Goal: Feedback & Contribution: Submit feedback/report problem

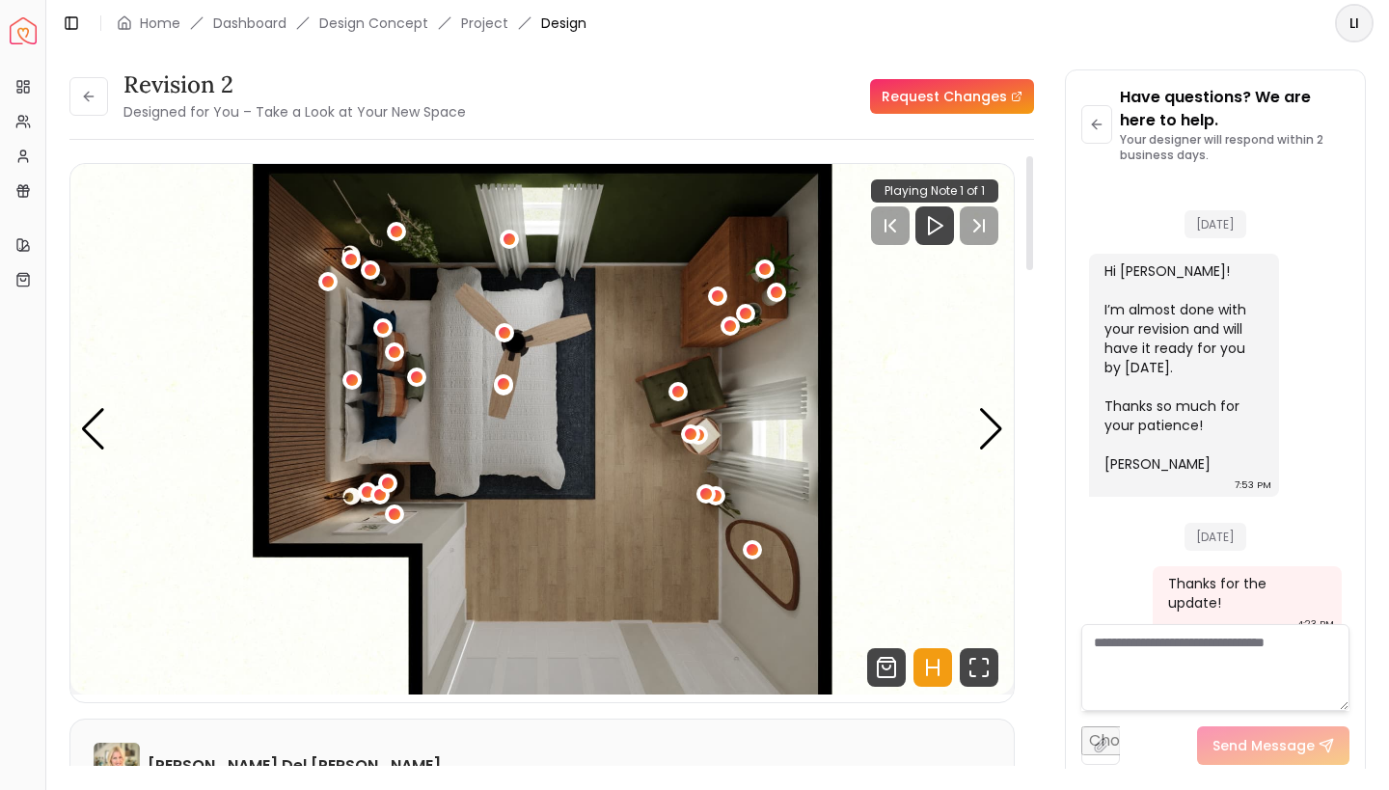
scroll to position [3216, 0]
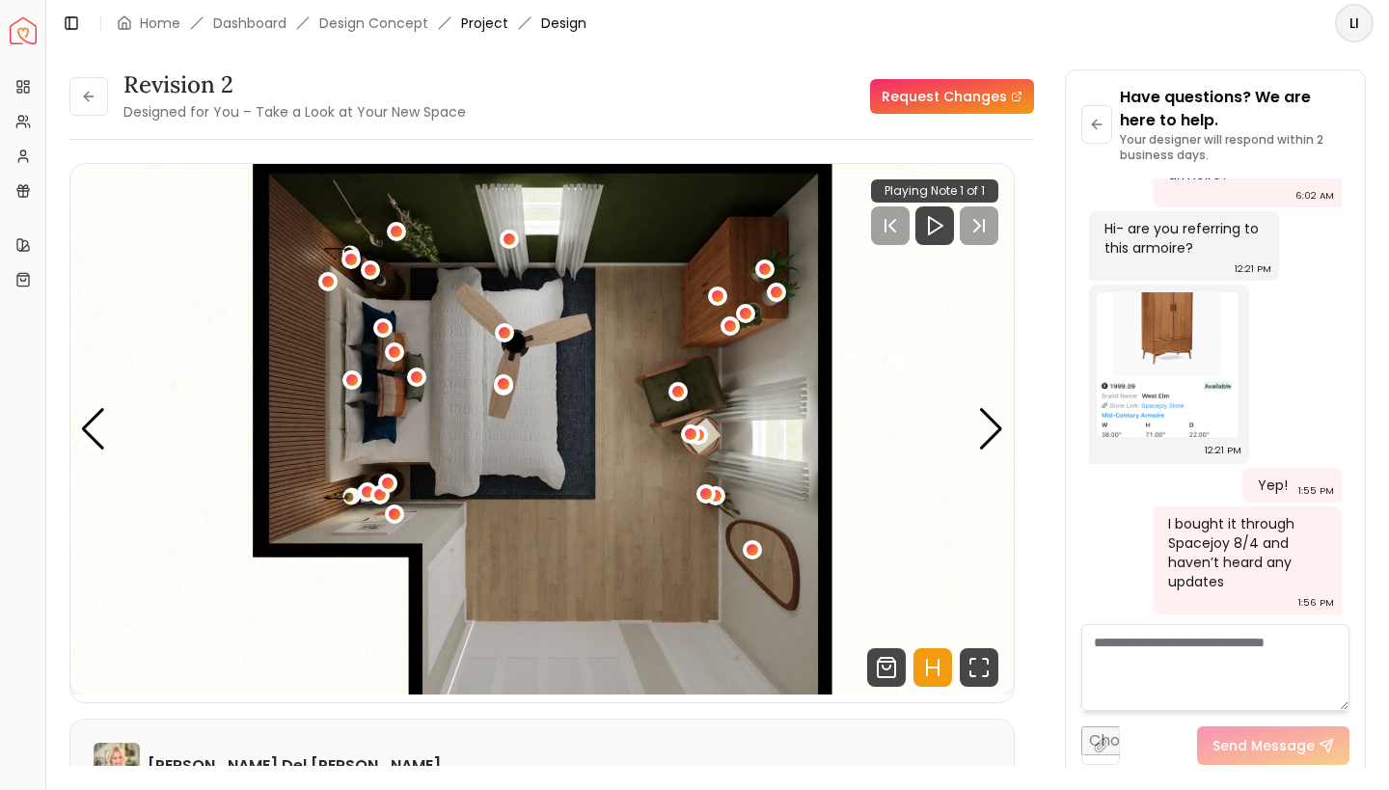
click at [474, 25] on link "Project" at bounding box center [484, 23] width 47 height 19
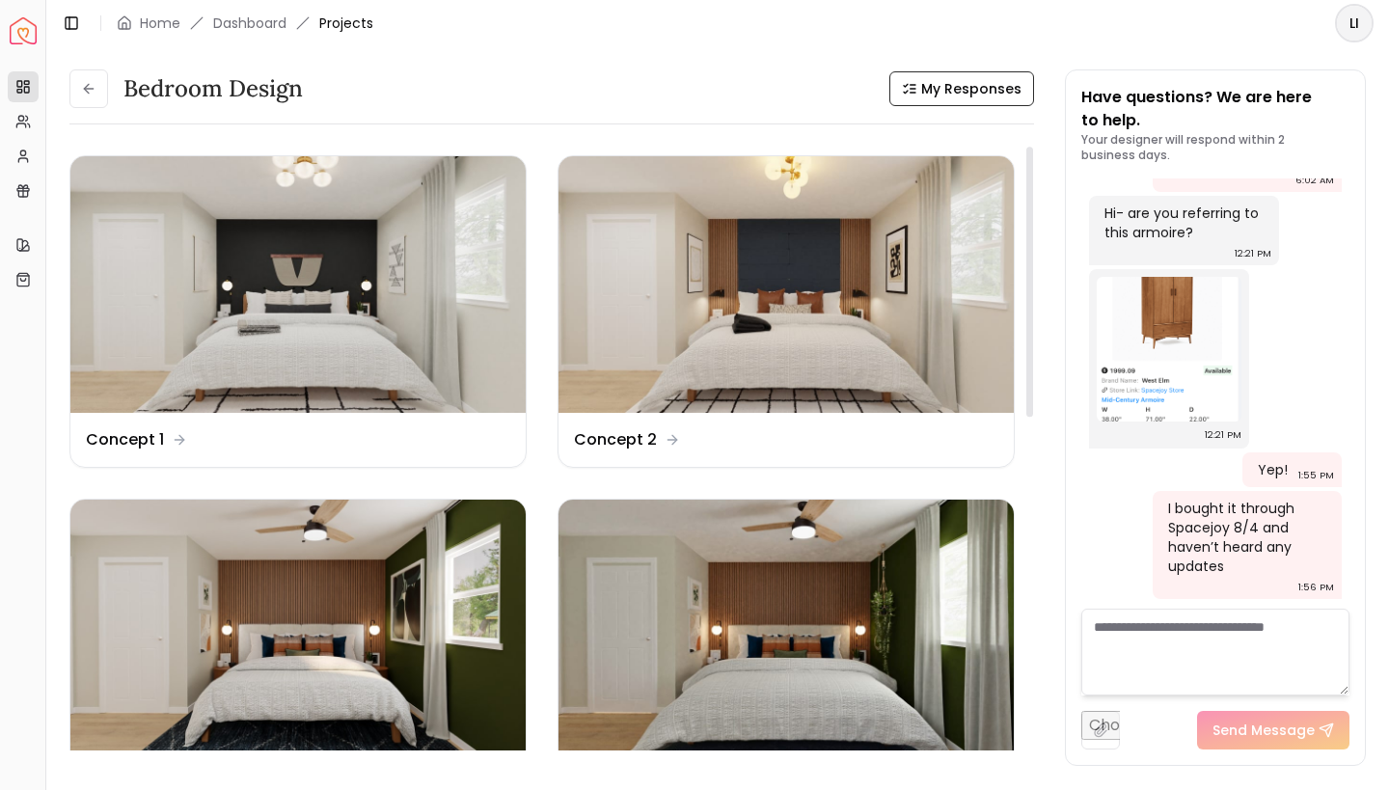
scroll to position [20, 0]
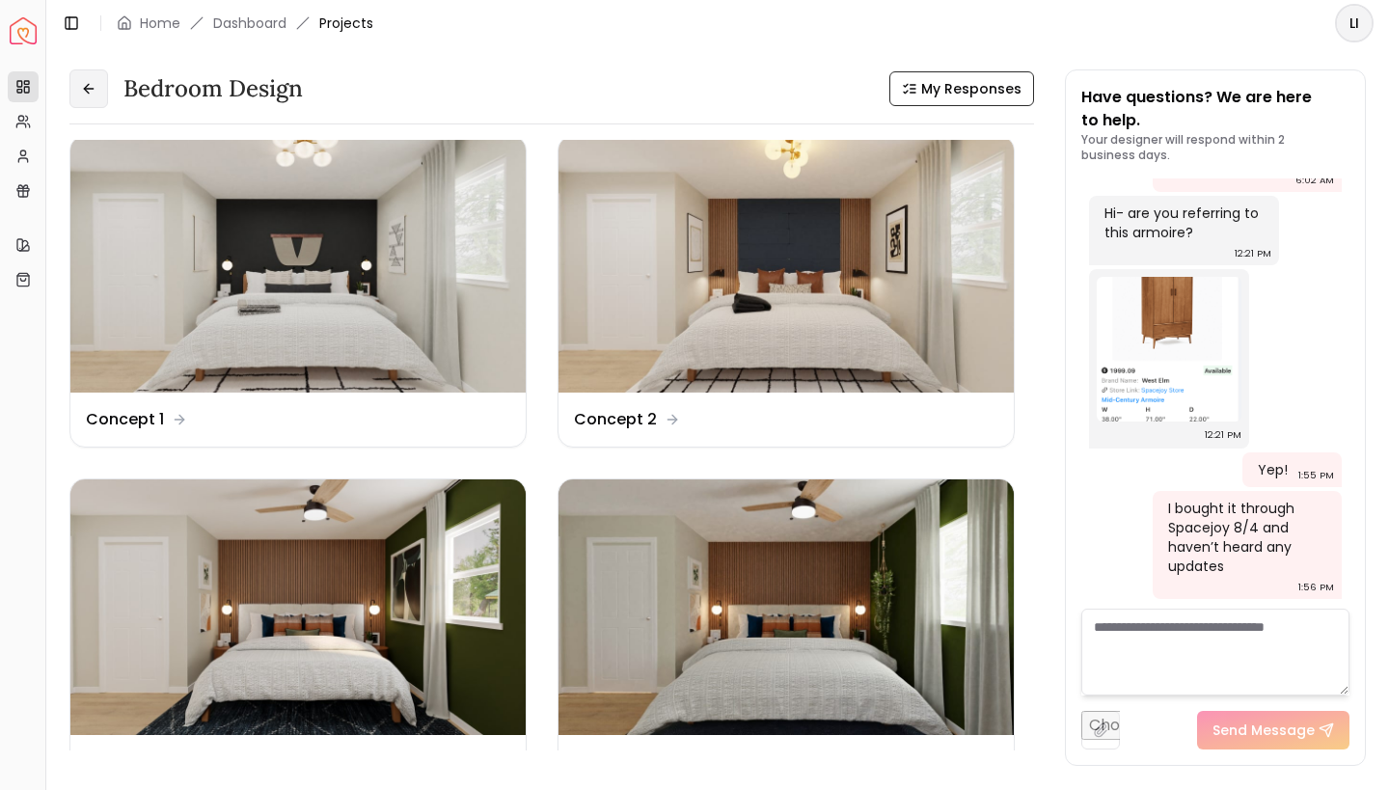
click at [93, 91] on icon at bounding box center [88, 88] width 15 height 15
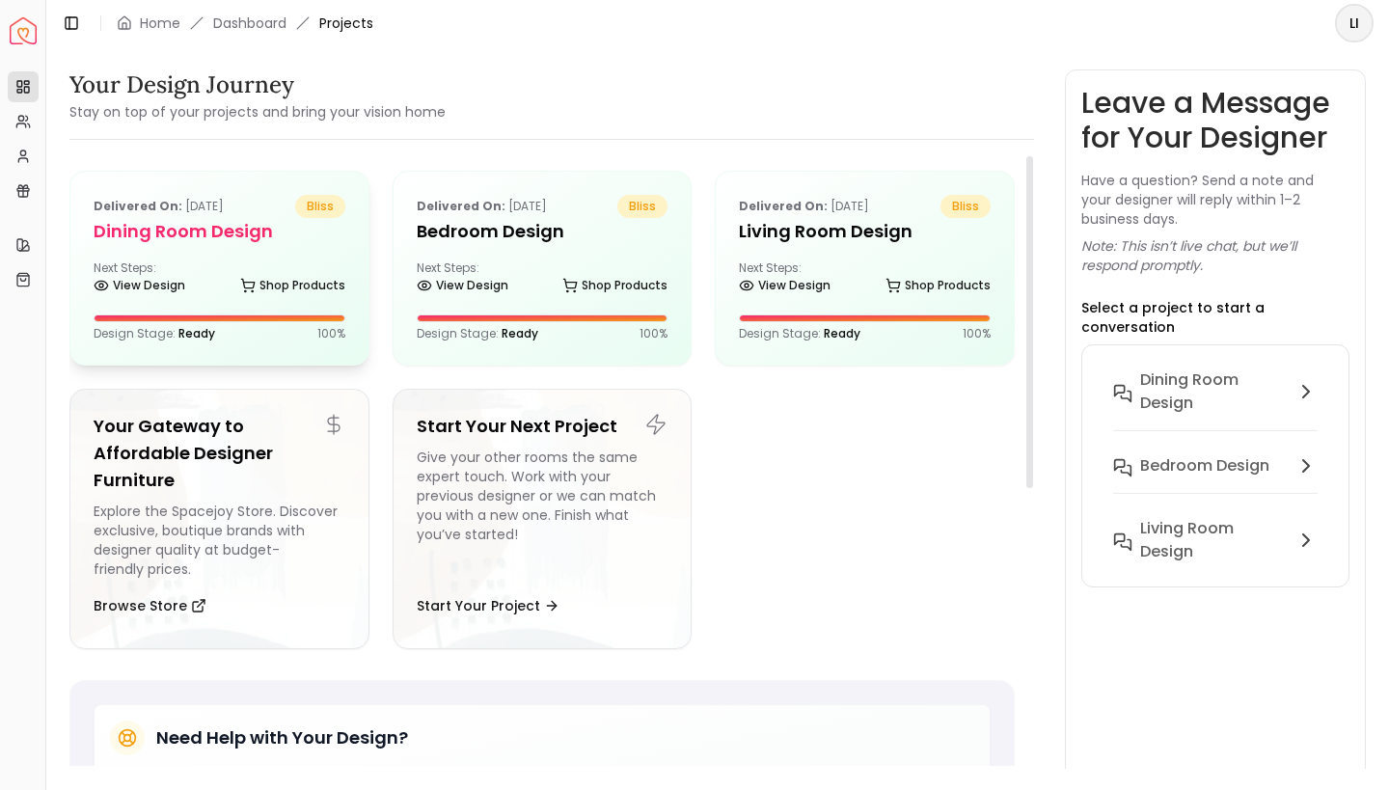
click at [192, 236] on h5 "Dining Room Design" at bounding box center [220, 231] width 252 height 27
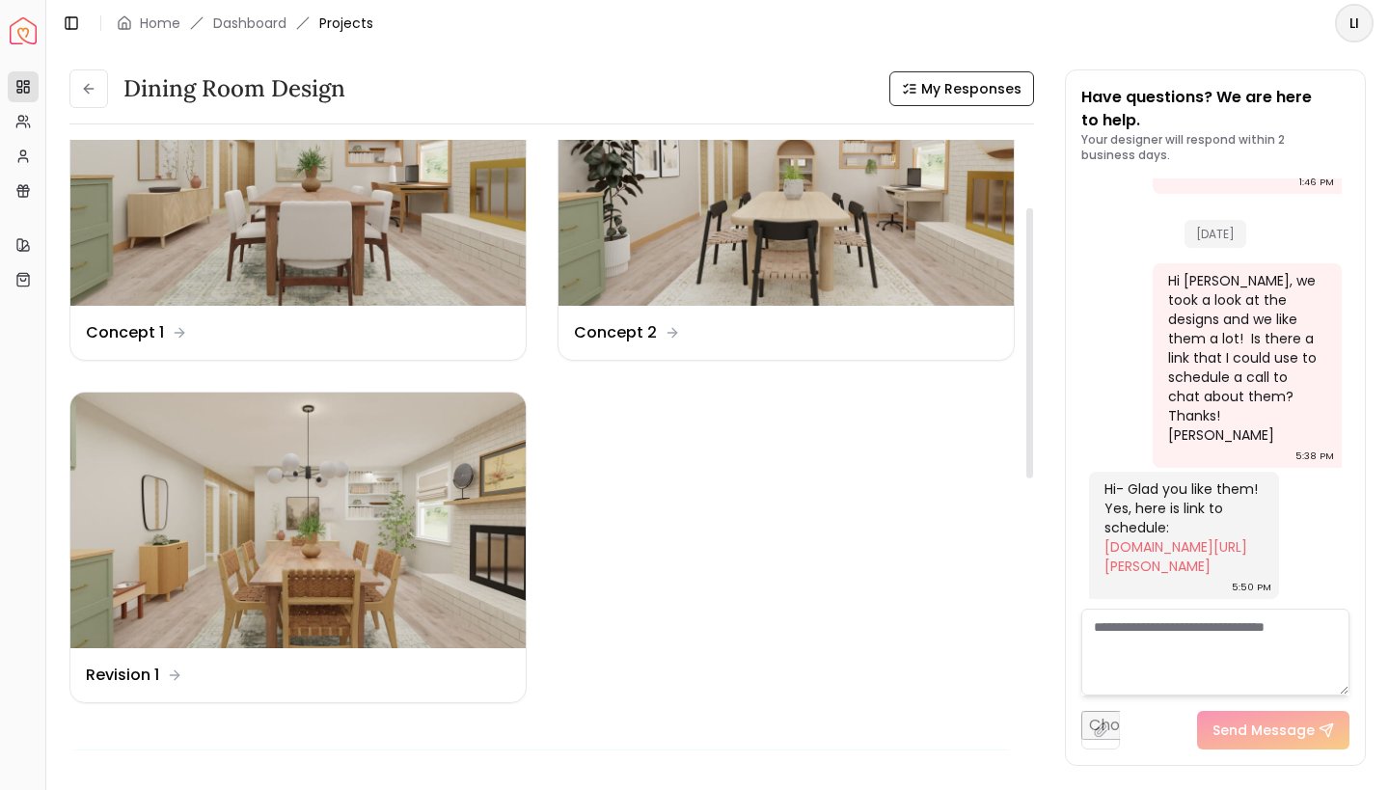
scroll to position [176, 0]
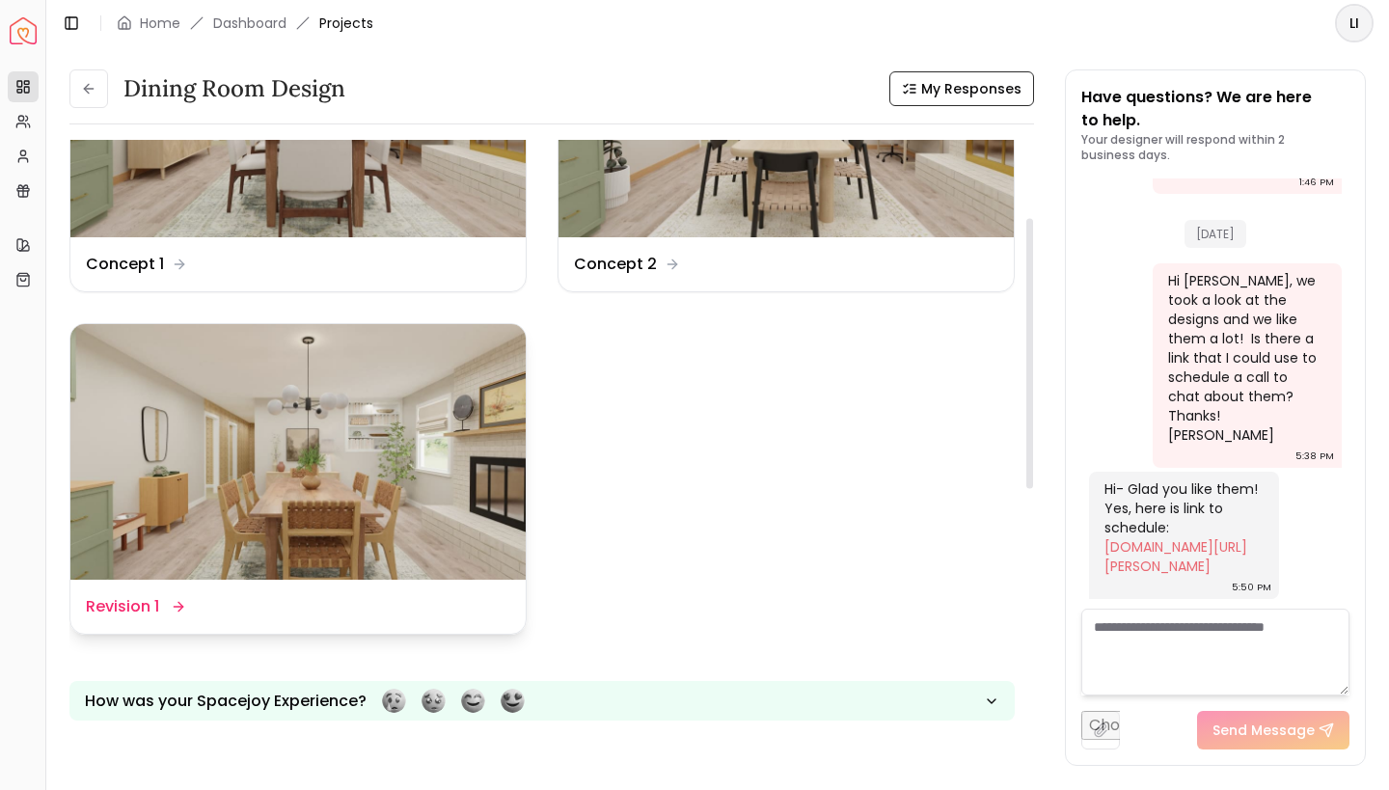
click at [150, 613] on dd "Revision 1" at bounding box center [122, 606] width 73 height 23
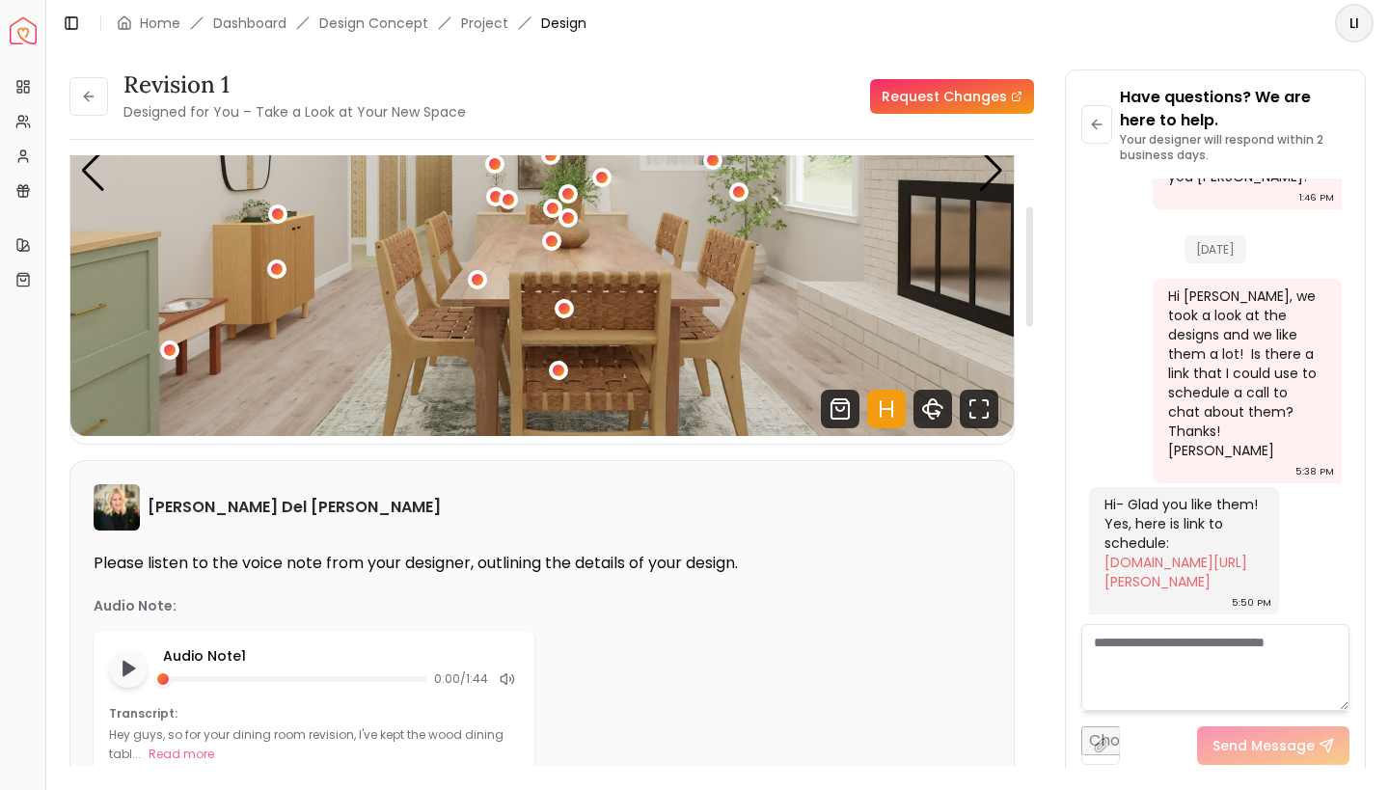
scroll to position [278, 0]
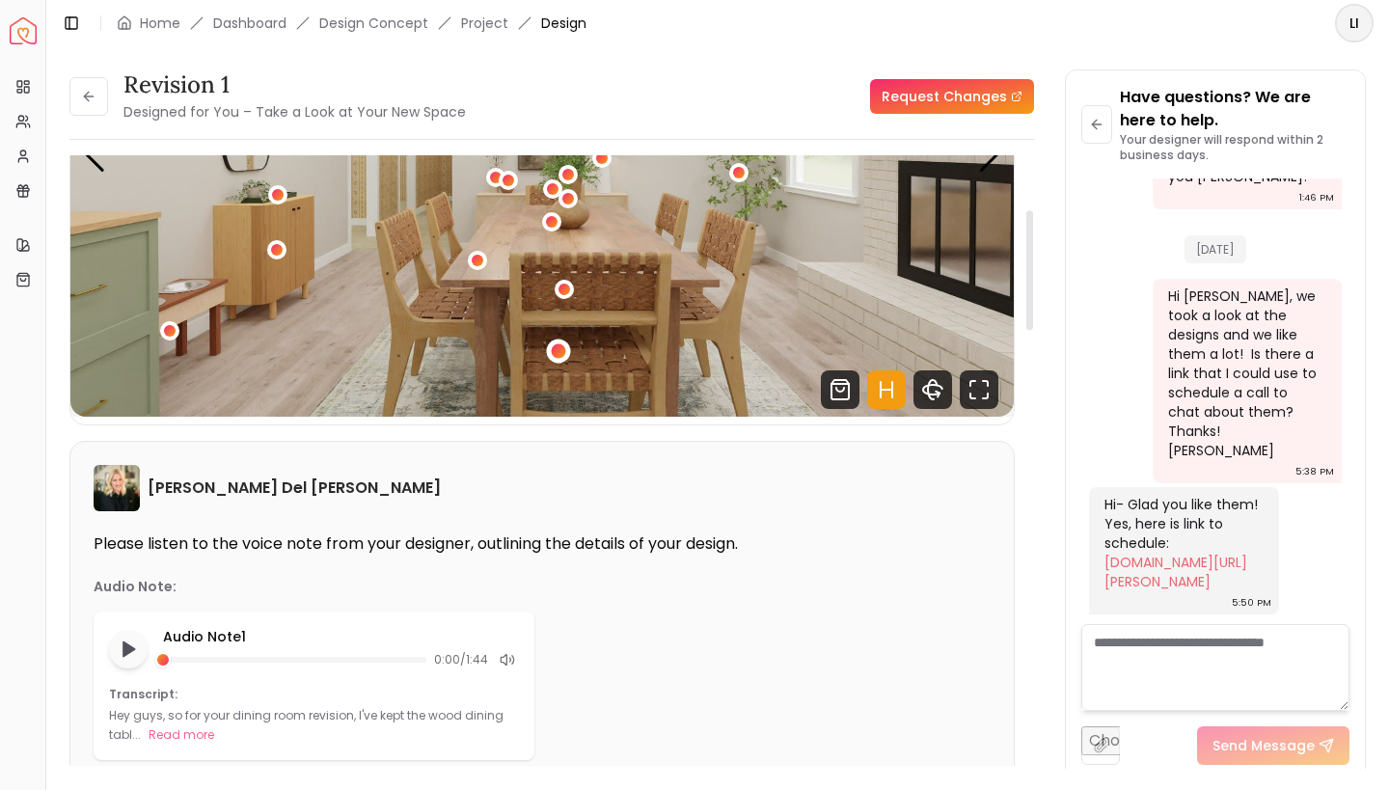
click at [561, 350] on div "1 / 4" at bounding box center [559, 350] width 14 height 14
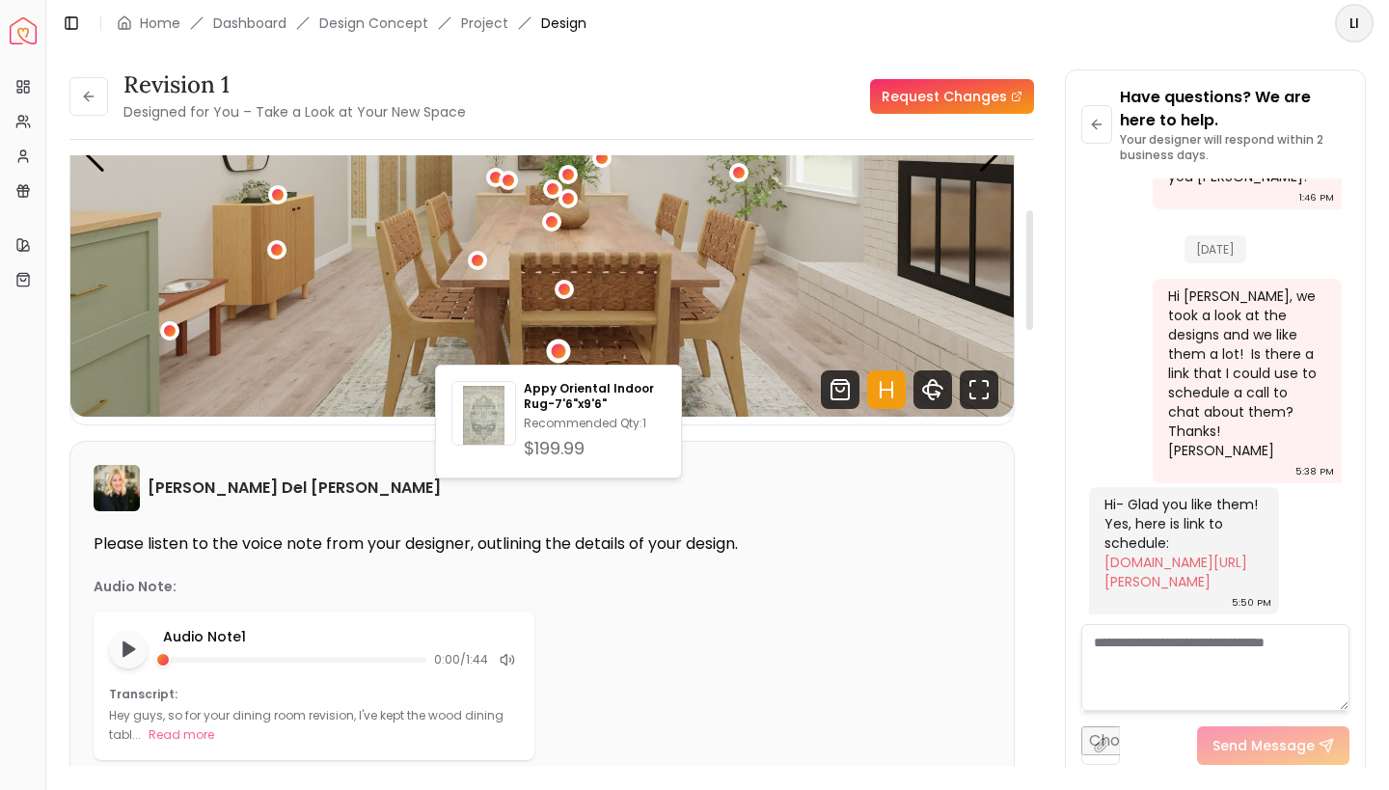
click at [825, 511] on div "Tina Martin Del Campo" at bounding box center [542, 488] width 897 height 46
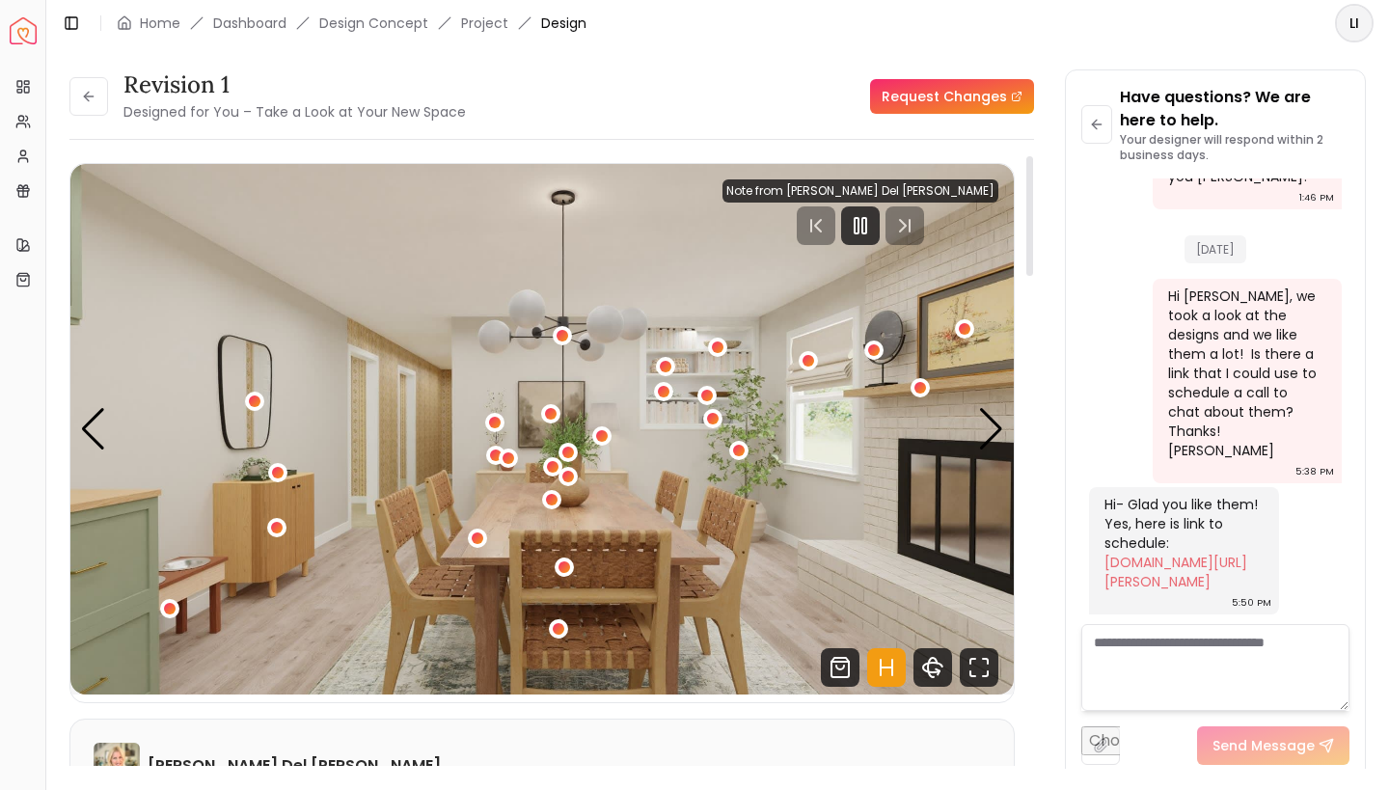
scroll to position [0, 0]
click at [930, 98] on link "Request Changes" at bounding box center [952, 96] width 164 height 35
click at [1174, 664] on textarea at bounding box center [1215, 667] width 268 height 87
click at [557, 339] on div "1 / 4" at bounding box center [563, 335] width 14 height 14
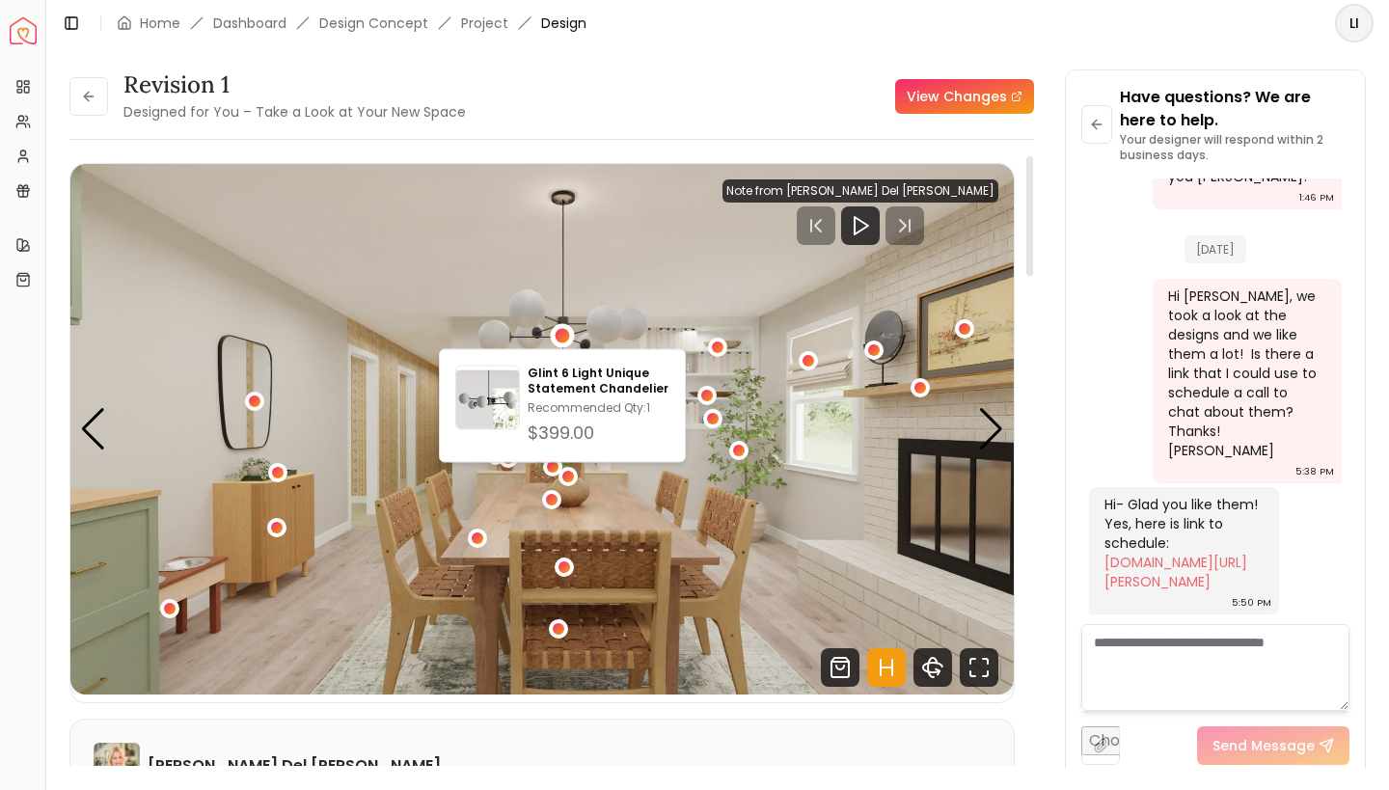
click at [770, 562] on img "1 / 4" at bounding box center [541, 429] width 943 height 531
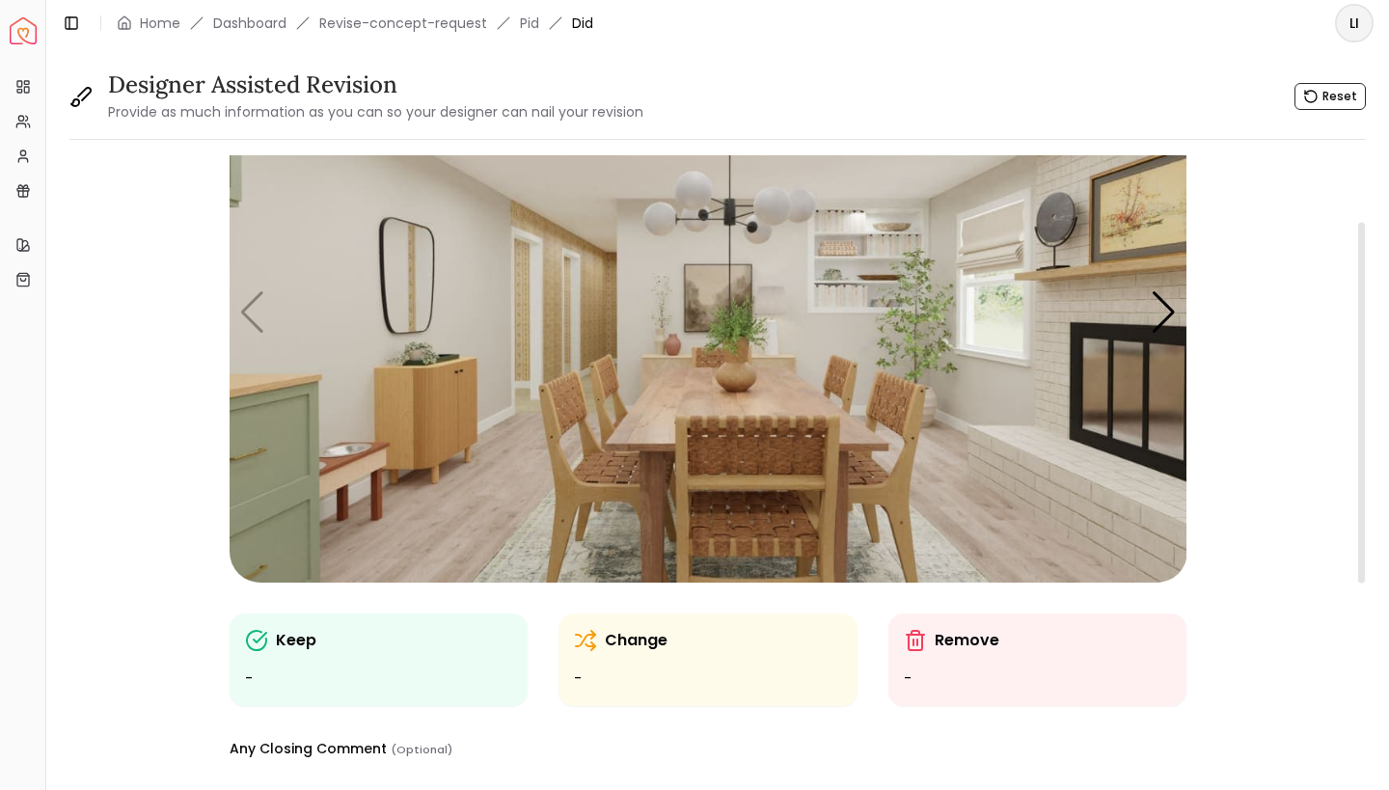
scroll to position [113, 0]
click at [597, 561] on img "1 / 4" at bounding box center [709, 311] width 958 height 539
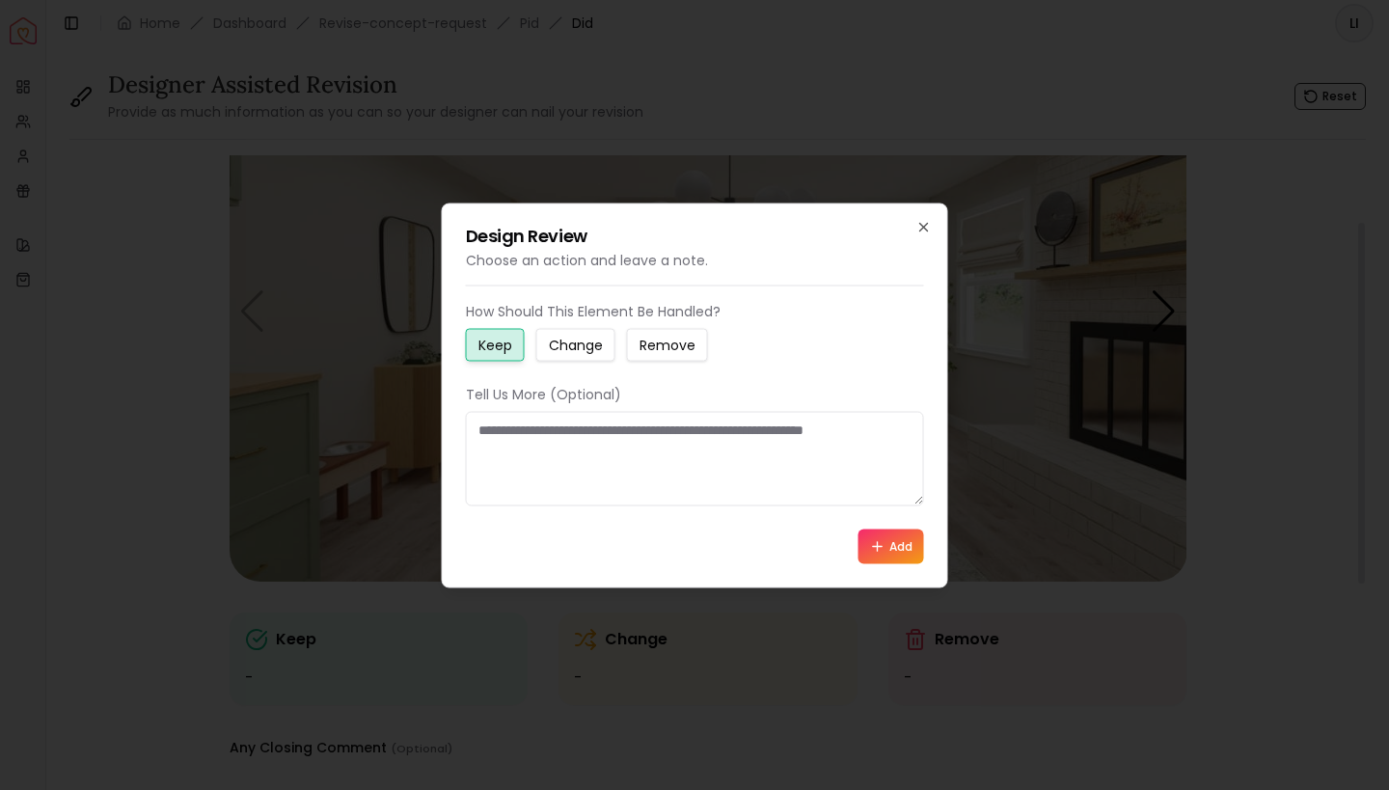
click at [578, 346] on small "Change" at bounding box center [576, 344] width 54 height 19
click at [562, 424] on textarea at bounding box center [695, 458] width 458 height 95
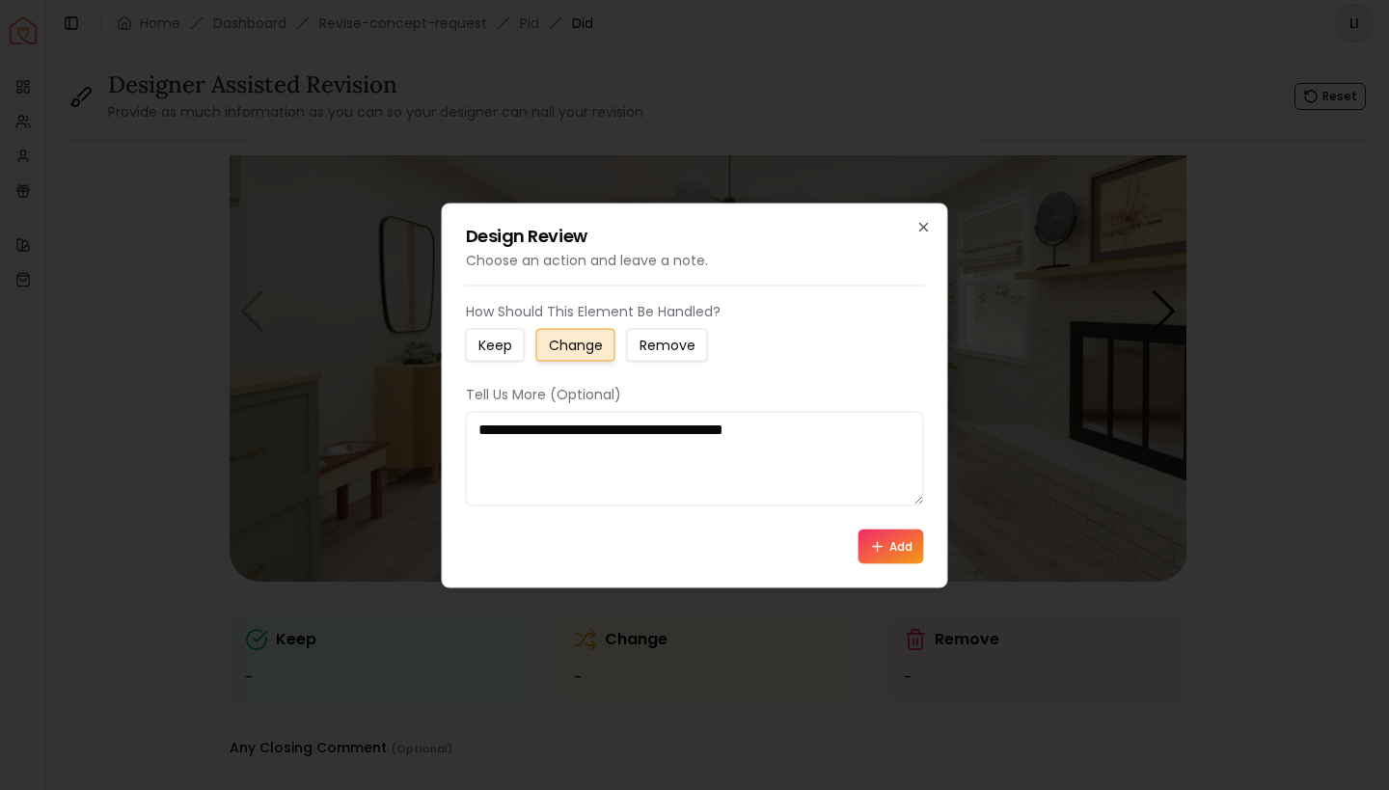
type textarea "**********"
click at [894, 544] on button "Add" at bounding box center [892, 546] width 66 height 35
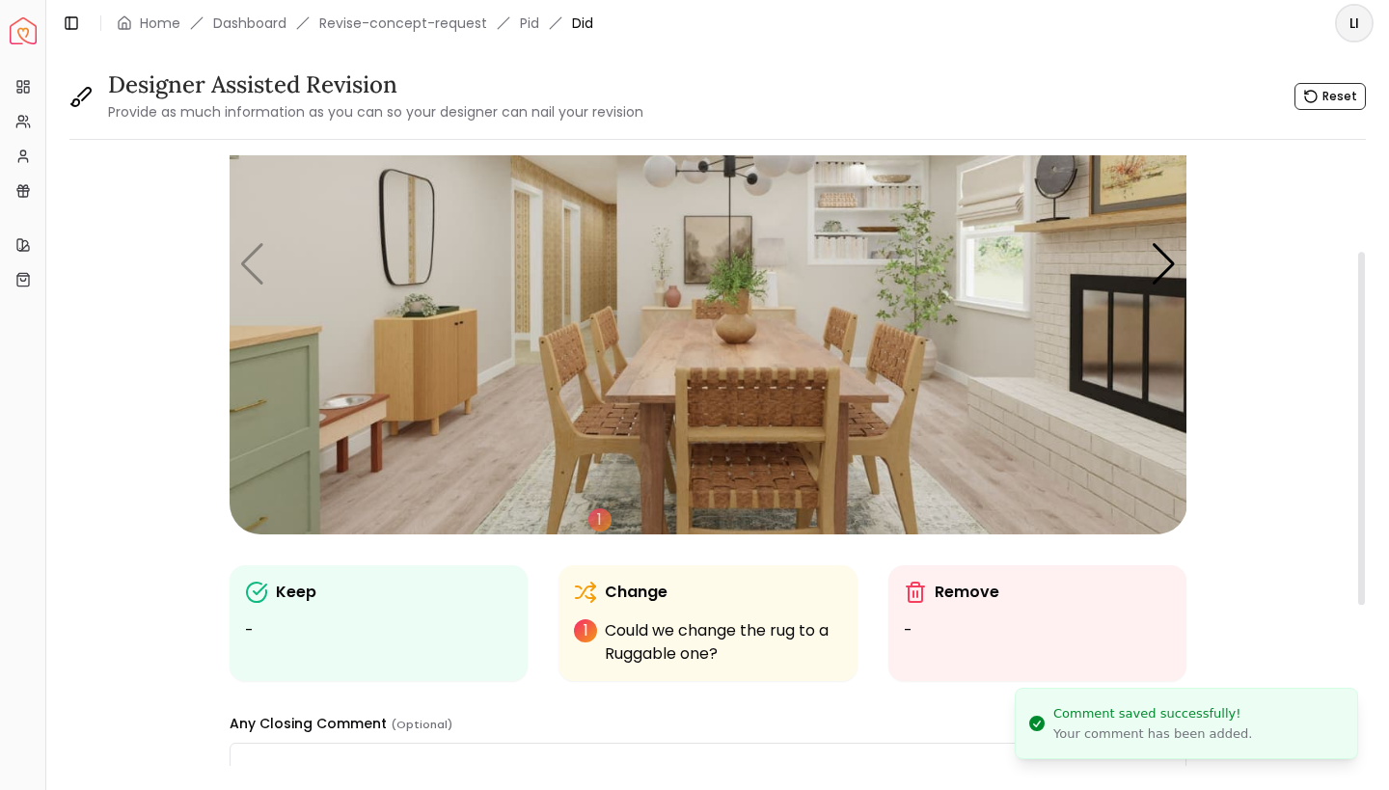
scroll to position [174, 0]
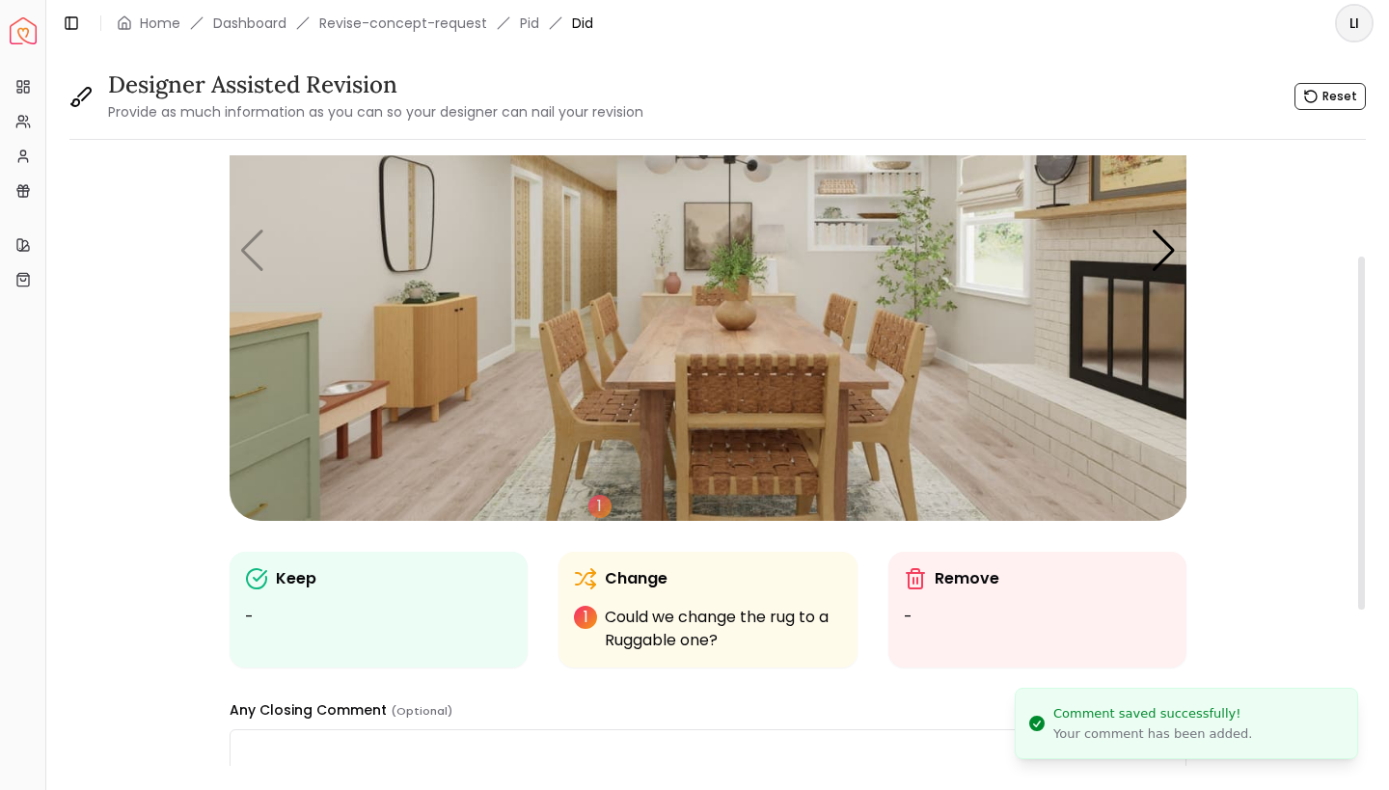
click at [587, 408] on img "1 / 4" at bounding box center [709, 251] width 958 height 539
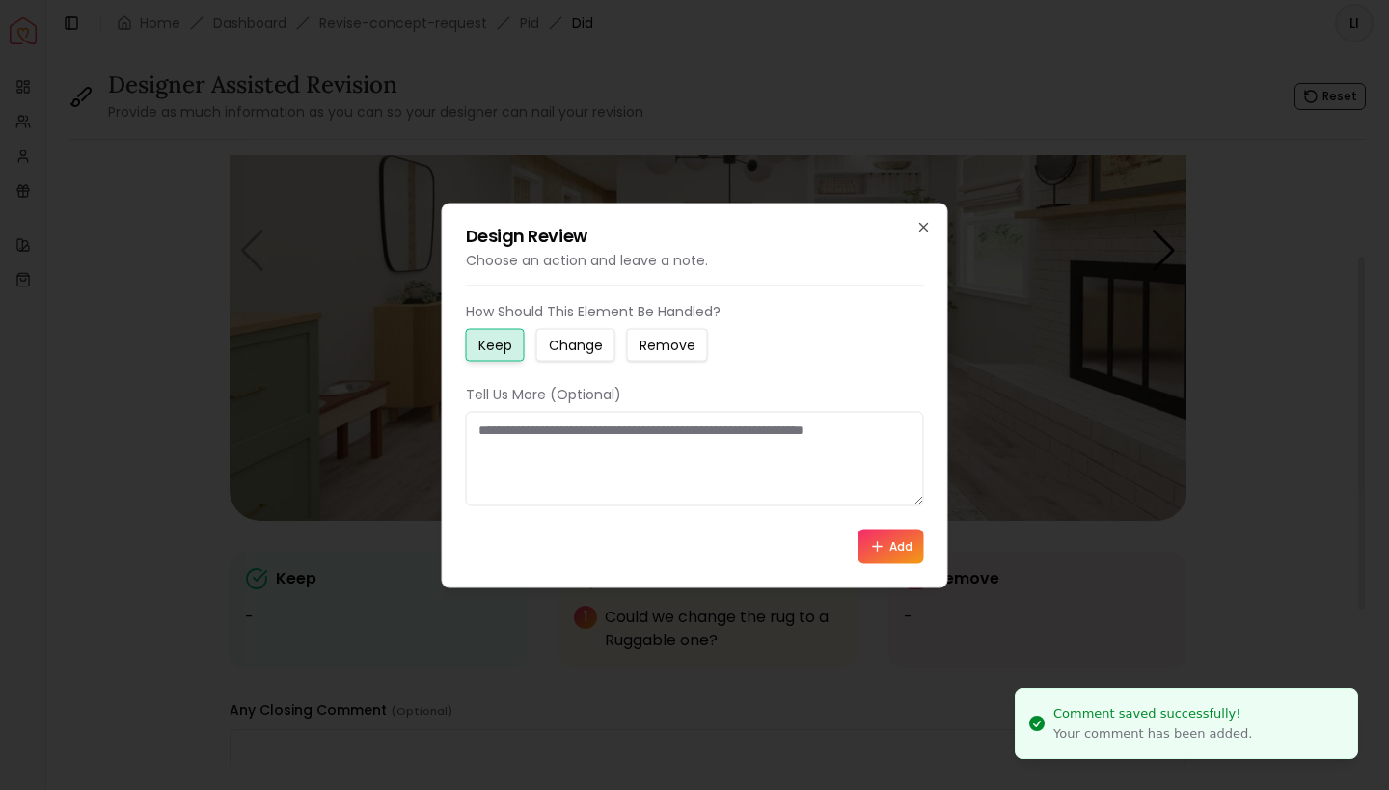
click at [561, 346] on small "Change" at bounding box center [576, 344] width 54 height 19
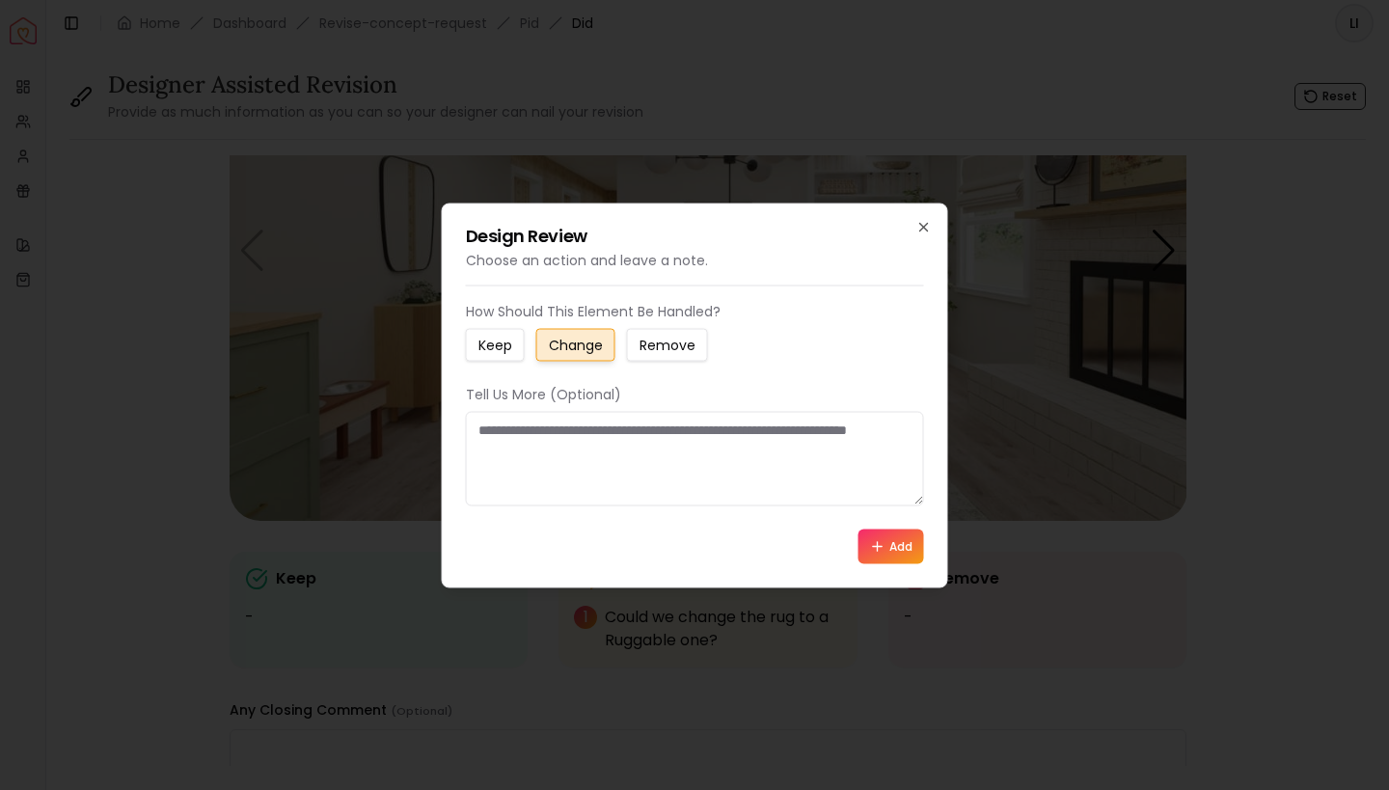
click at [561, 451] on textarea at bounding box center [695, 458] width 458 height 95
type textarea "**********"
click at [898, 539] on button "Add" at bounding box center [892, 546] width 66 height 35
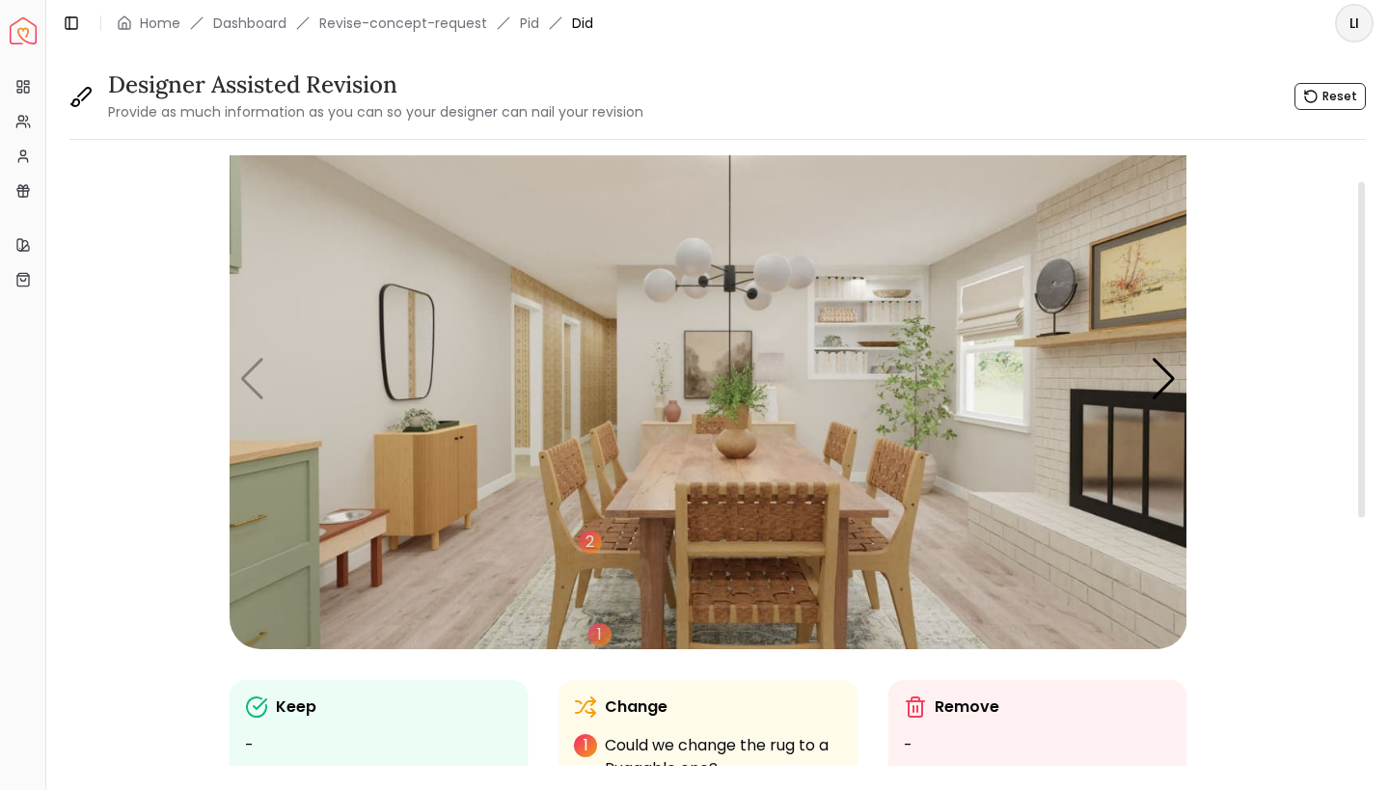
scroll to position [43, 0]
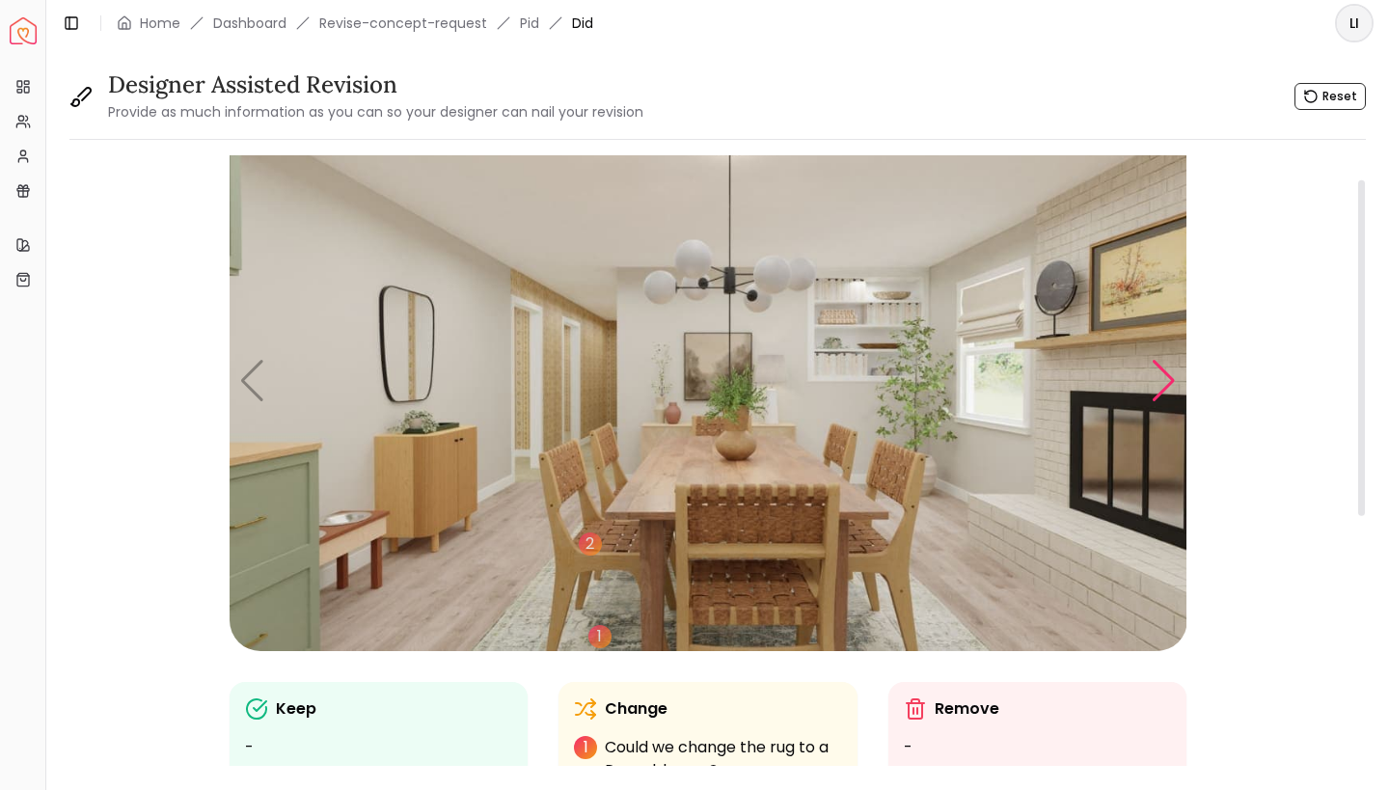
click at [1163, 387] on div "Next slide" at bounding box center [1164, 381] width 26 height 42
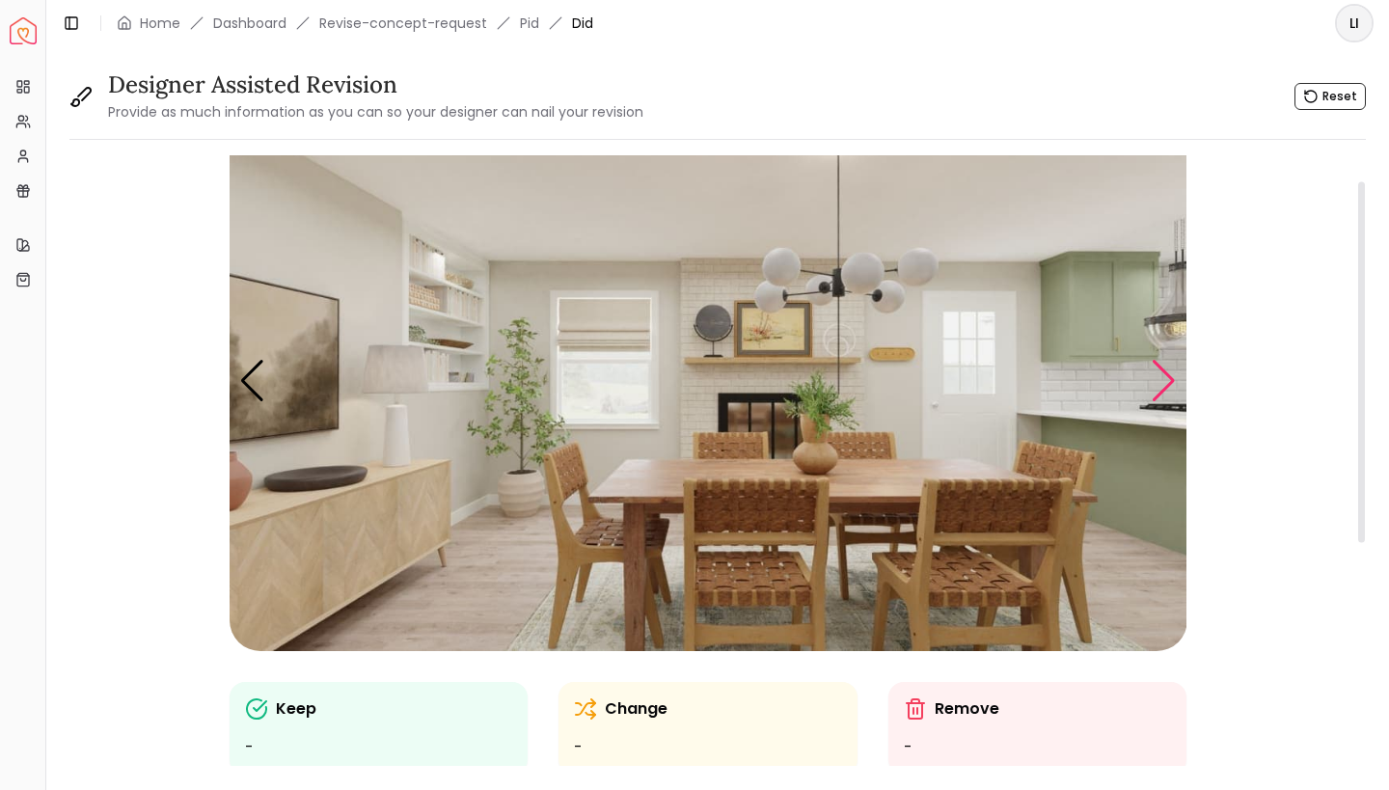
click at [1163, 387] on div "Next slide" at bounding box center [1164, 381] width 26 height 42
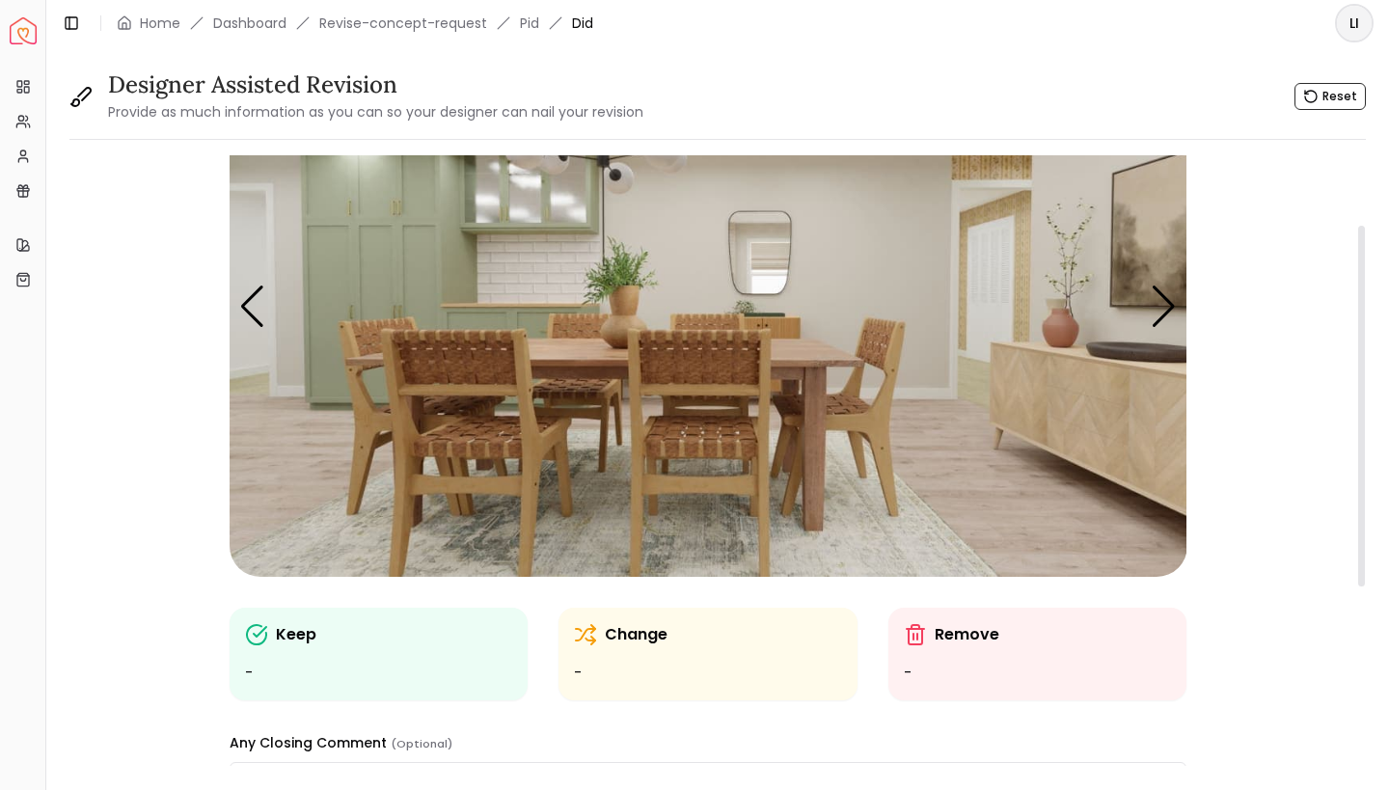
scroll to position [91, 0]
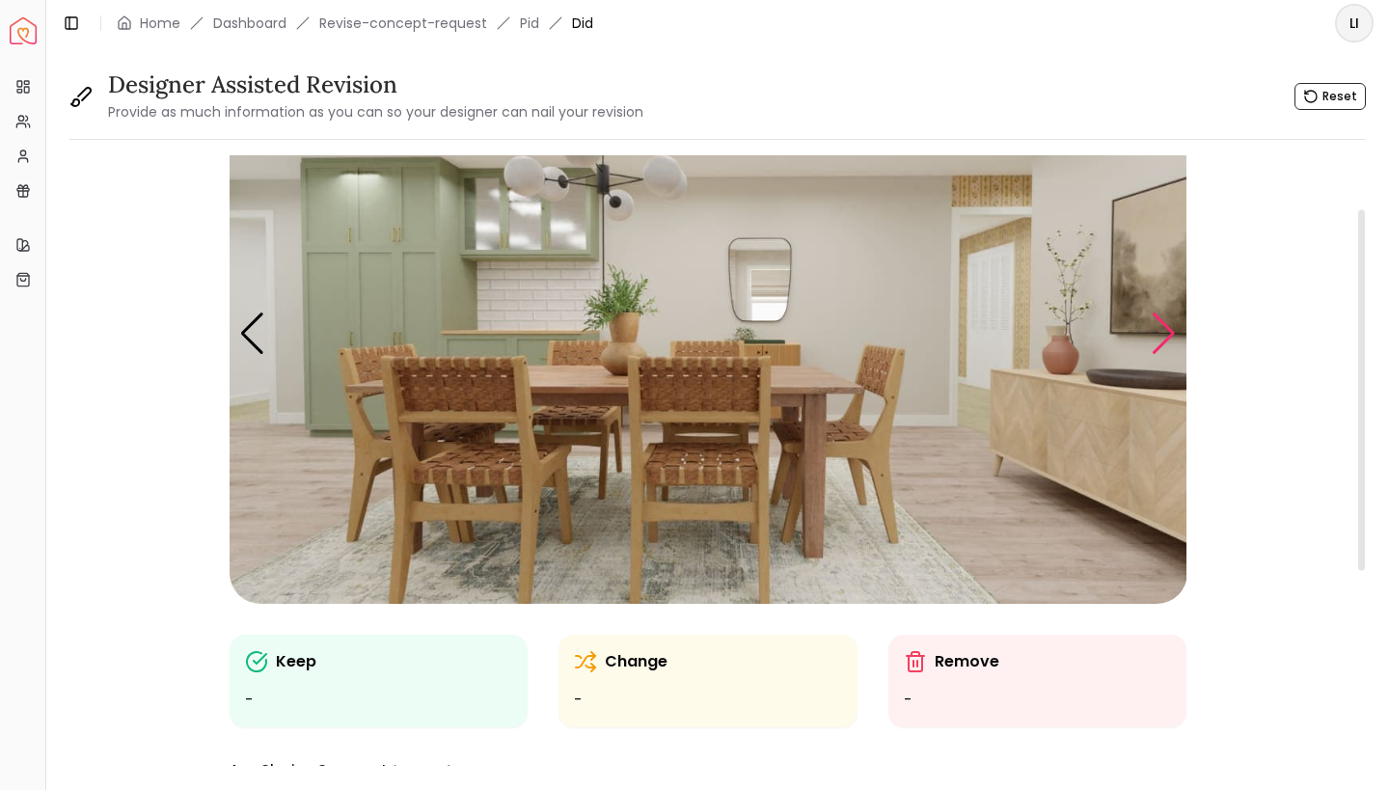
click at [1167, 331] on div "Next slide" at bounding box center [1164, 334] width 26 height 42
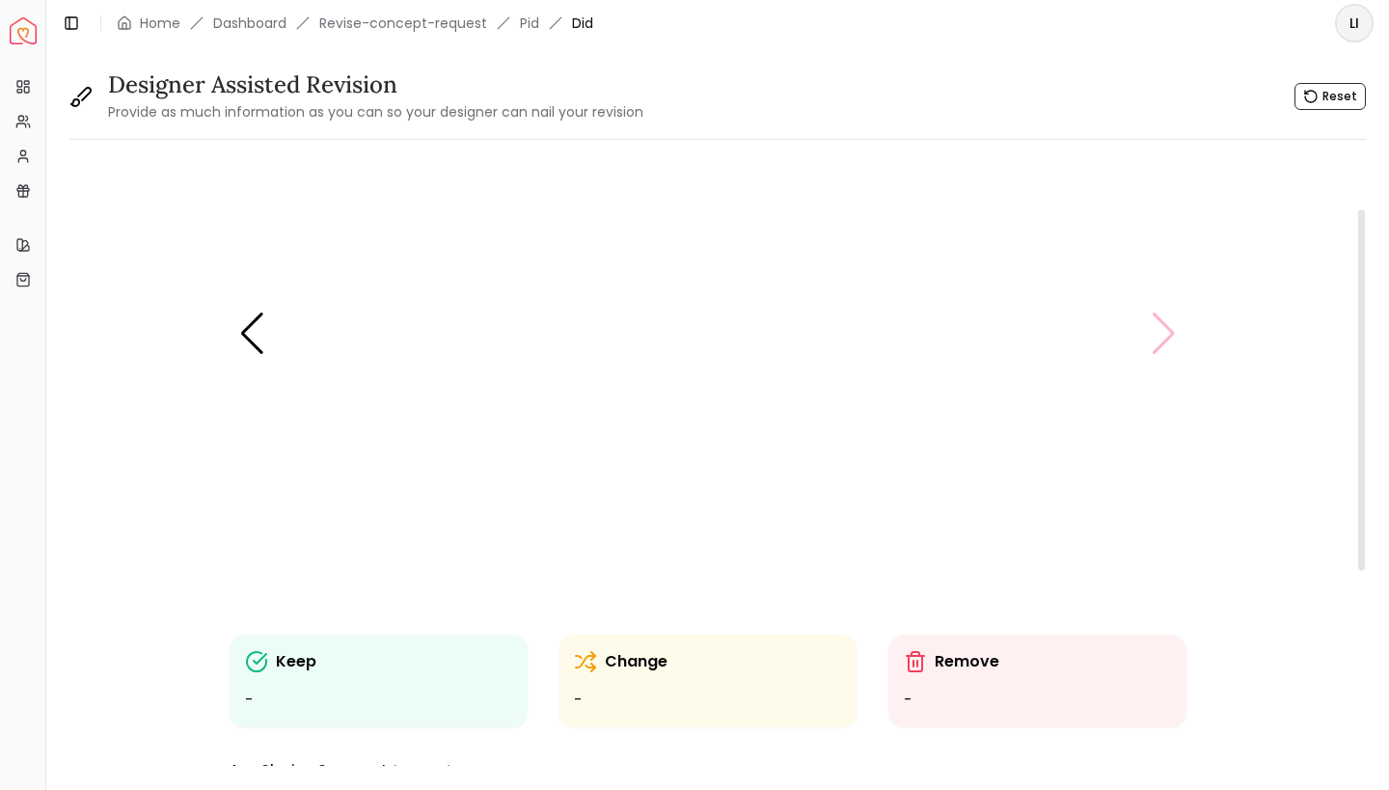
click at [1167, 331] on img "4 / 4" at bounding box center [709, 334] width 958 height 539
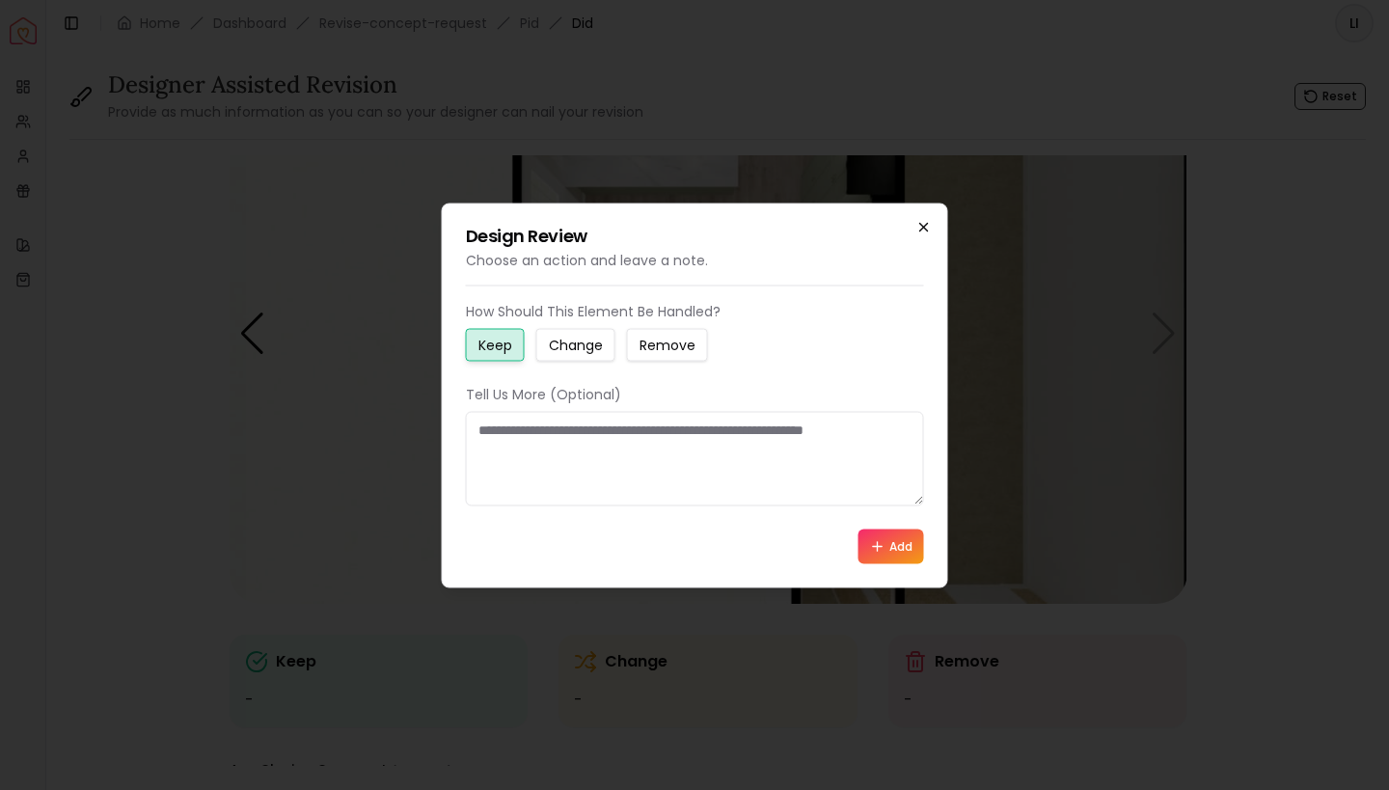
click at [920, 226] on icon "button" at bounding box center [923, 226] width 15 height 15
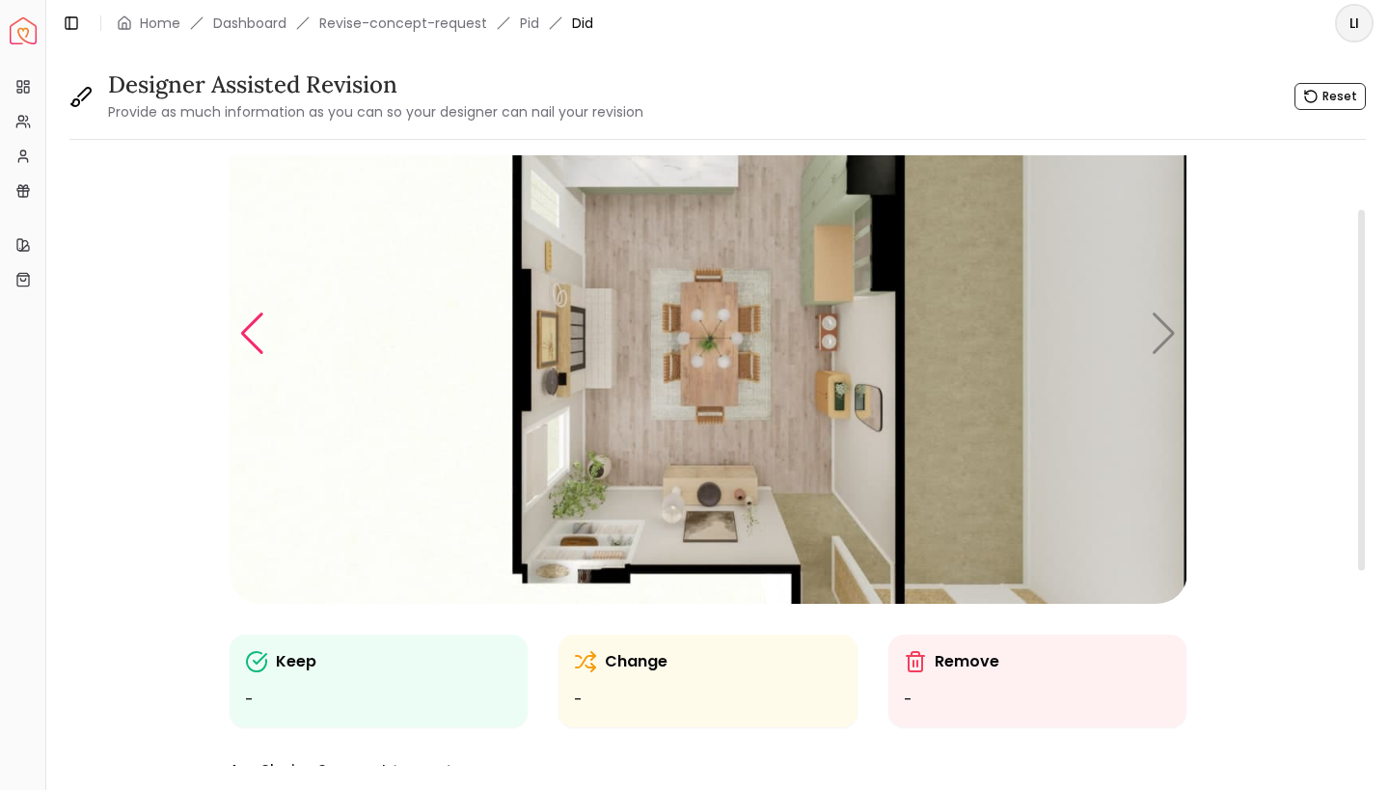
click at [252, 342] on div "Previous slide" at bounding box center [252, 334] width 26 height 42
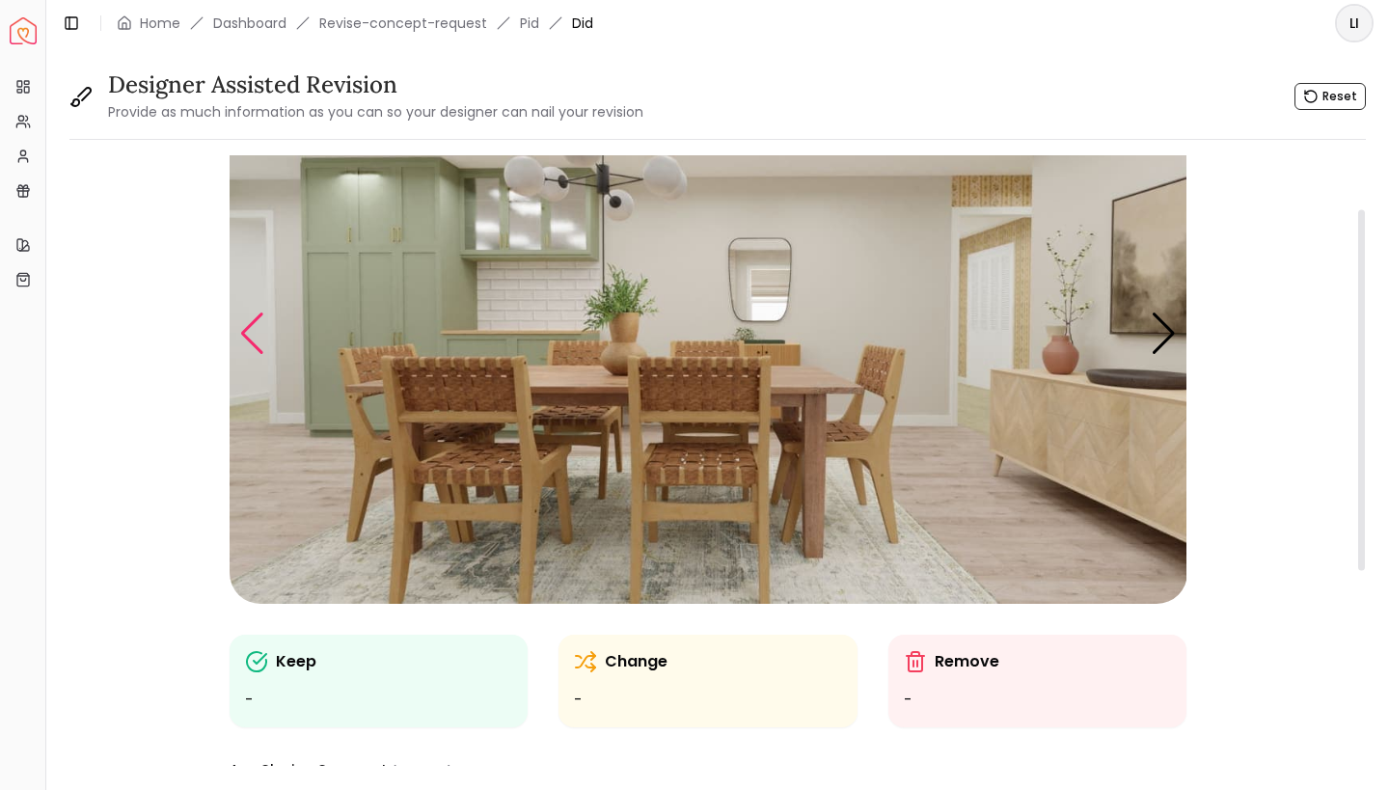
click at [252, 342] on div "Previous slide" at bounding box center [252, 334] width 26 height 42
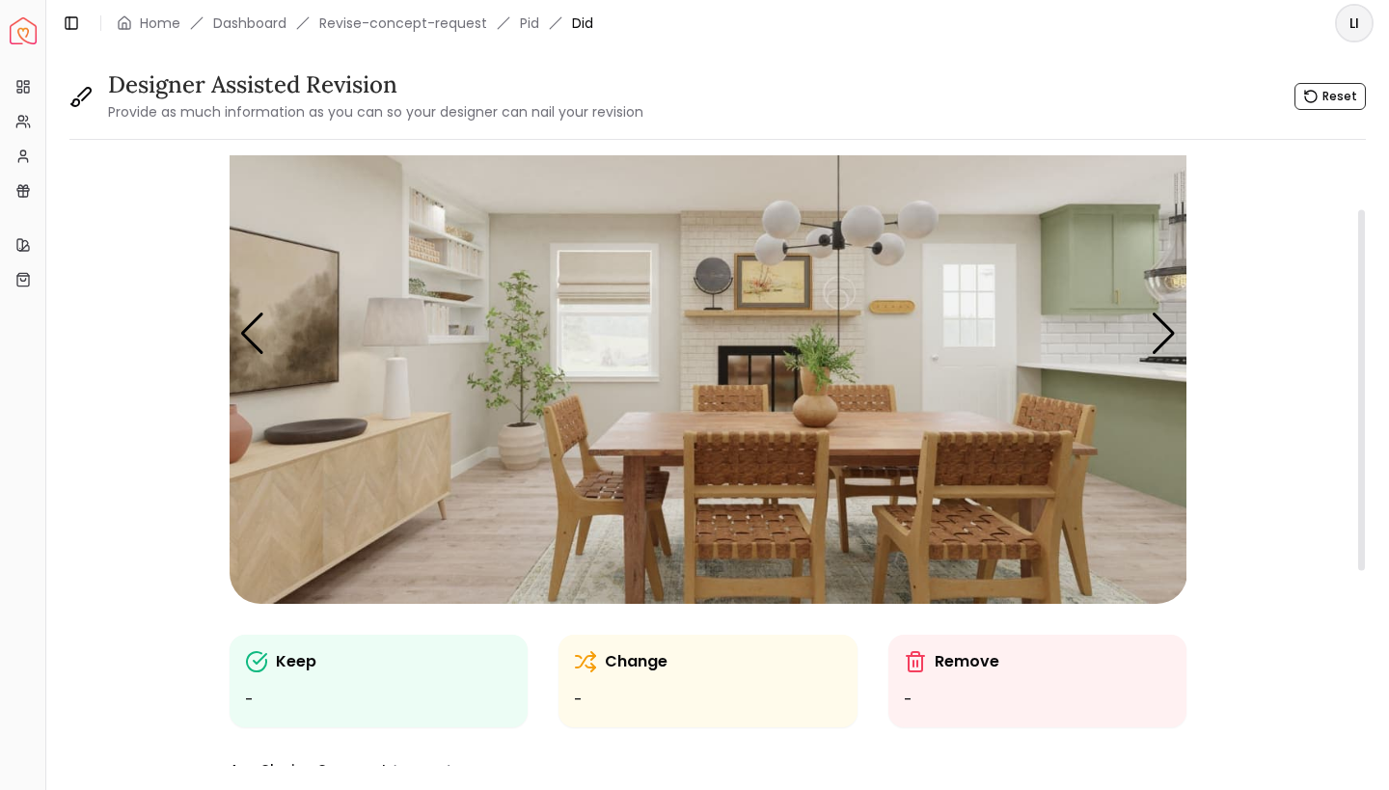
click at [347, 492] on img "2 / 4" at bounding box center [709, 334] width 958 height 539
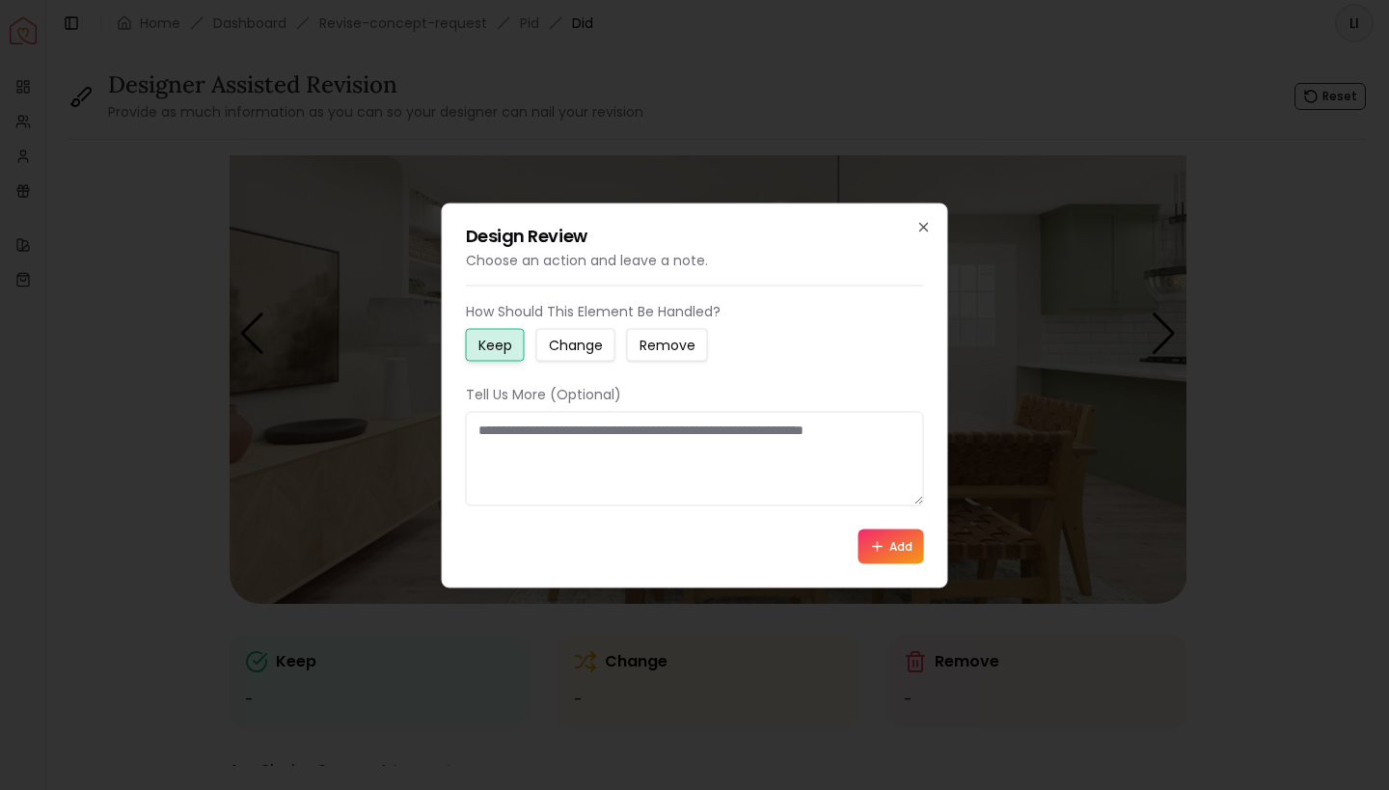
click at [564, 343] on small "Change" at bounding box center [576, 344] width 54 height 19
click at [576, 437] on textarea at bounding box center [695, 458] width 458 height 95
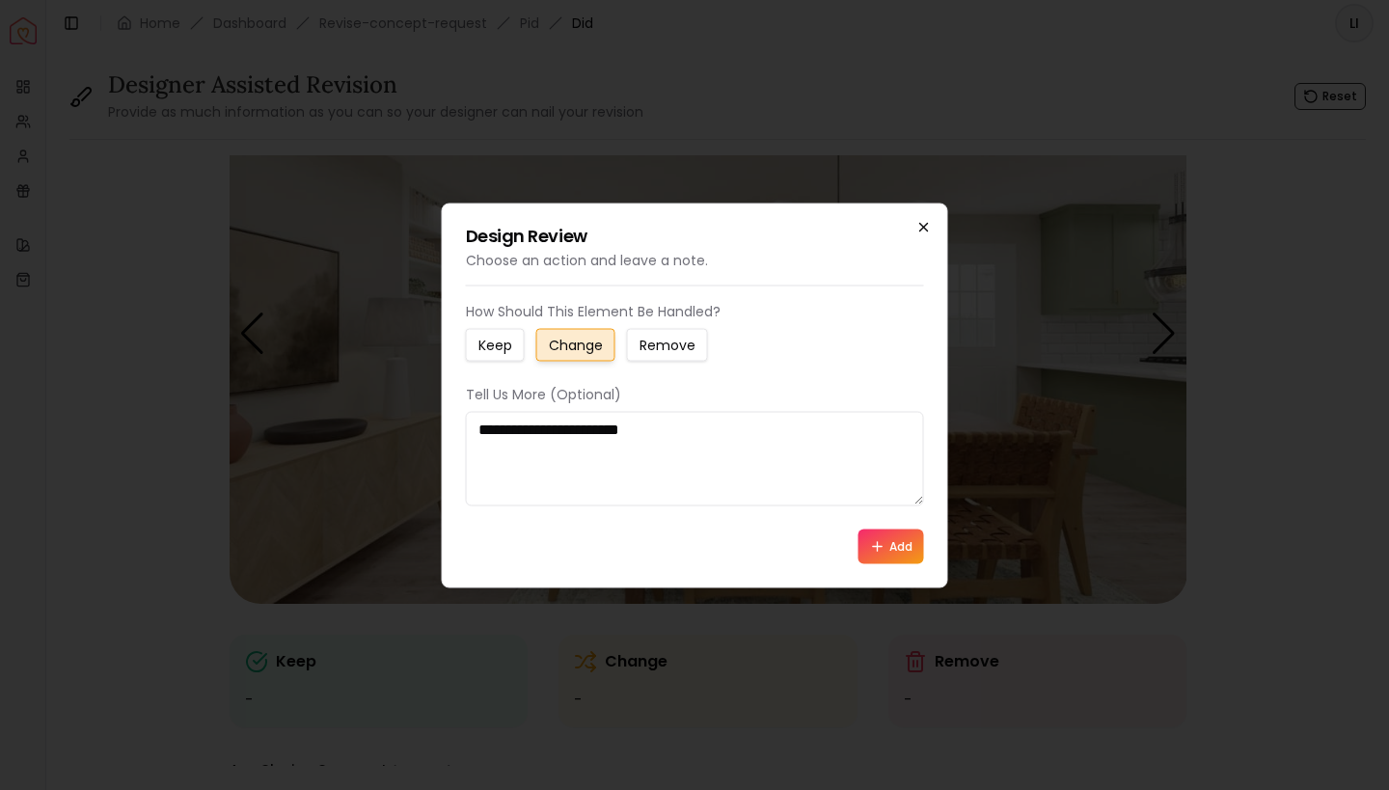
type textarea "**********"
click at [917, 231] on icon "button" at bounding box center [923, 226] width 15 height 15
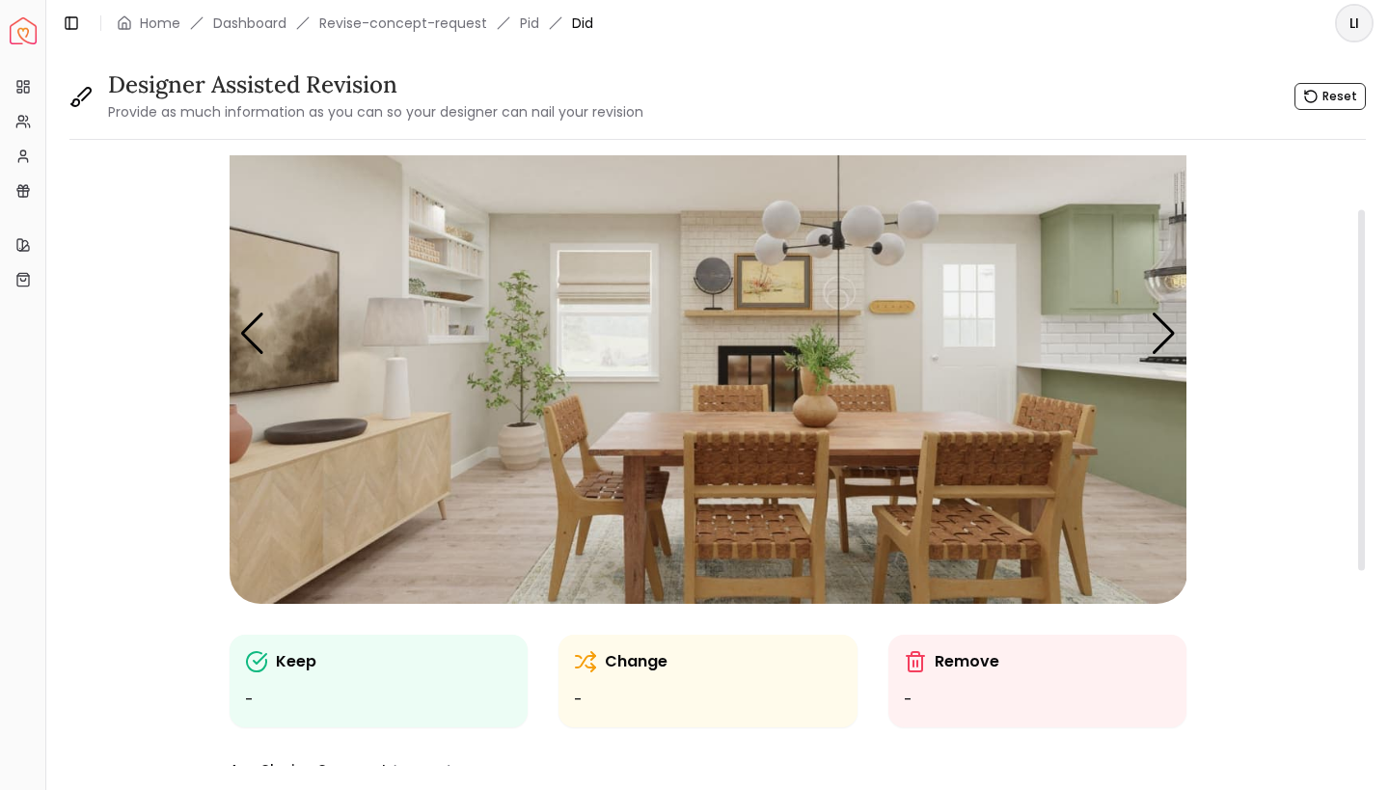
click at [349, 493] on img "2 / 4" at bounding box center [709, 334] width 958 height 539
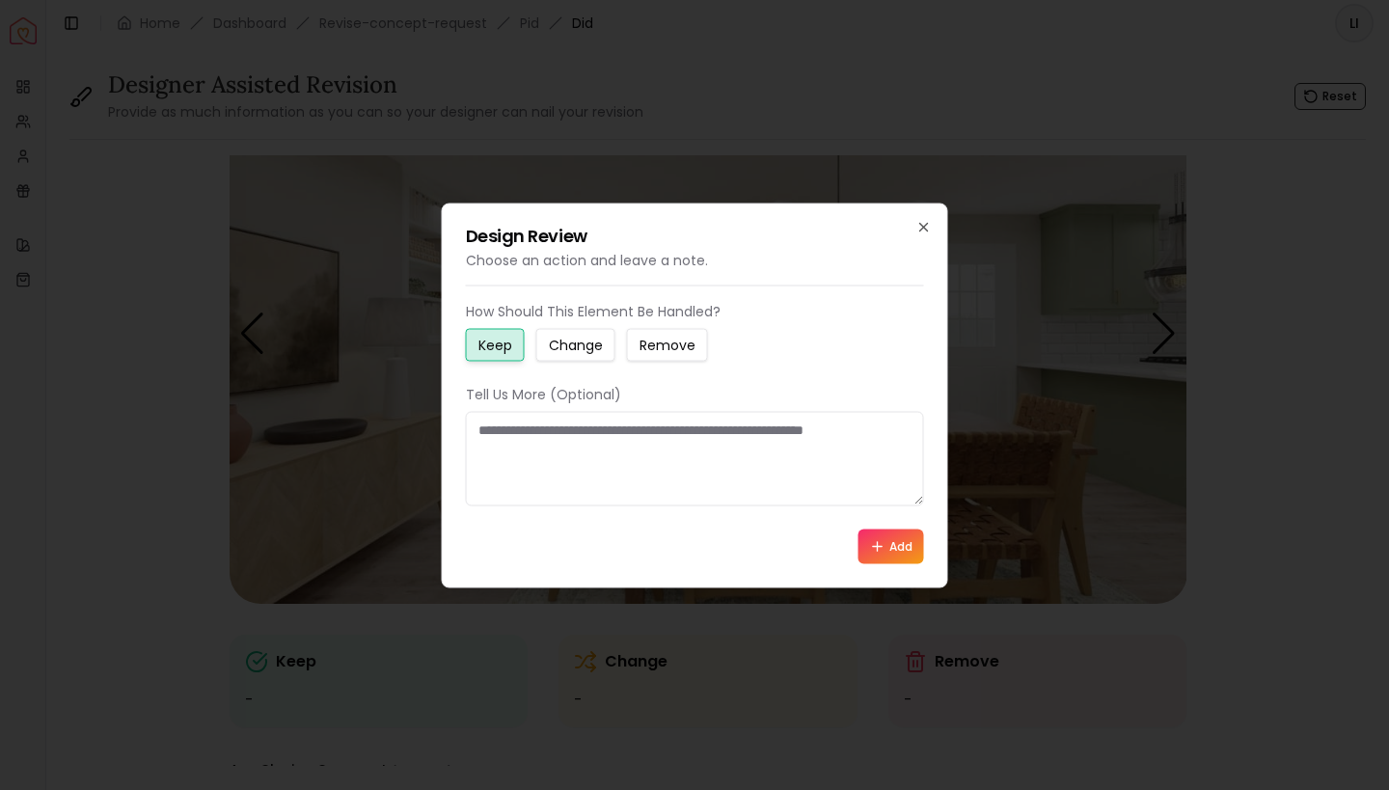
click at [592, 341] on small "Change" at bounding box center [576, 344] width 54 height 19
click at [583, 455] on textarea at bounding box center [695, 458] width 458 height 95
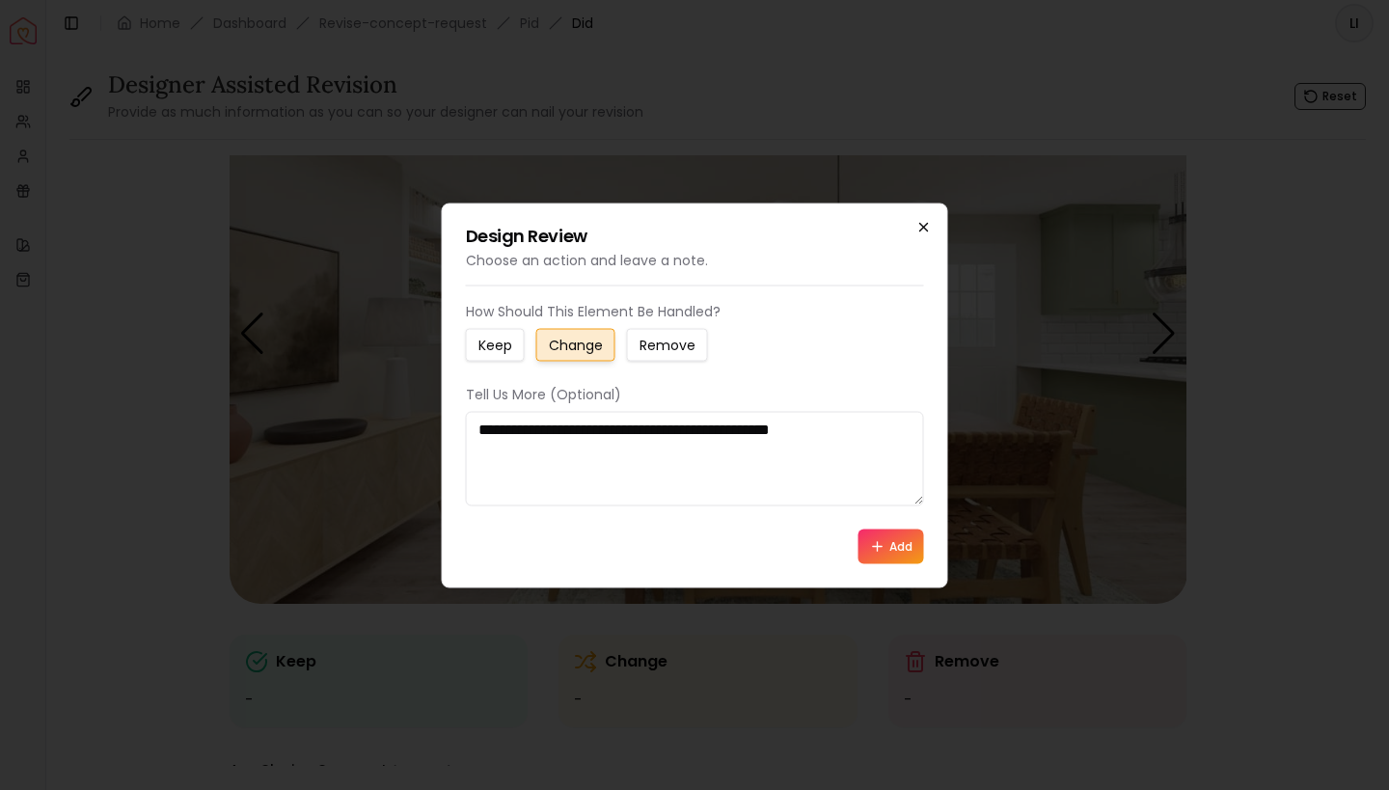
type textarea "**********"
click at [928, 222] on icon "button" at bounding box center [923, 226] width 15 height 15
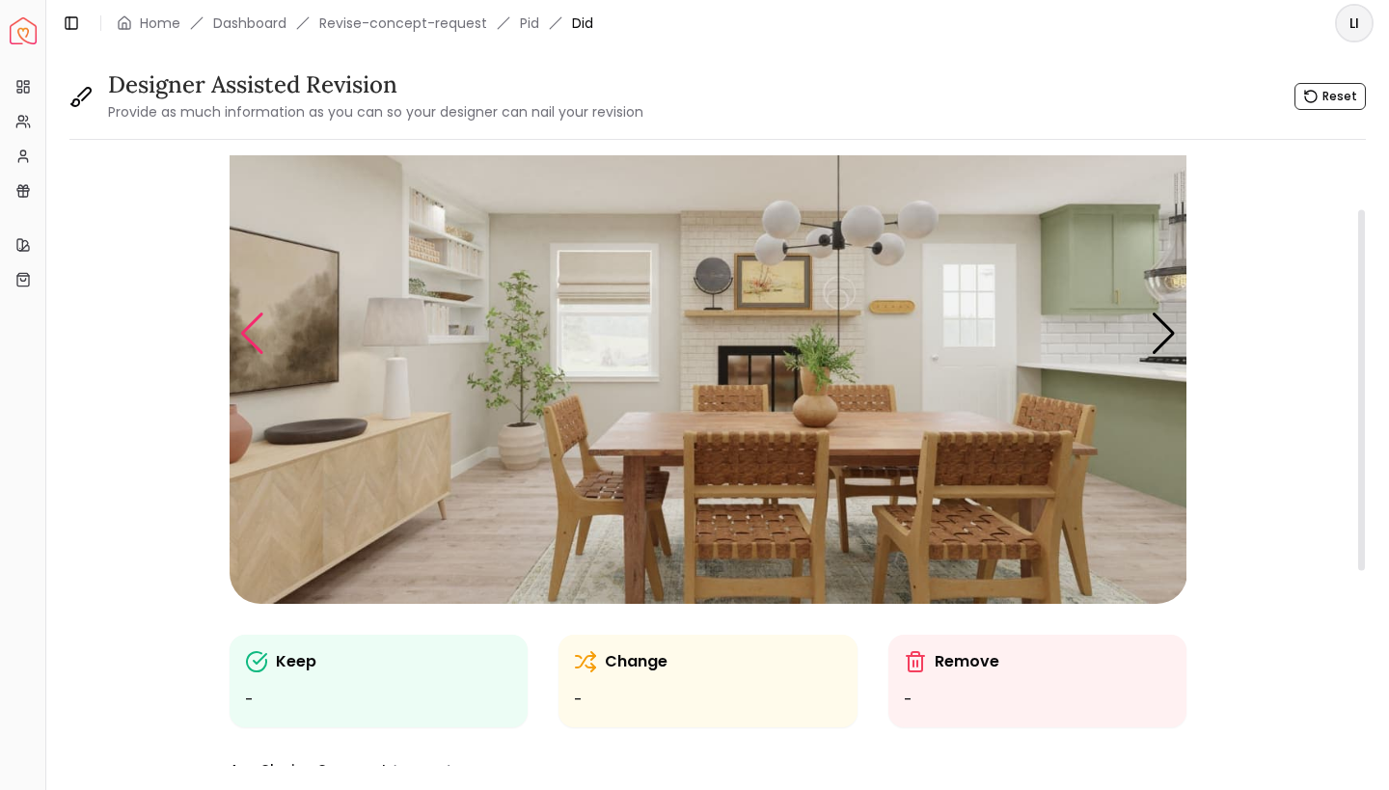
click at [251, 334] on div "Previous slide" at bounding box center [252, 334] width 26 height 42
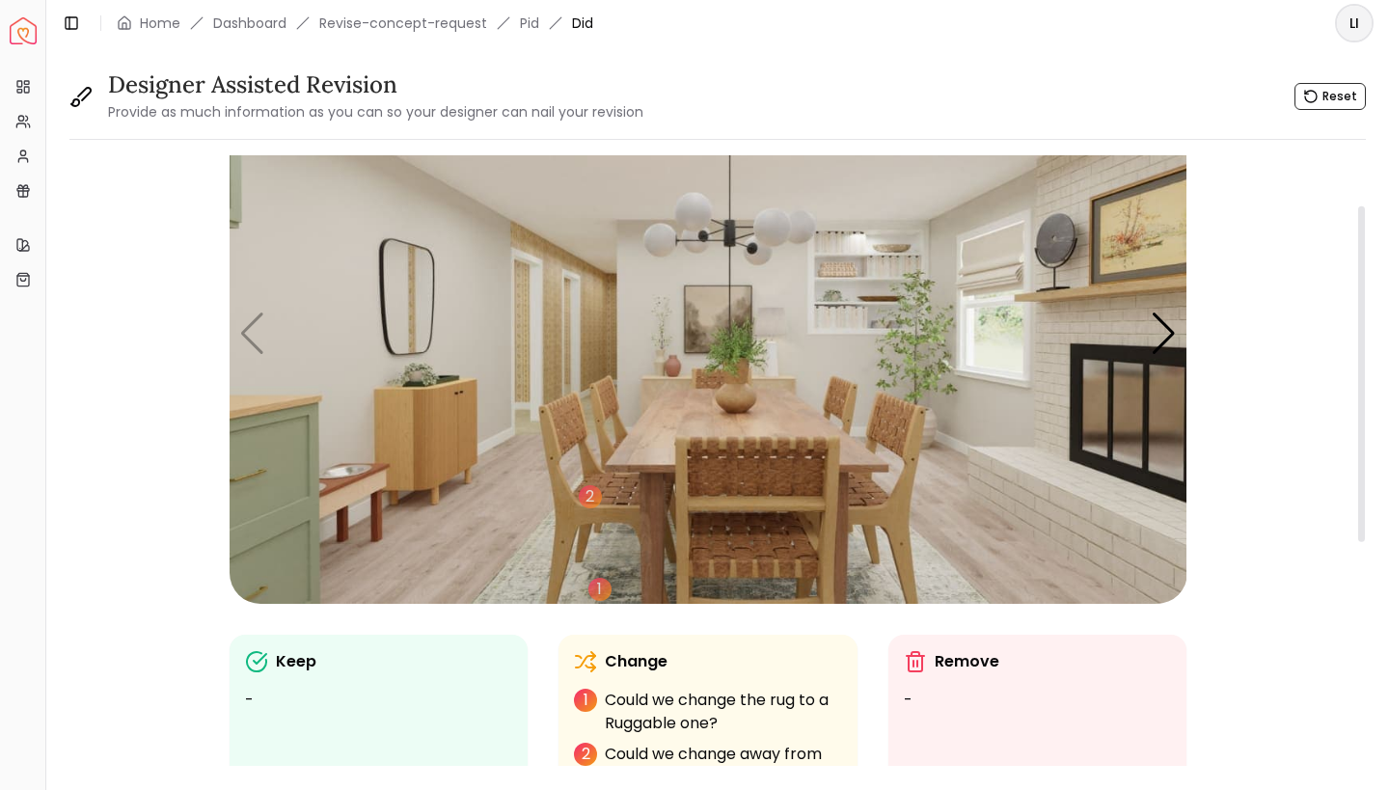
click at [413, 301] on img "1 / 4" at bounding box center [709, 334] width 958 height 539
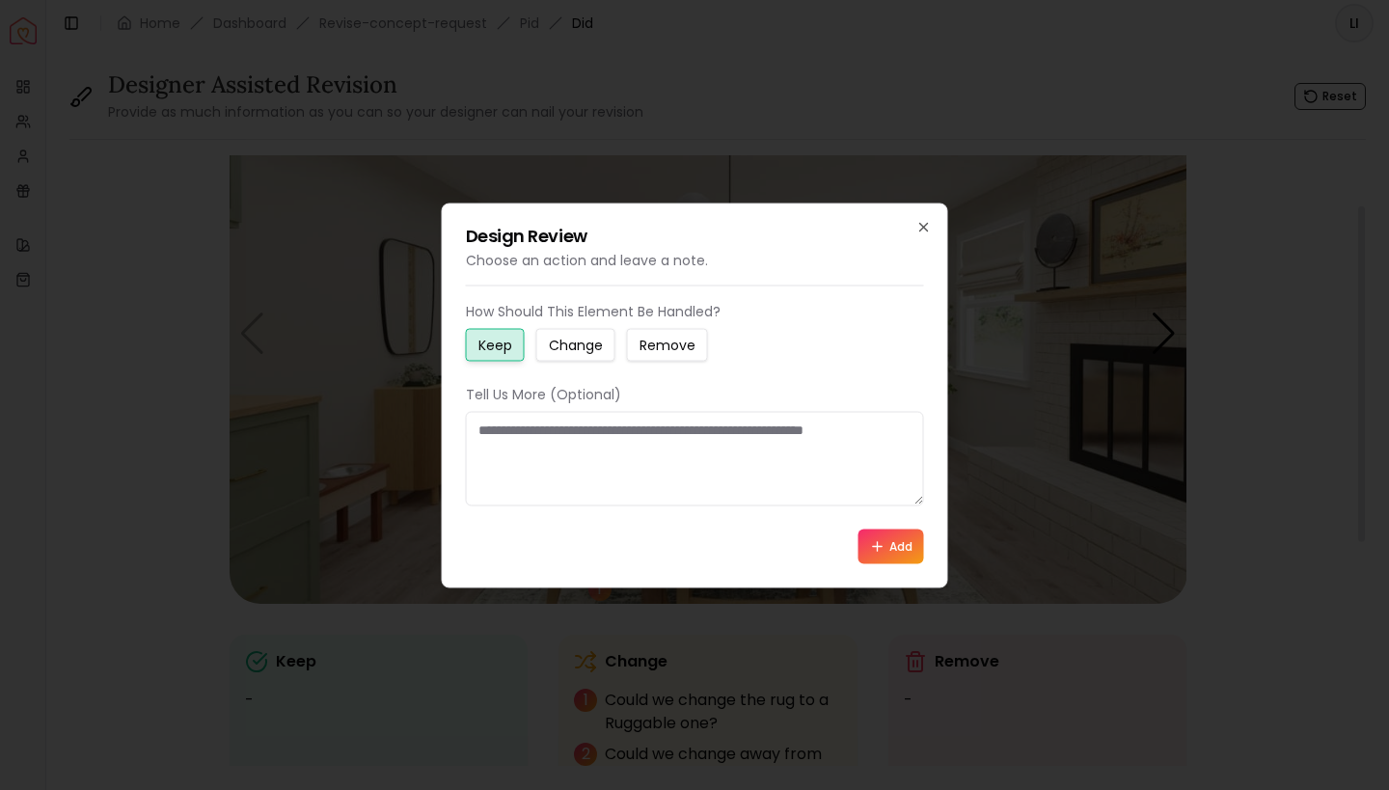
click at [587, 364] on div "How Should This Element Be Handled? Keep Change Remove Tell Us More (Optional) …" at bounding box center [695, 432] width 458 height 262
click at [577, 351] on small "Change" at bounding box center [576, 344] width 54 height 19
click at [582, 445] on textarea at bounding box center [695, 458] width 458 height 95
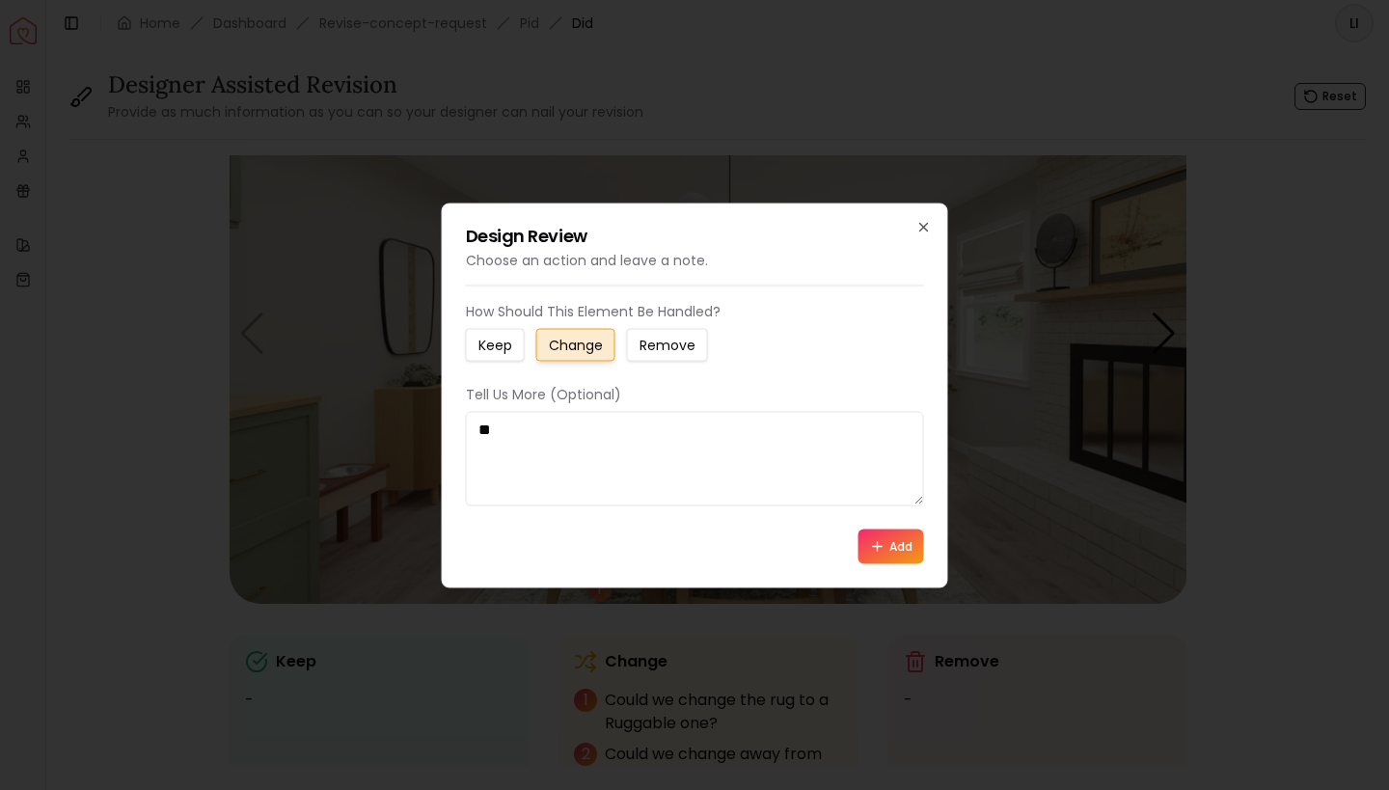
type textarea "*"
type textarea "**********"
click at [875, 553] on icon at bounding box center [877, 545] width 15 height 15
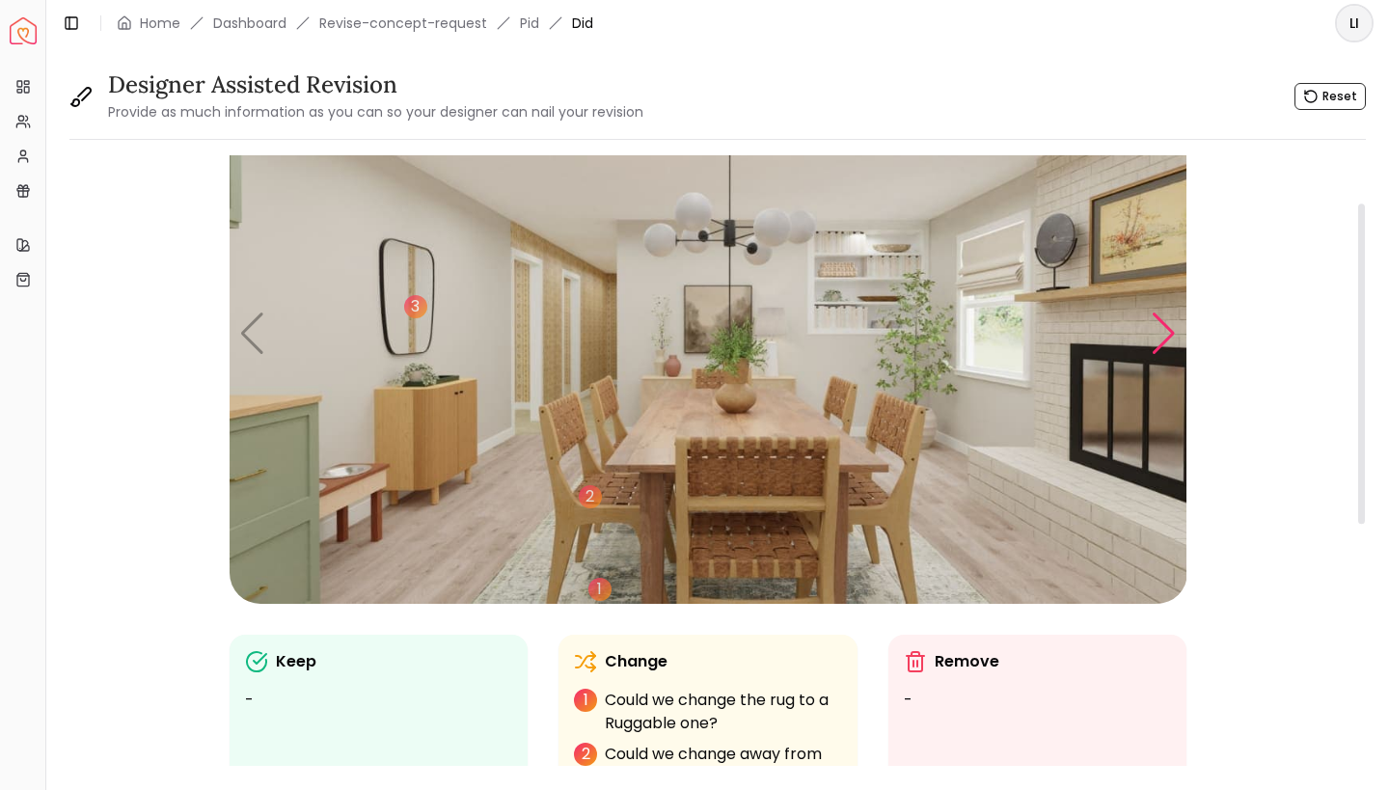
click at [1158, 333] on div "Next slide" at bounding box center [1164, 334] width 26 height 42
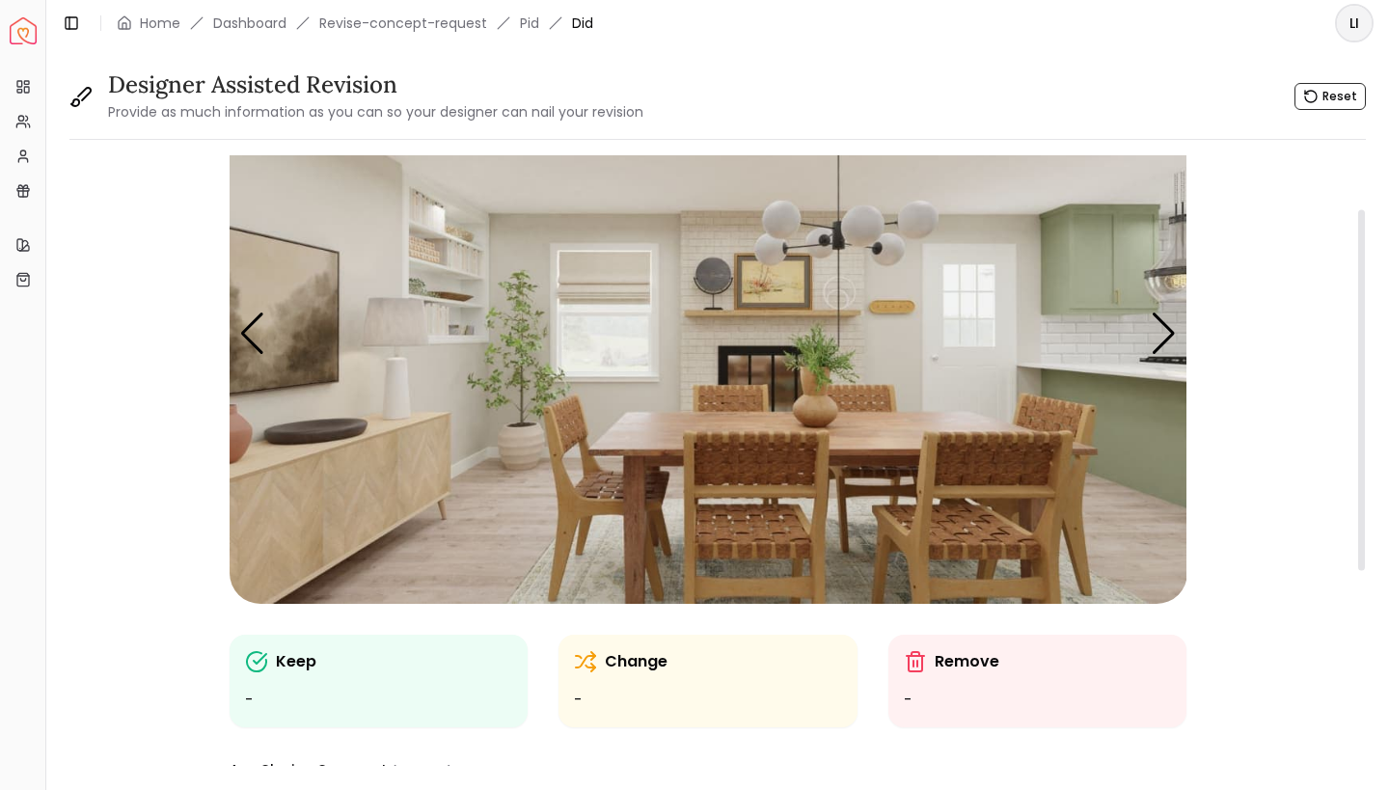
click at [321, 488] on img "2 / 4" at bounding box center [709, 334] width 958 height 539
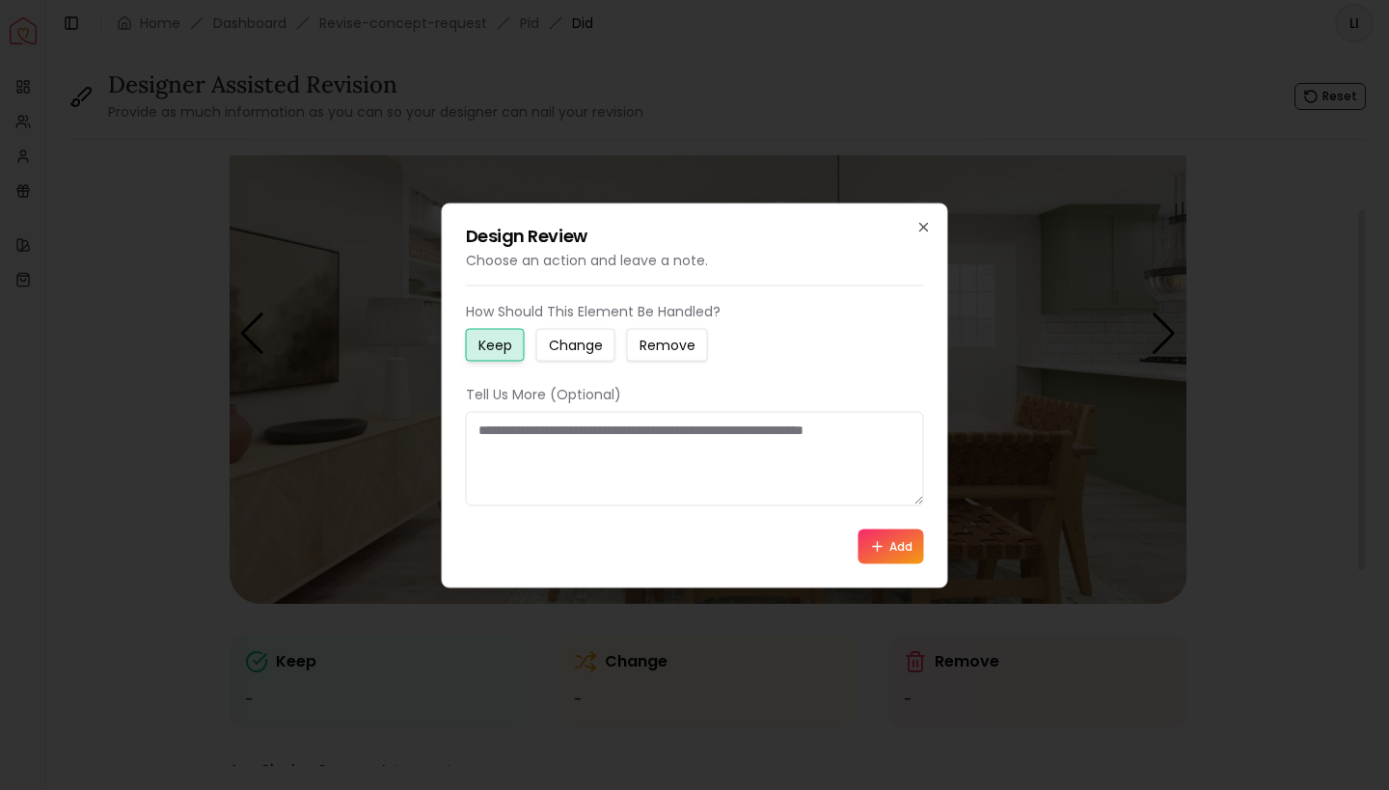
click at [564, 350] on small "Change" at bounding box center [576, 344] width 54 height 19
click at [567, 454] on textarea at bounding box center [695, 458] width 458 height 95
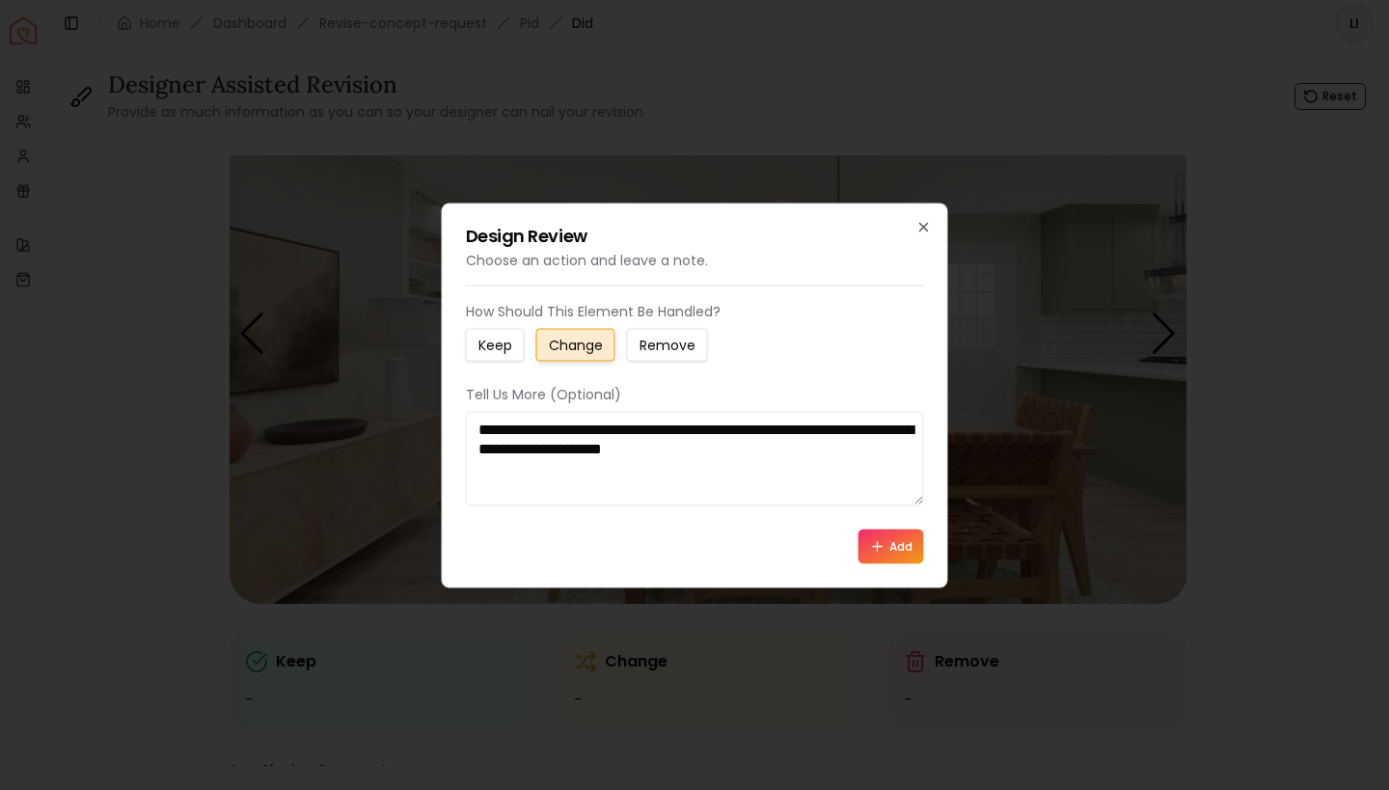
type textarea "**********"
click at [882, 543] on icon at bounding box center [877, 545] width 15 height 15
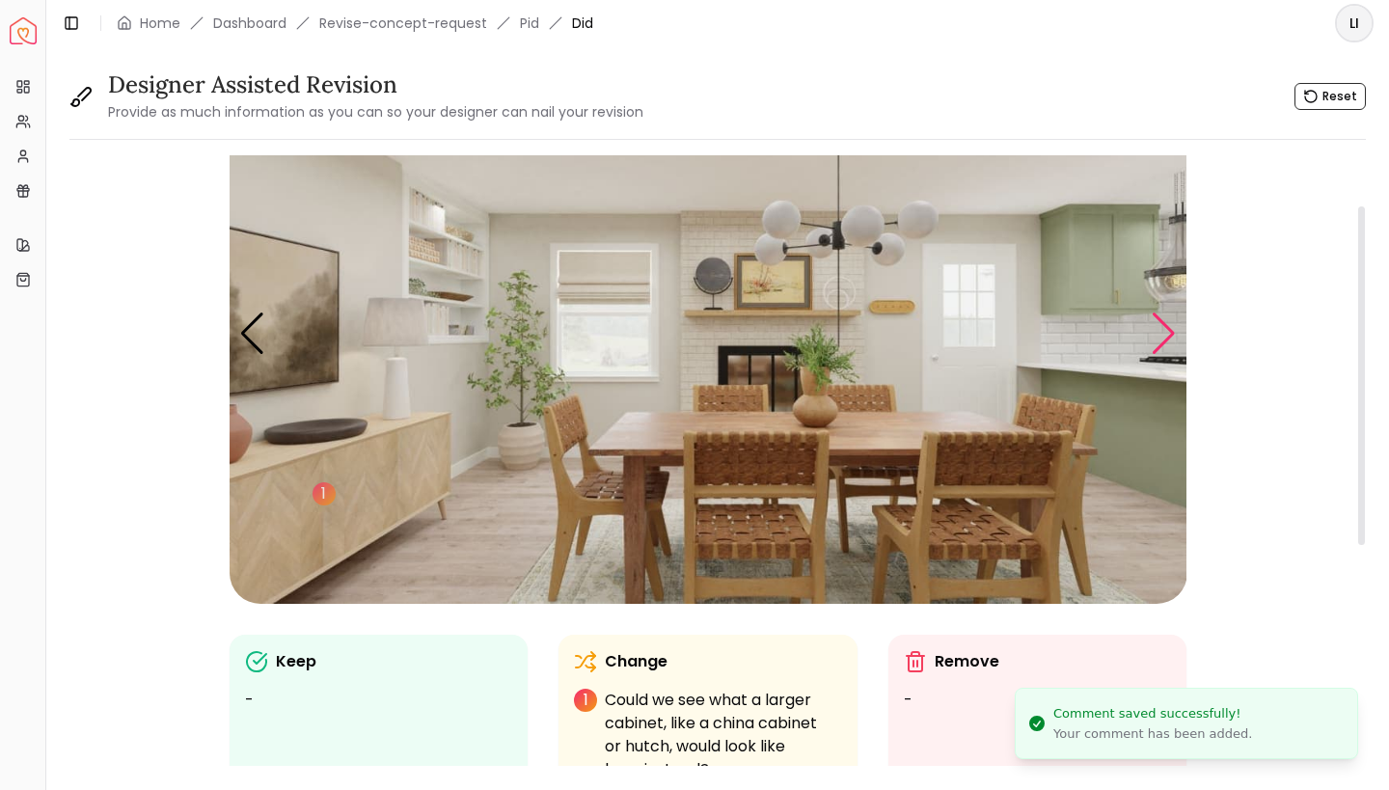
click at [1154, 341] on div "Next slide" at bounding box center [1164, 334] width 26 height 42
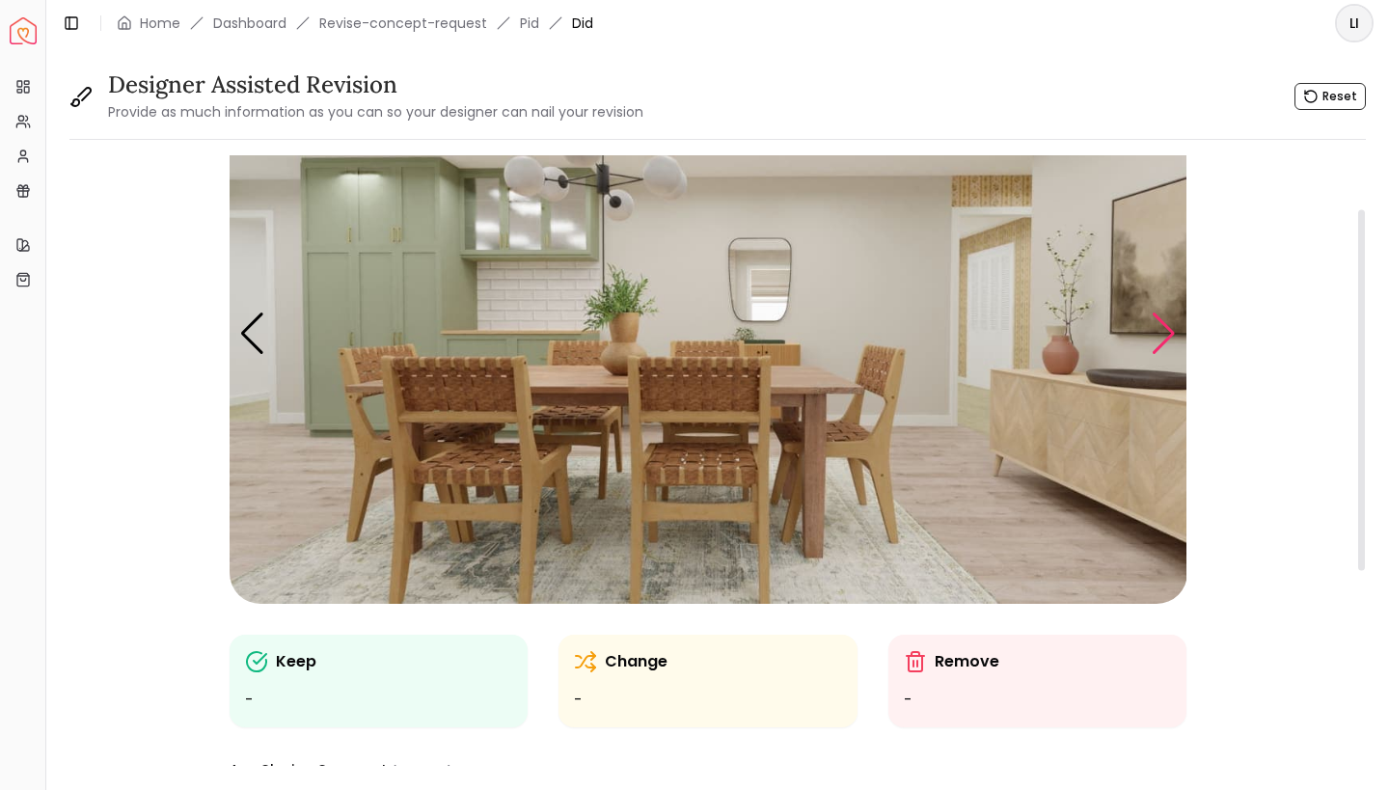
click at [1154, 341] on div "Next slide" at bounding box center [1164, 334] width 26 height 42
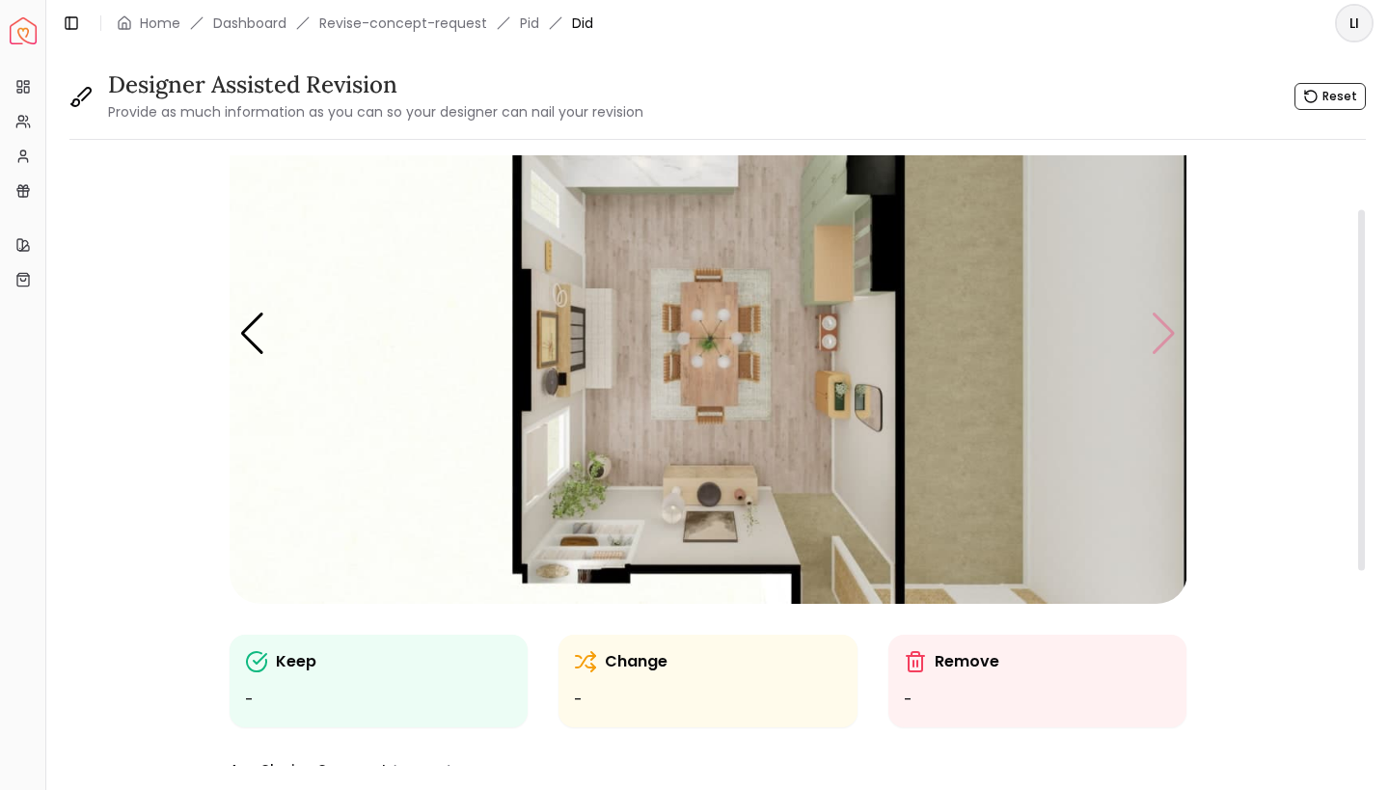
click at [1154, 341] on img "4 / 4" at bounding box center [709, 334] width 958 height 539
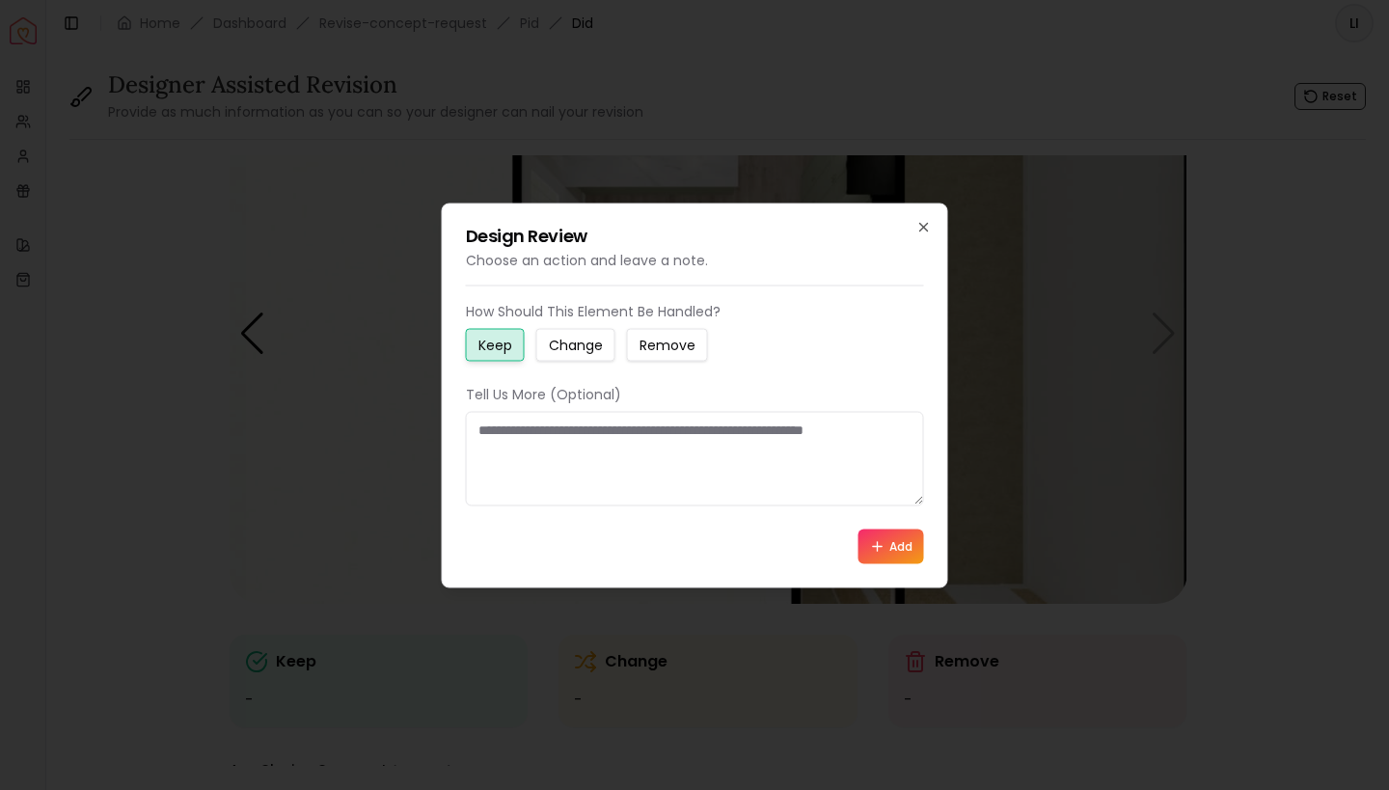
click at [937, 222] on div "Design Review Choose an action and leave a note. How Should This Element Be Han…" at bounding box center [695, 395] width 506 height 385
click at [923, 226] on icon "button" at bounding box center [924, 227] width 8 height 8
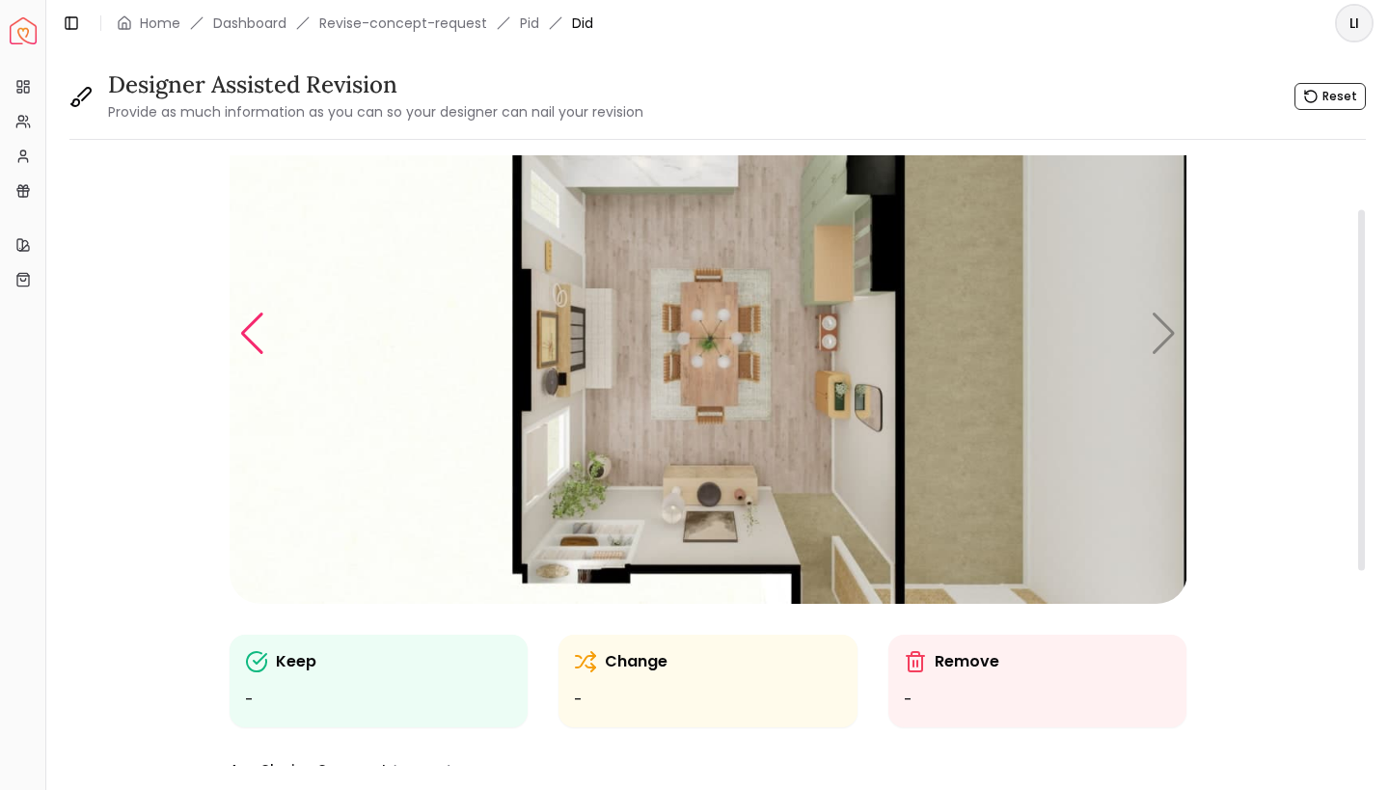
click at [251, 336] on div "Previous slide" at bounding box center [252, 334] width 26 height 42
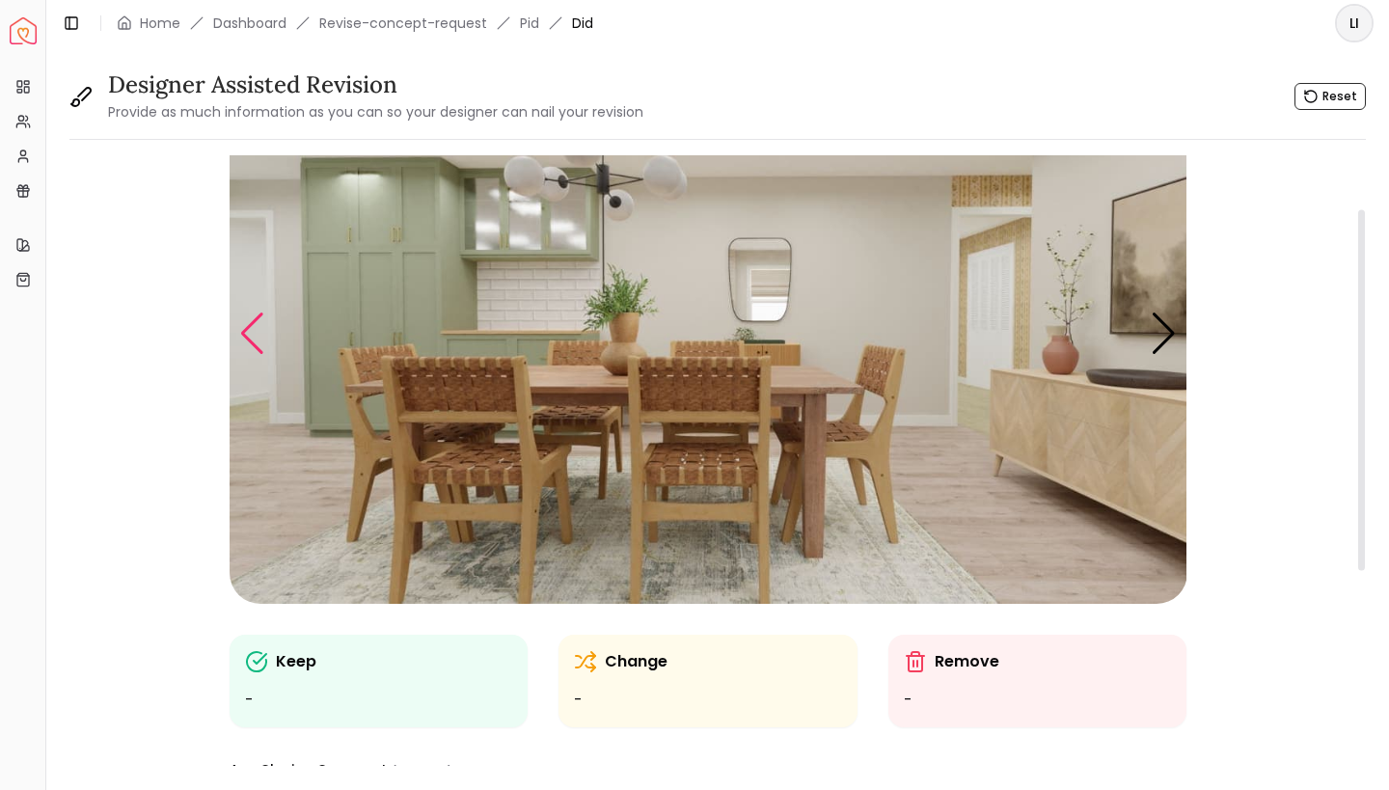
click at [251, 336] on div "Previous slide" at bounding box center [252, 334] width 26 height 42
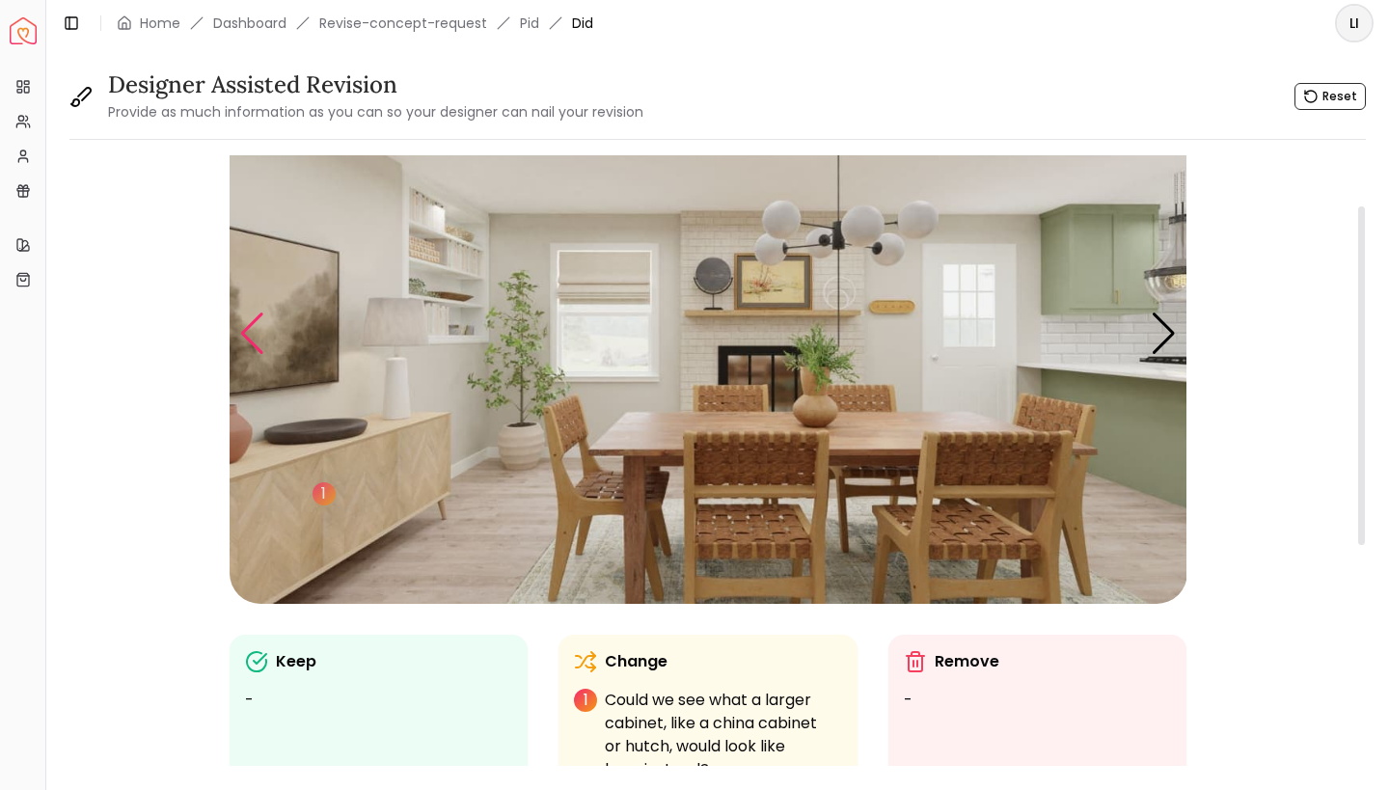
click at [259, 337] on div "Previous slide" at bounding box center [252, 334] width 26 height 42
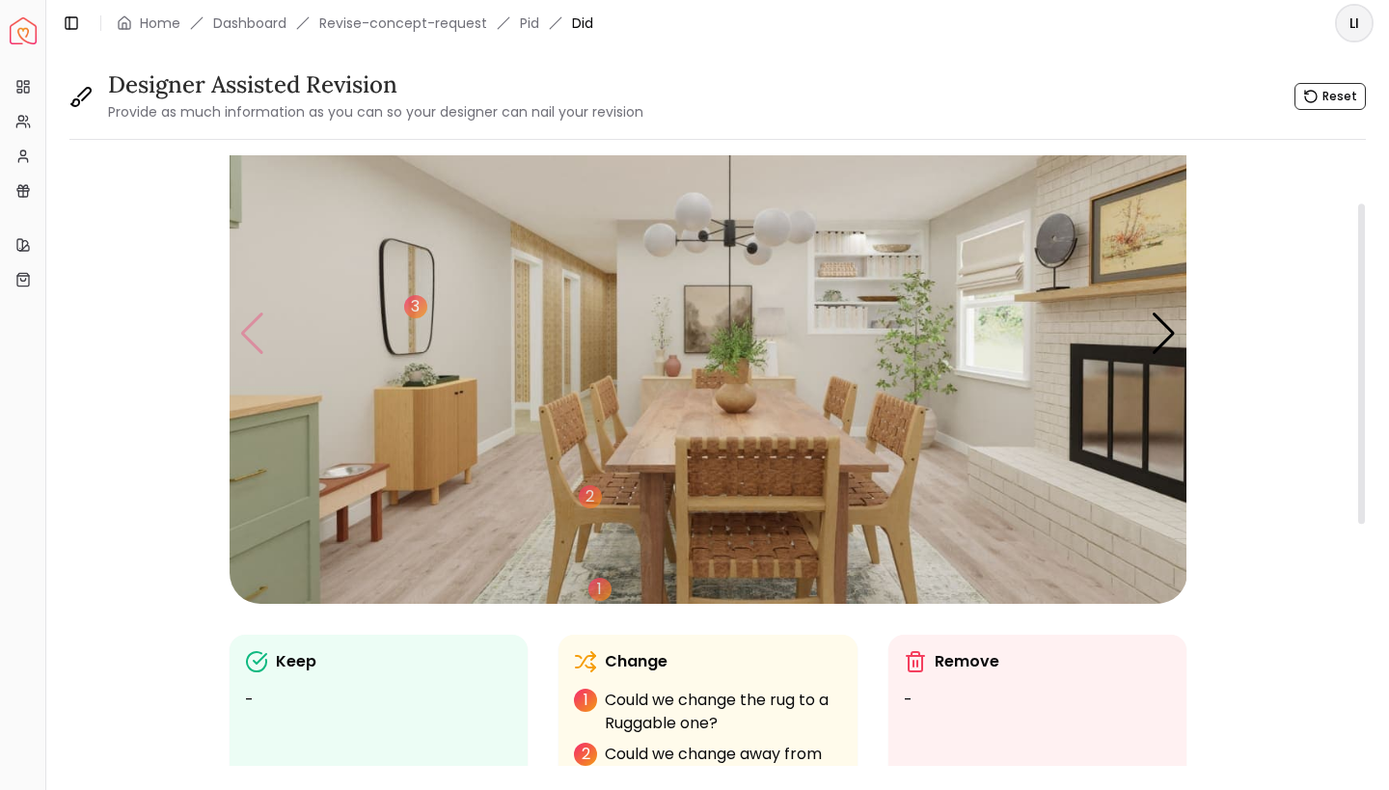
click at [259, 337] on img "1 / 4" at bounding box center [709, 334] width 958 height 539
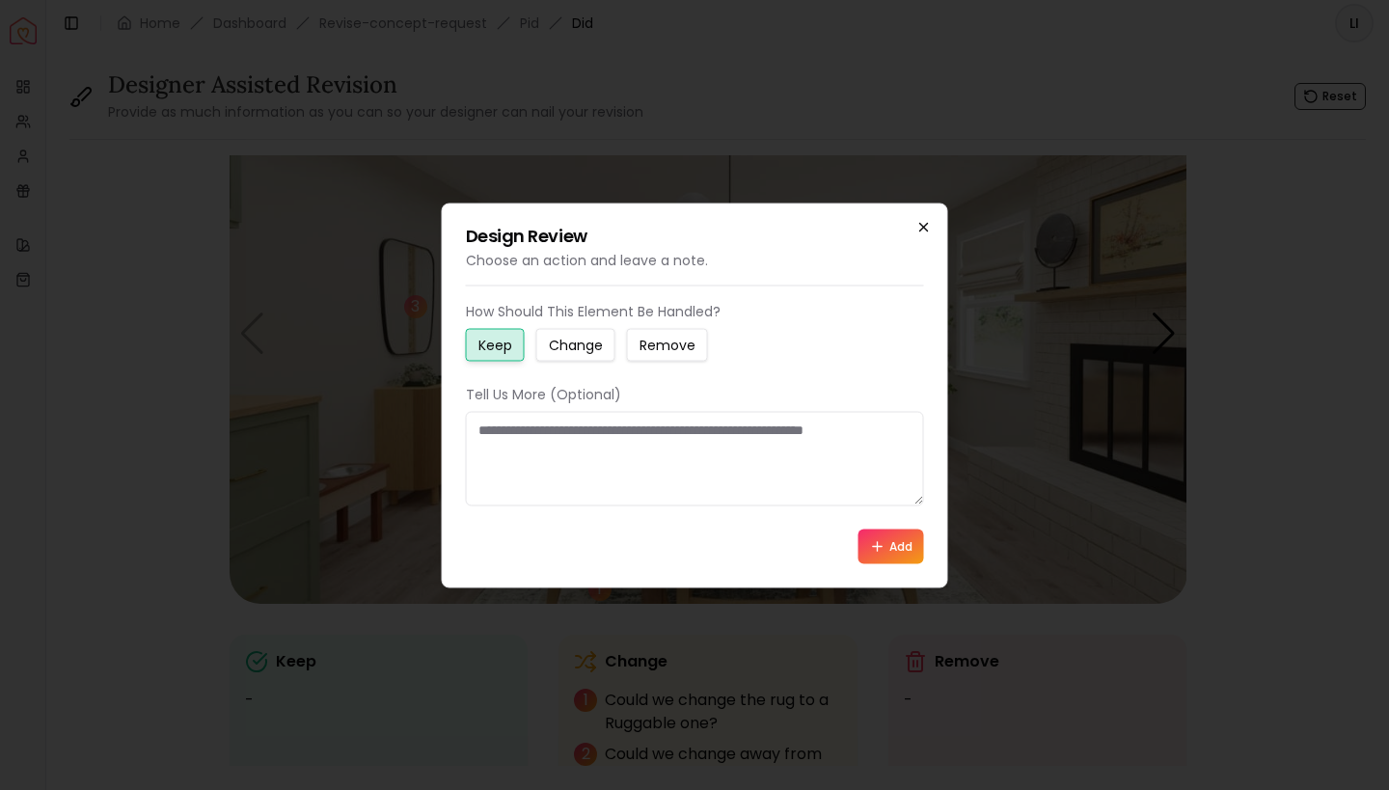
click at [925, 220] on icon "button" at bounding box center [923, 226] width 15 height 15
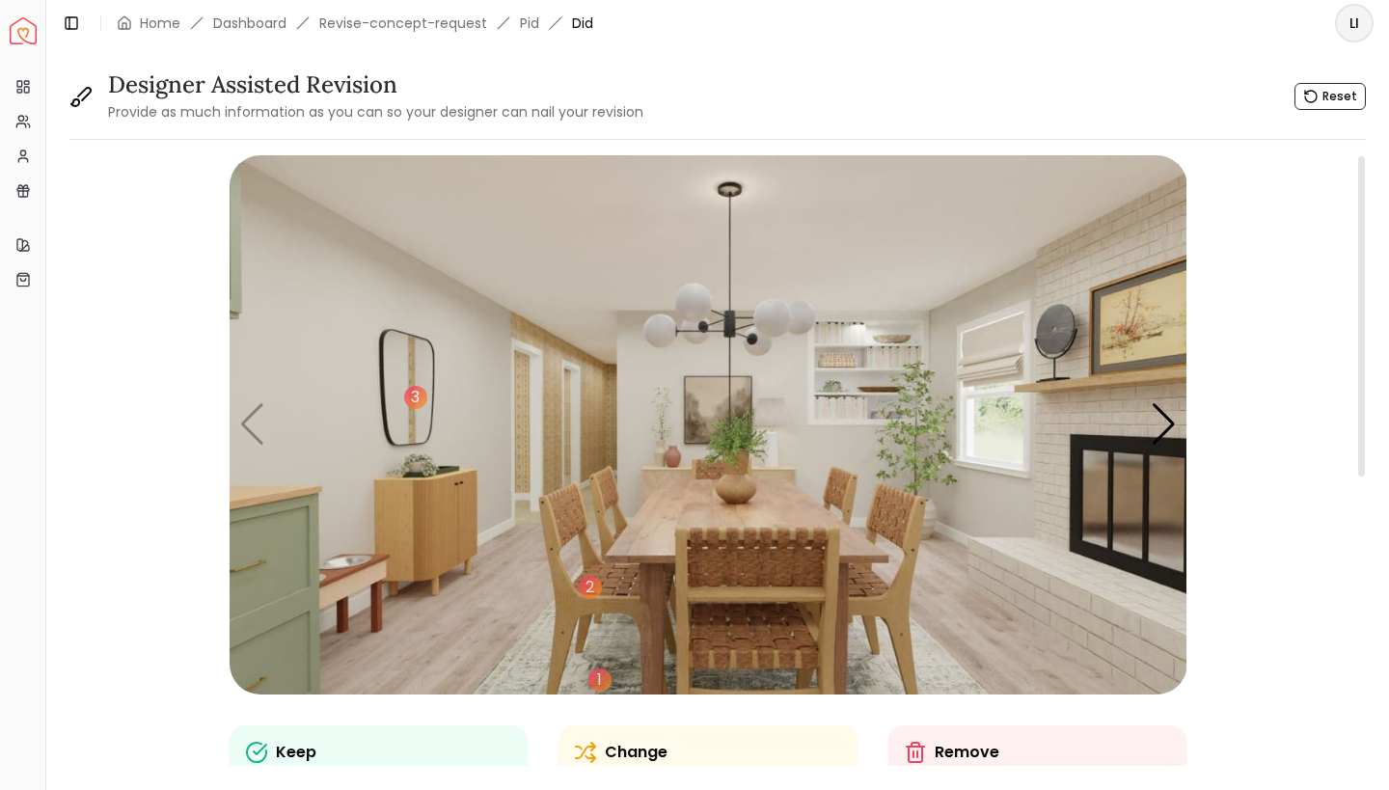
scroll to position [0, 0]
click at [1167, 420] on div "Next slide" at bounding box center [1164, 424] width 26 height 42
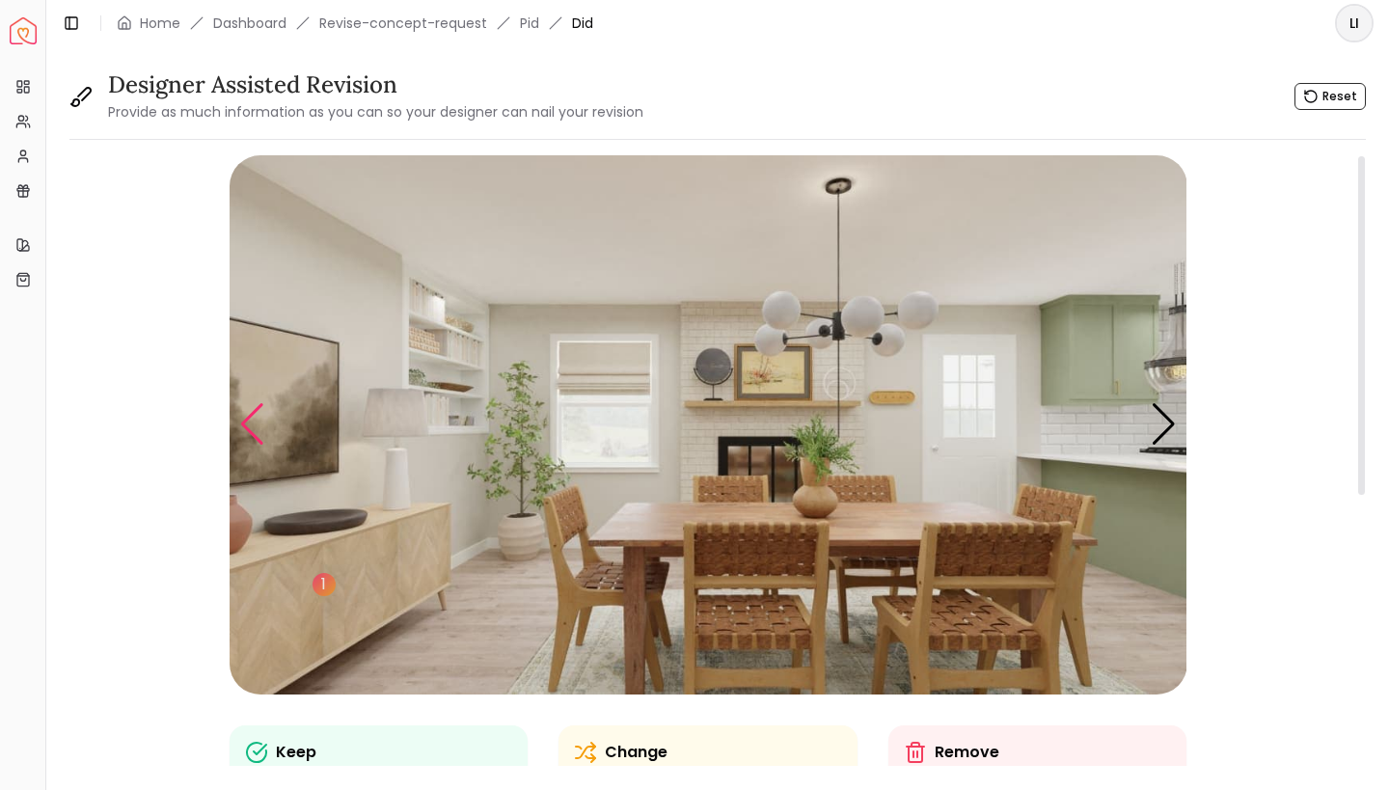
click at [259, 422] on div "Previous slide" at bounding box center [252, 424] width 26 height 42
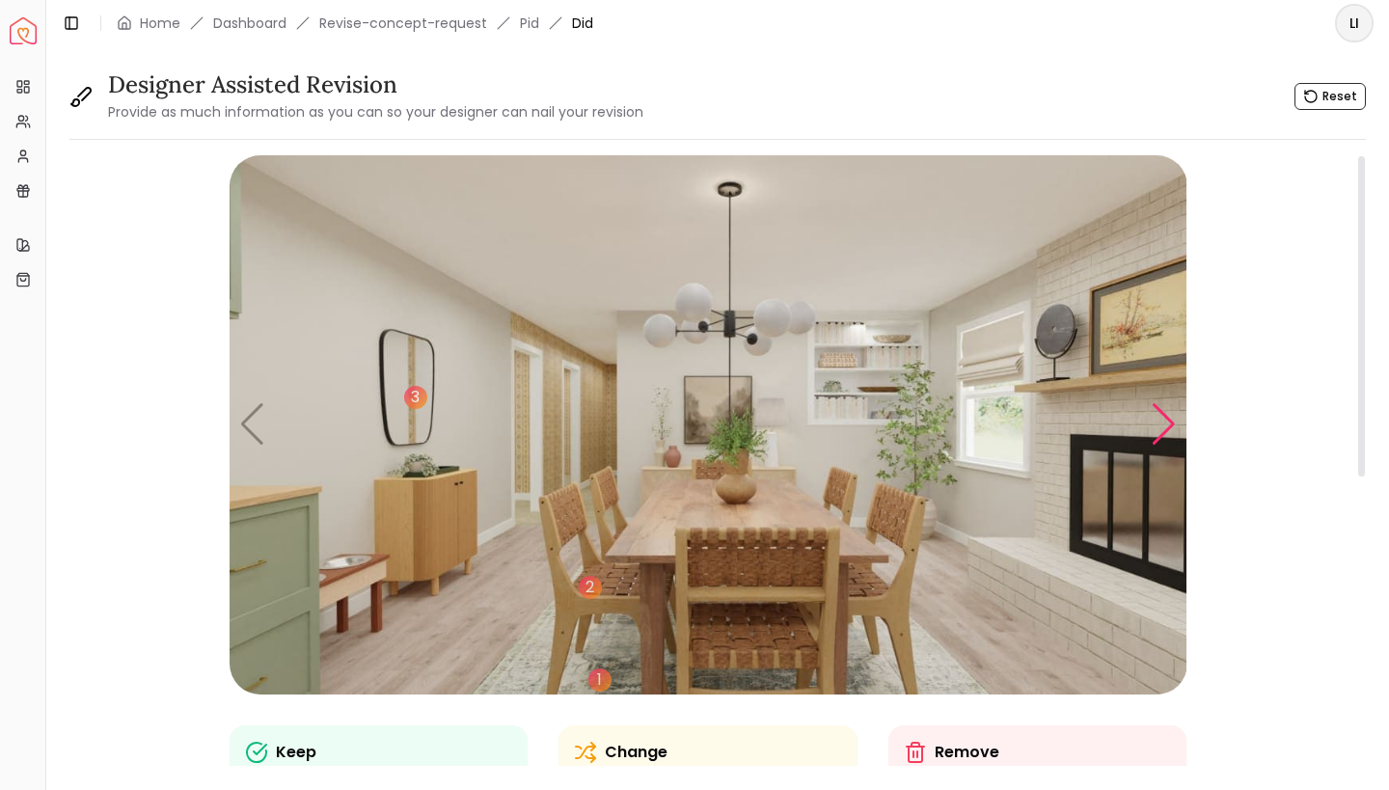
click at [1163, 419] on div "Next slide" at bounding box center [1164, 424] width 26 height 42
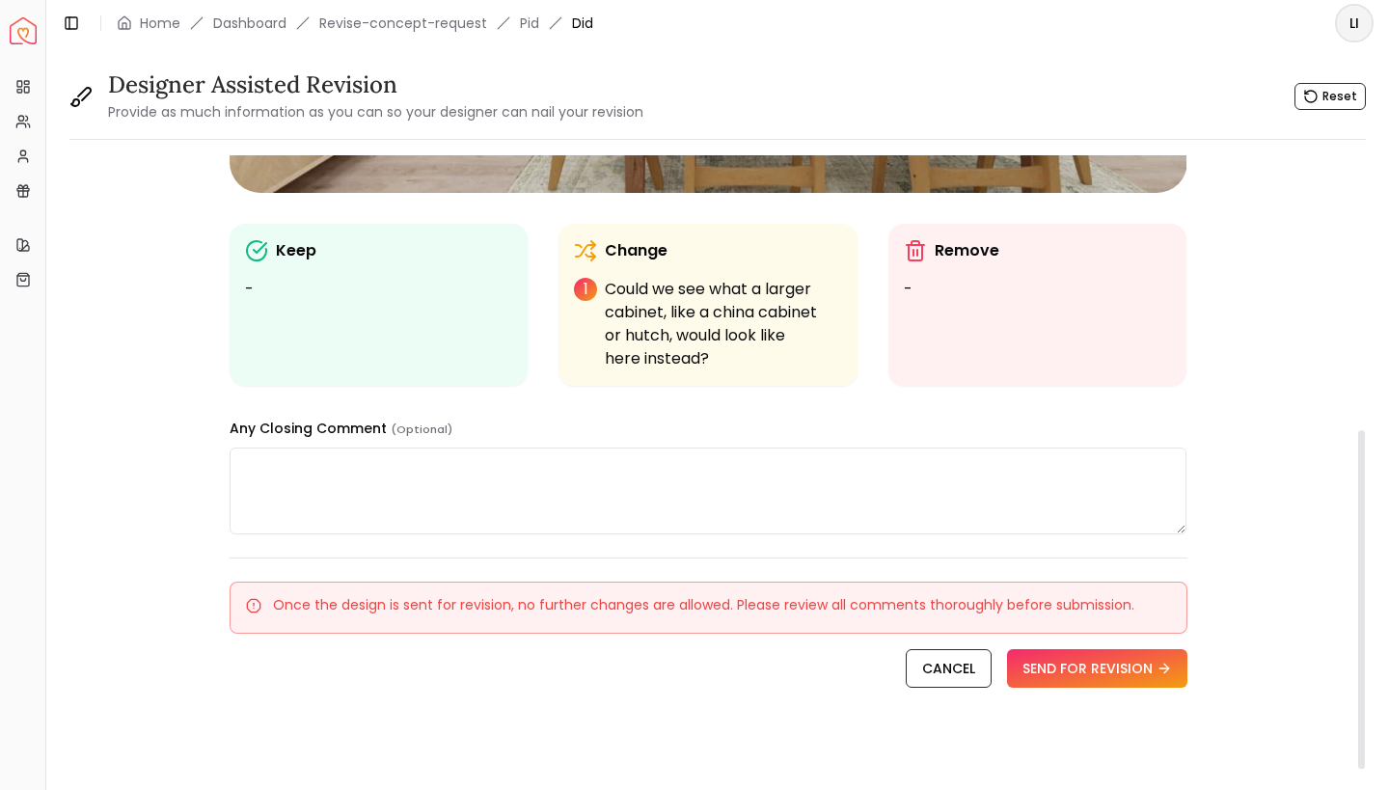
scroll to position [494, 0]
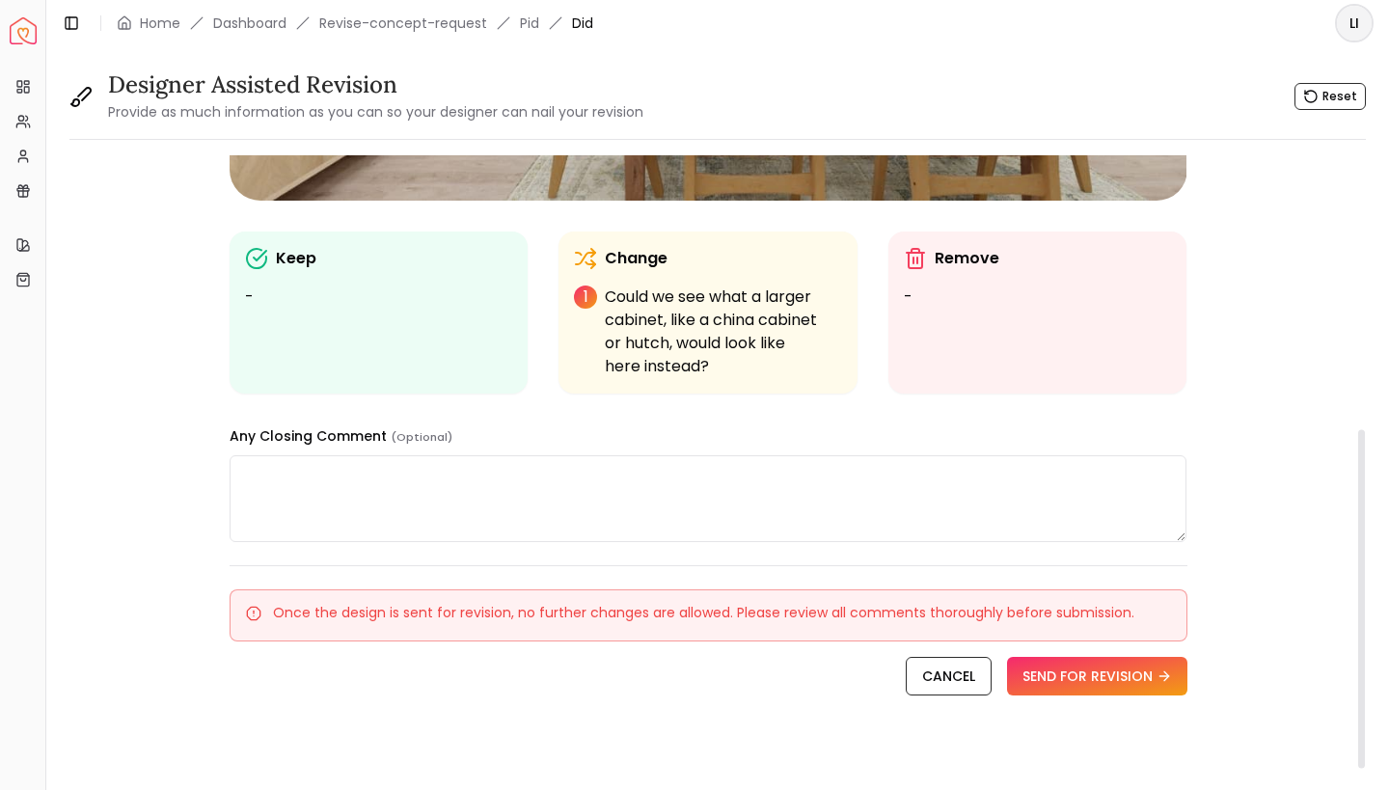
click at [565, 484] on textarea at bounding box center [709, 498] width 958 height 87
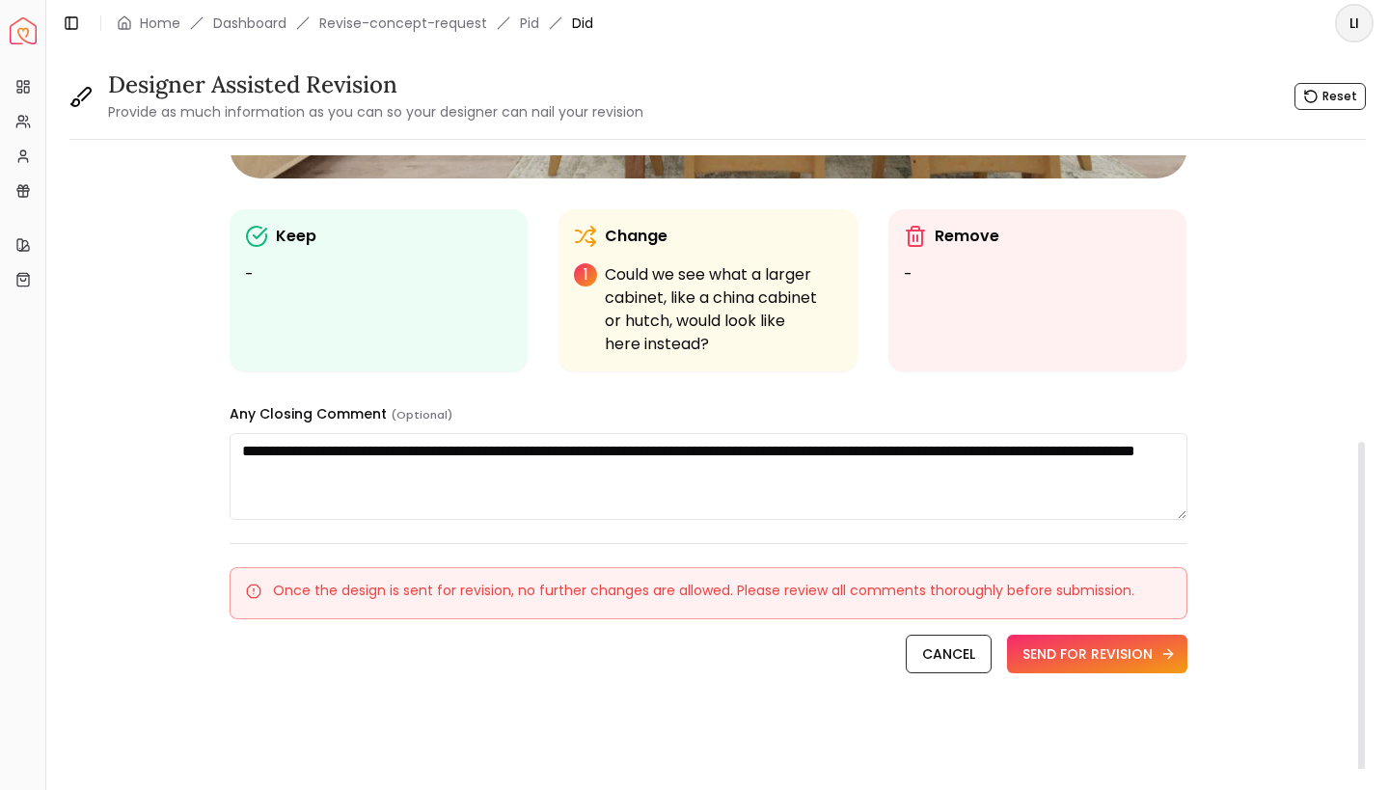
scroll to position [516, 0]
type textarea "**********"
click at [1086, 660] on button "SEND FOR REVISION" at bounding box center [1097, 654] width 180 height 39
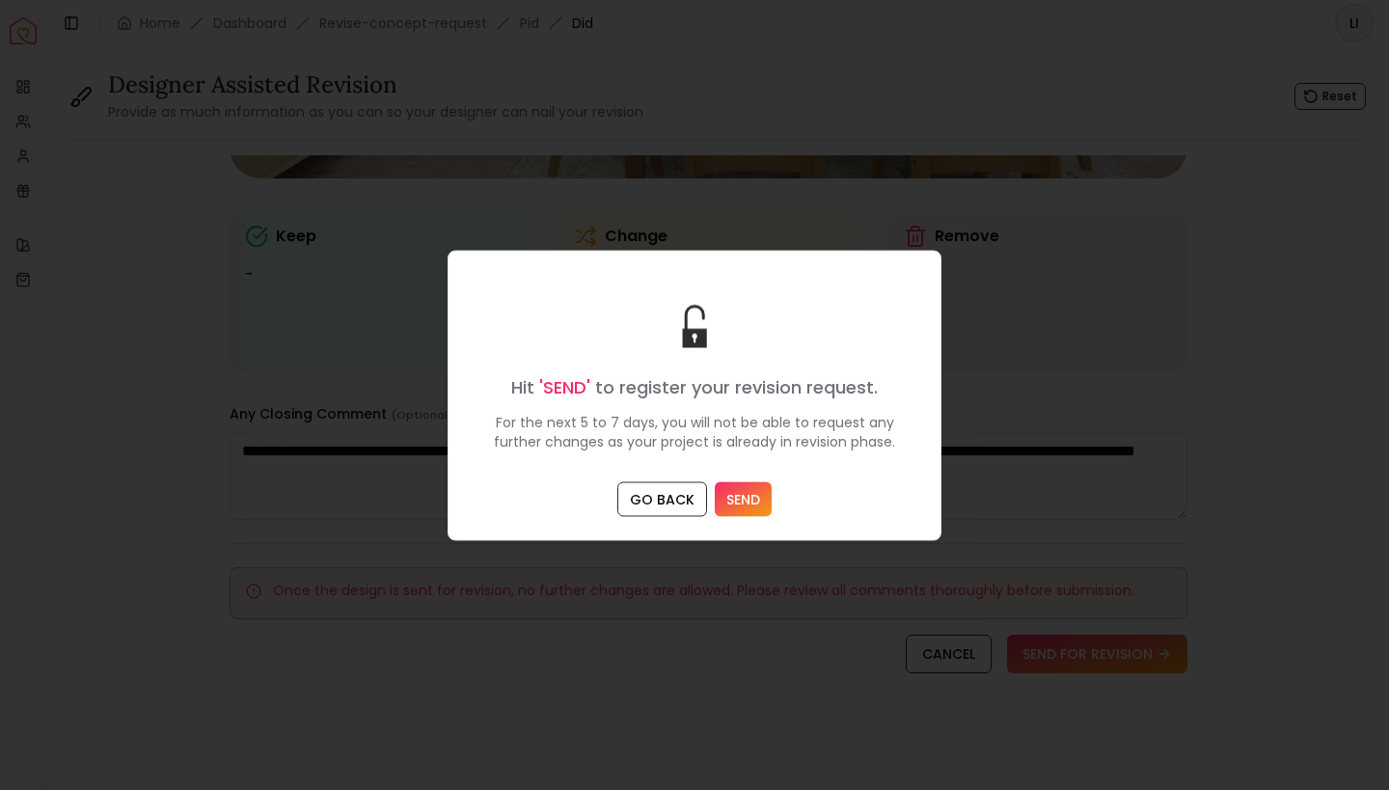
click at [745, 498] on button "SEND" at bounding box center [743, 498] width 57 height 35
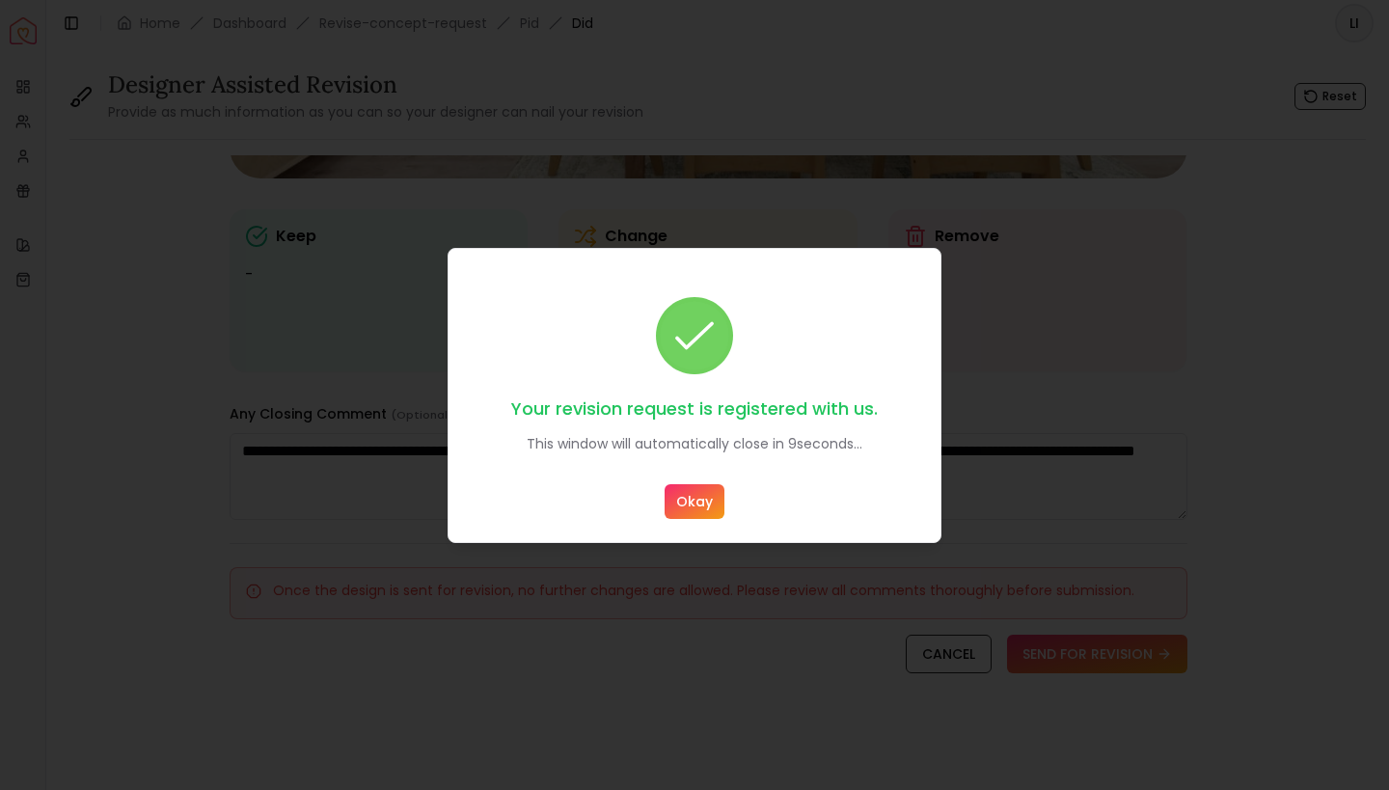
click at [692, 500] on button "Okay" at bounding box center [695, 501] width 60 height 35
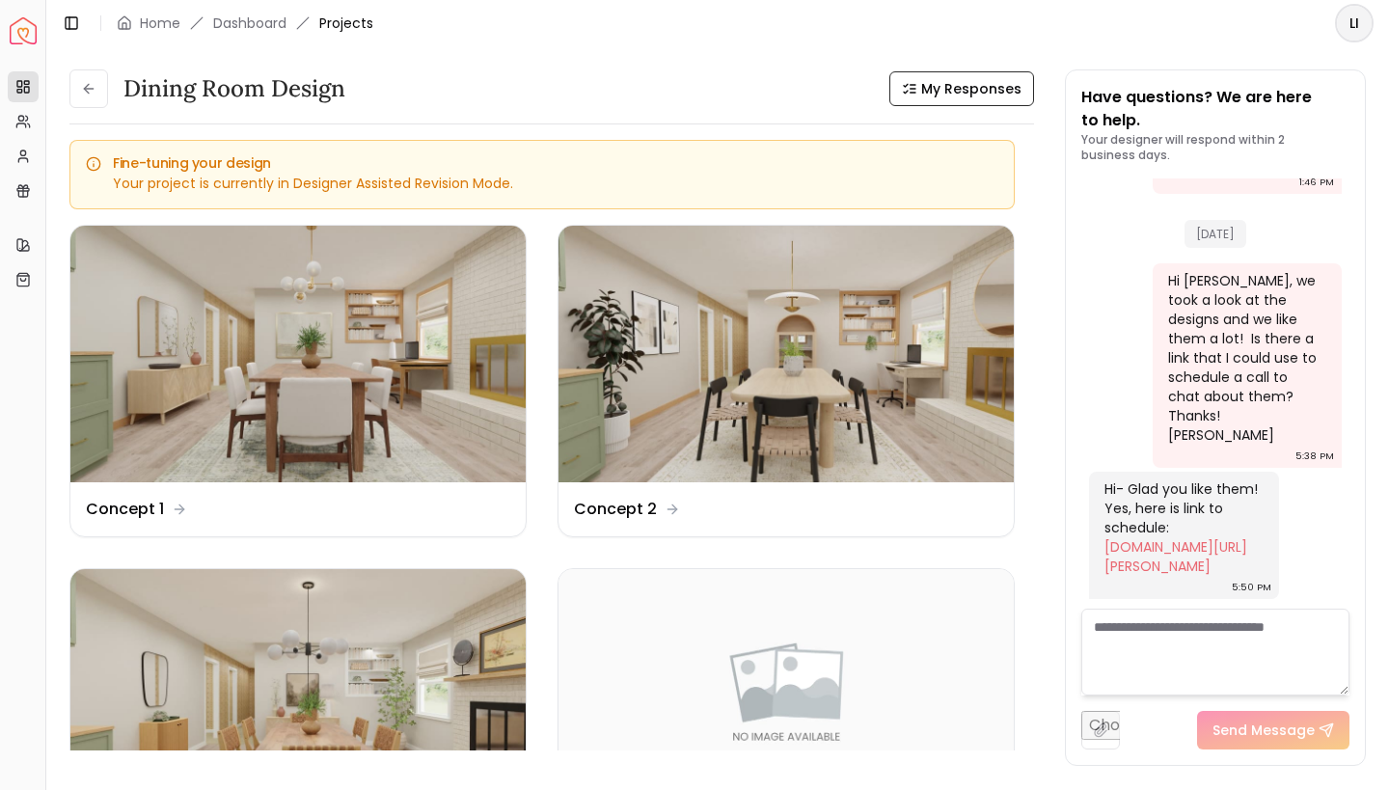
click at [1216, 662] on textarea at bounding box center [1215, 652] width 268 height 87
type textarea "*"
click at [270, 683] on img at bounding box center [297, 697] width 455 height 257
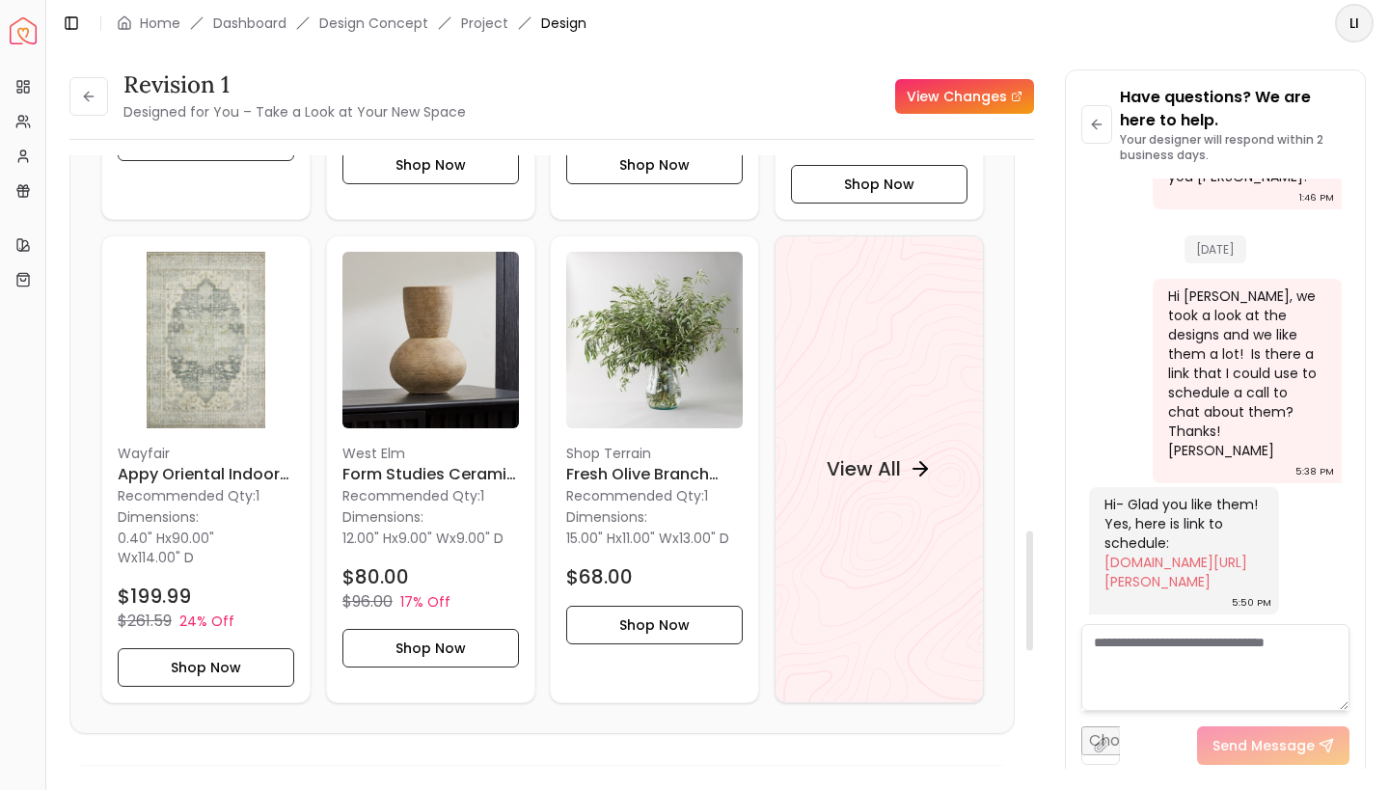
scroll to position [1985, 0]
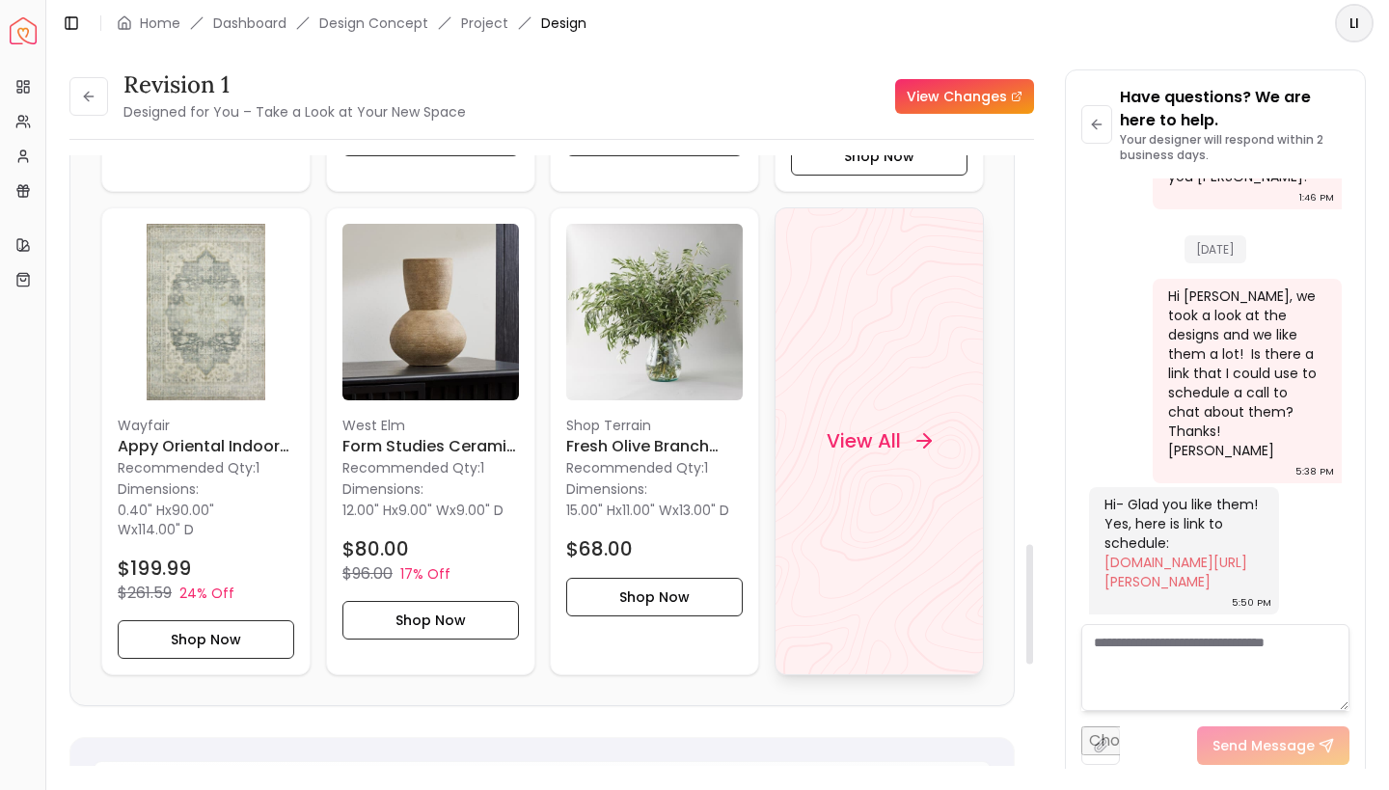
click at [887, 441] on h4 "View All" at bounding box center [863, 440] width 74 height 27
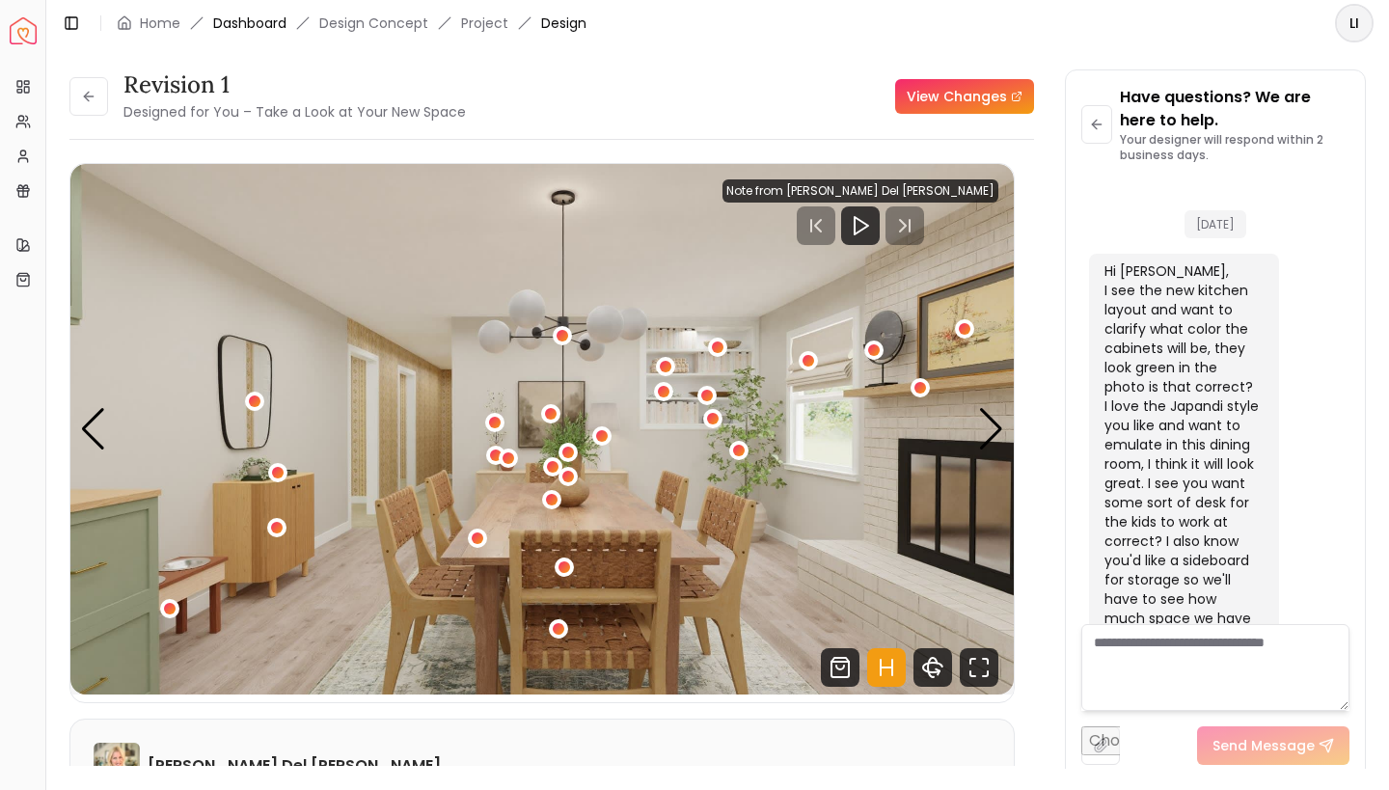
scroll to position [2626, 0]
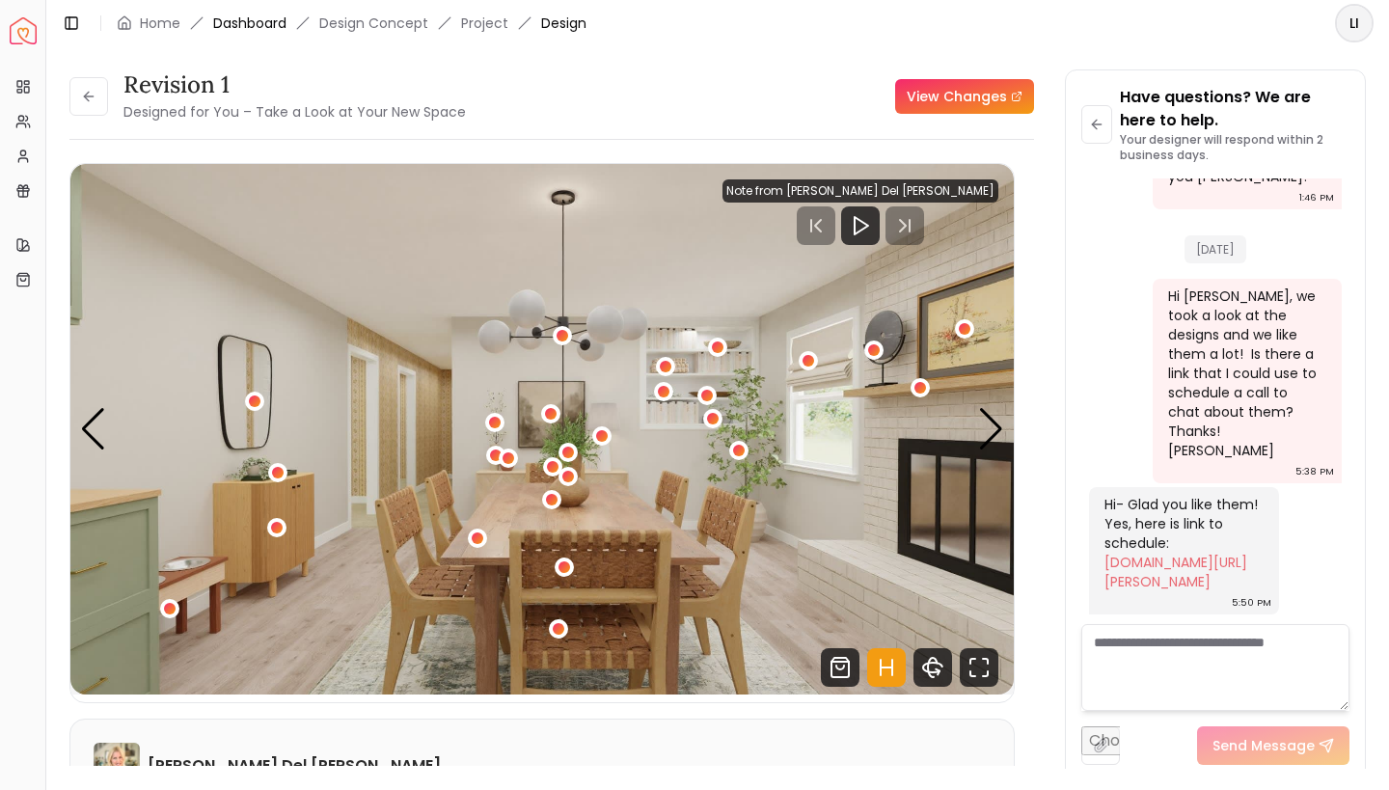
click at [257, 16] on link "Dashboard" at bounding box center [249, 23] width 73 height 19
